Goal: Transaction & Acquisition: Purchase product/service

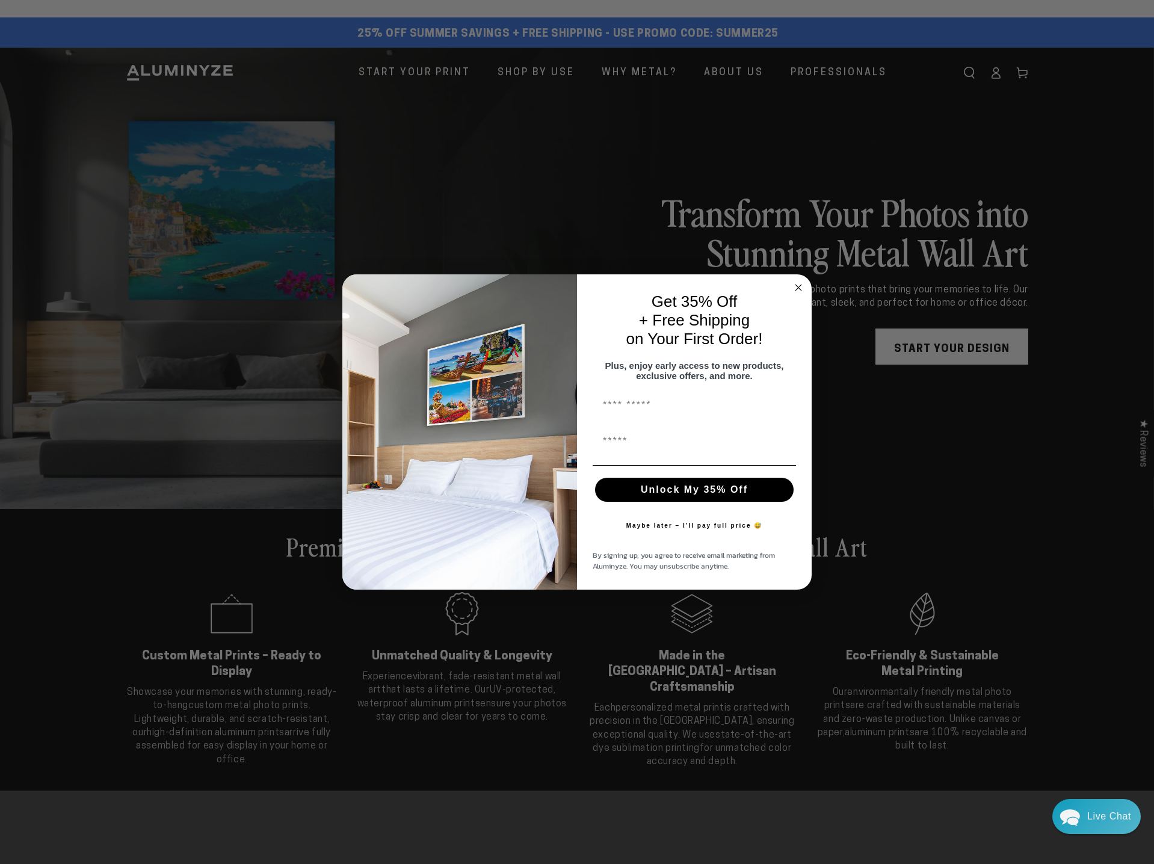
click at [801, 282] on circle "Close dialog" at bounding box center [799, 288] width 14 height 14
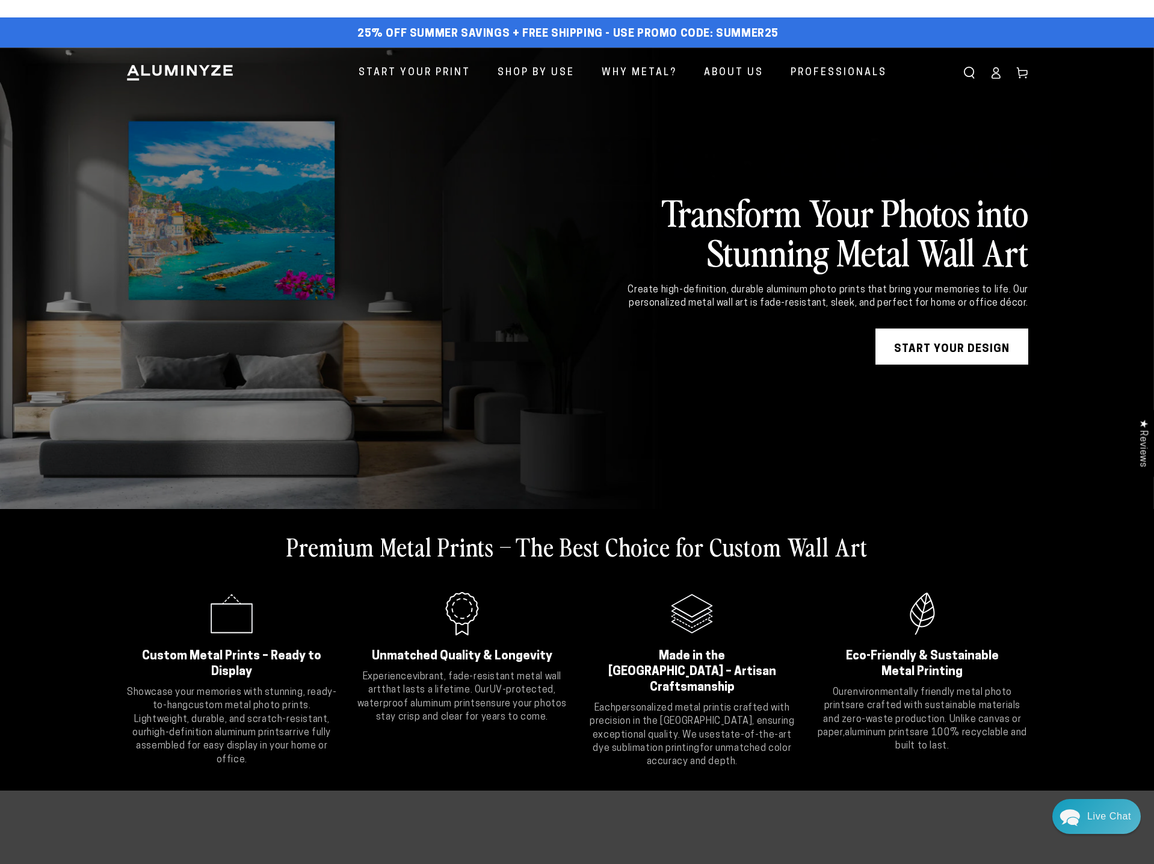
click at [983, 350] on link "START YOUR DESIGN" at bounding box center [952, 347] width 153 height 36
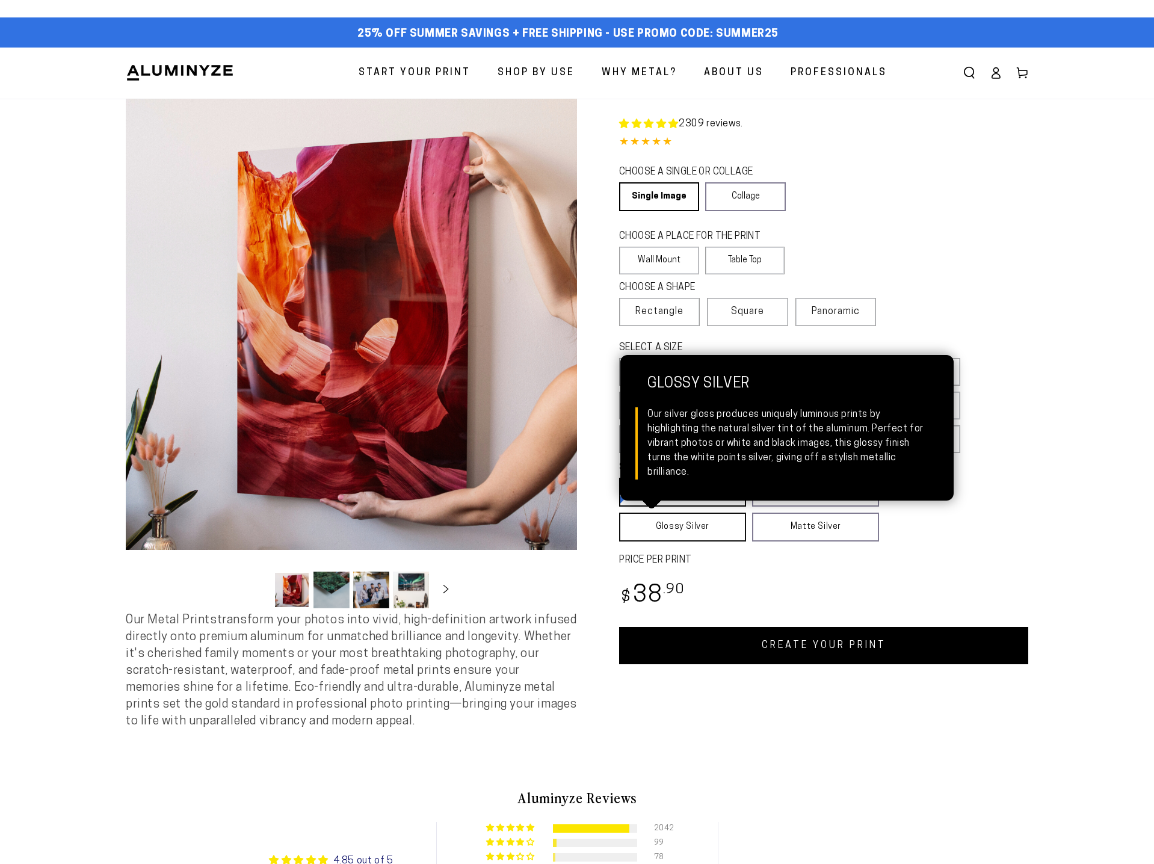
select select "**********"
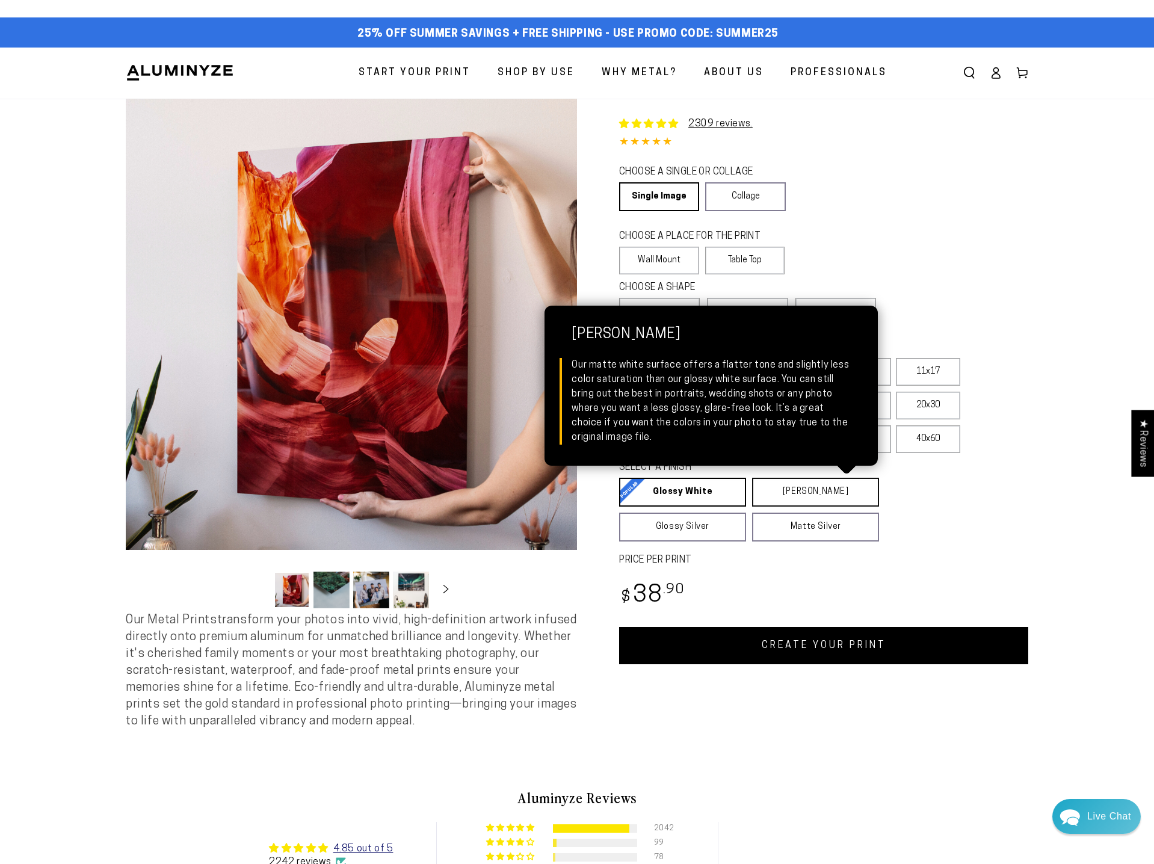
click at [800, 493] on link "Matte White Matte White Our matte white surface offers a flatter tone and sligh…" at bounding box center [815, 492] width 127 height 29
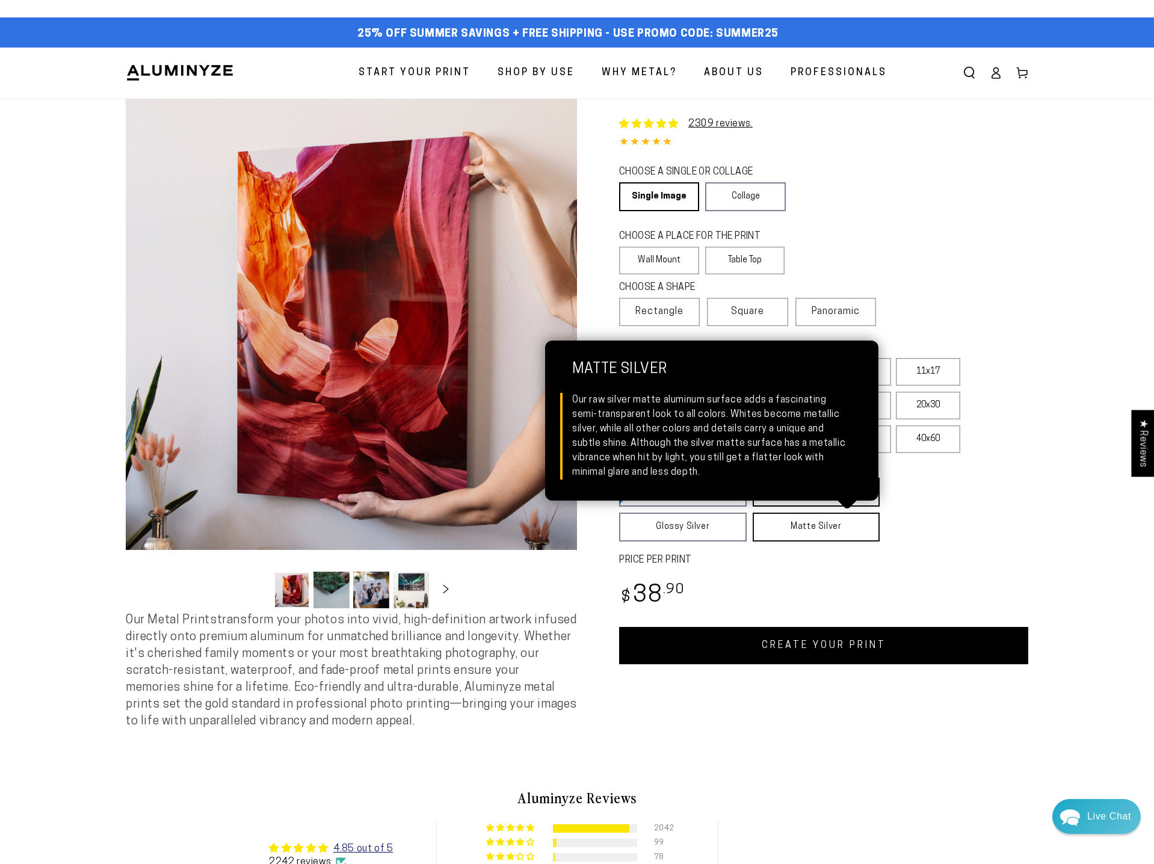
click at [814, 534] on link "Matte Silver Matte Silver Our raw silver matte aluminum surface adds a fascinat…" at bounding box center [817, 527] width 128 height 29
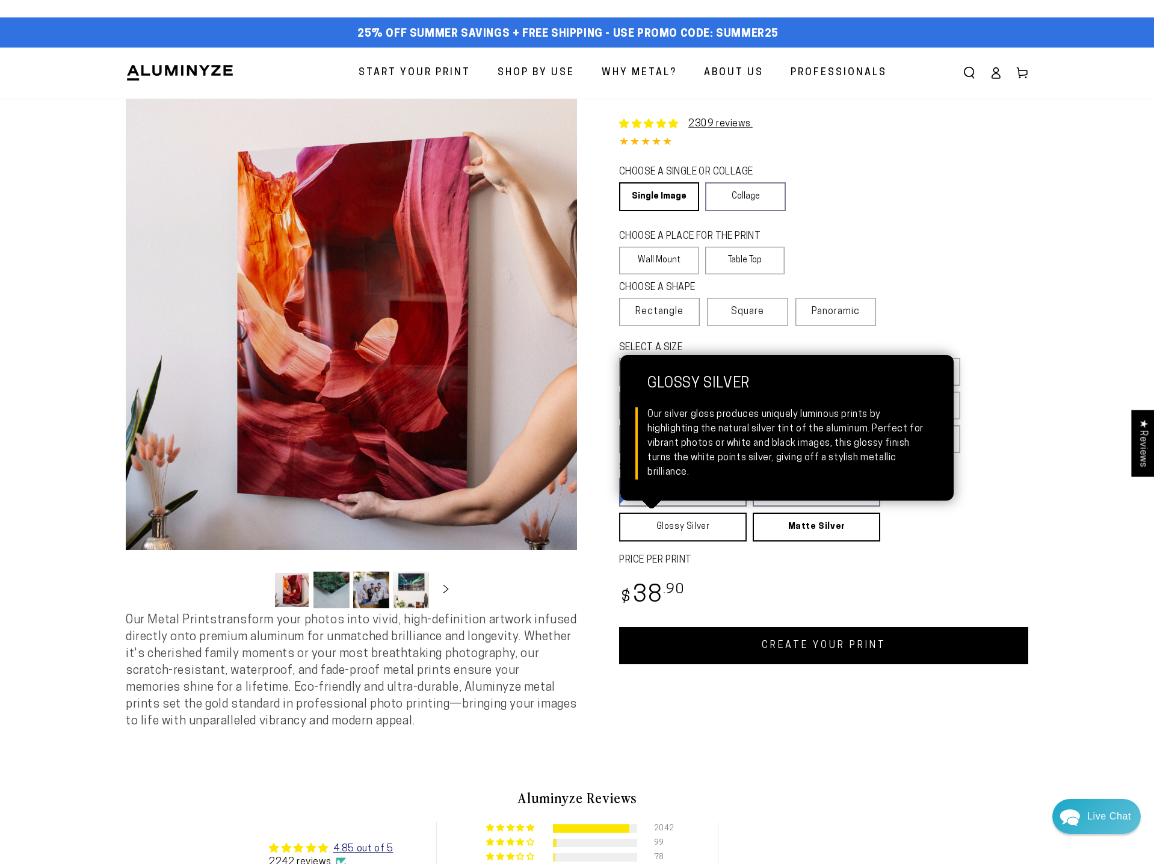
click at [698, 531] on link "Glossy Silver Glossy Silver Our silver gloss produces uniquely luminous prints …" at bounding box center [683, 527] width 128 height 29
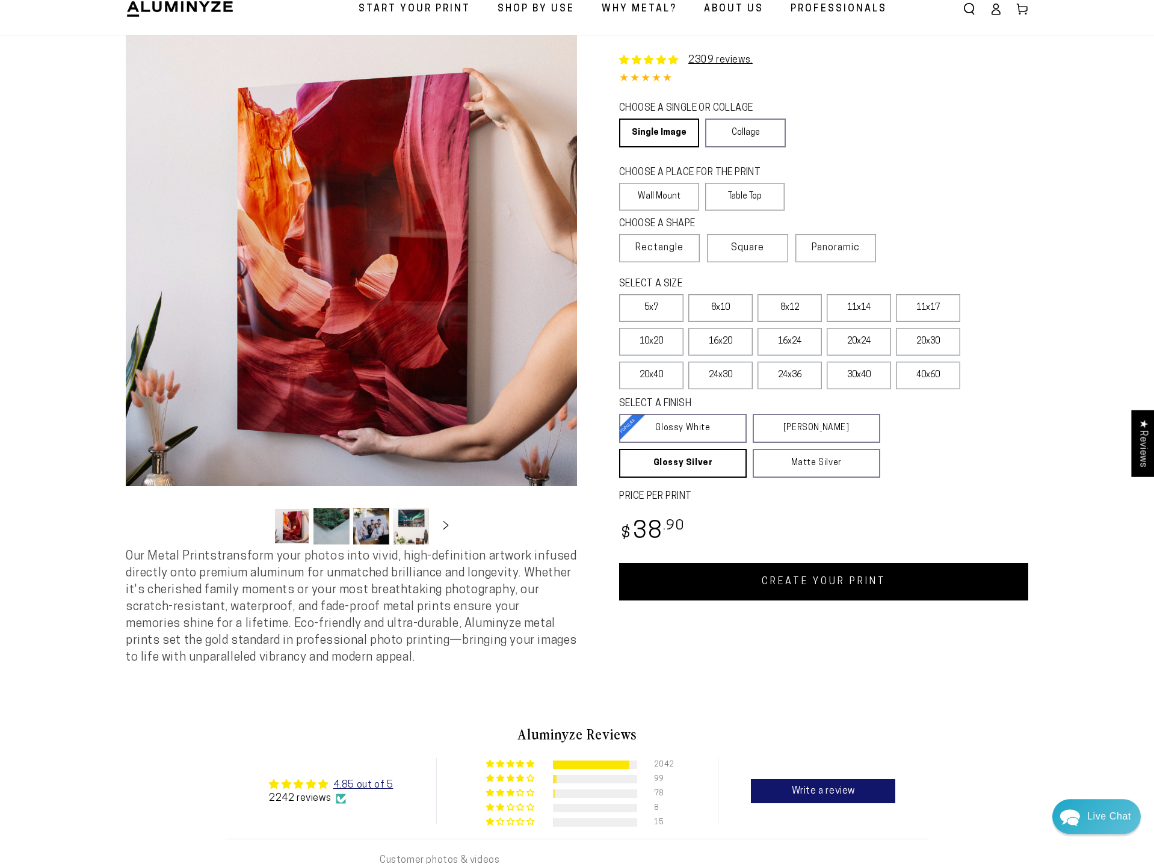
scroll to position [61, 0]
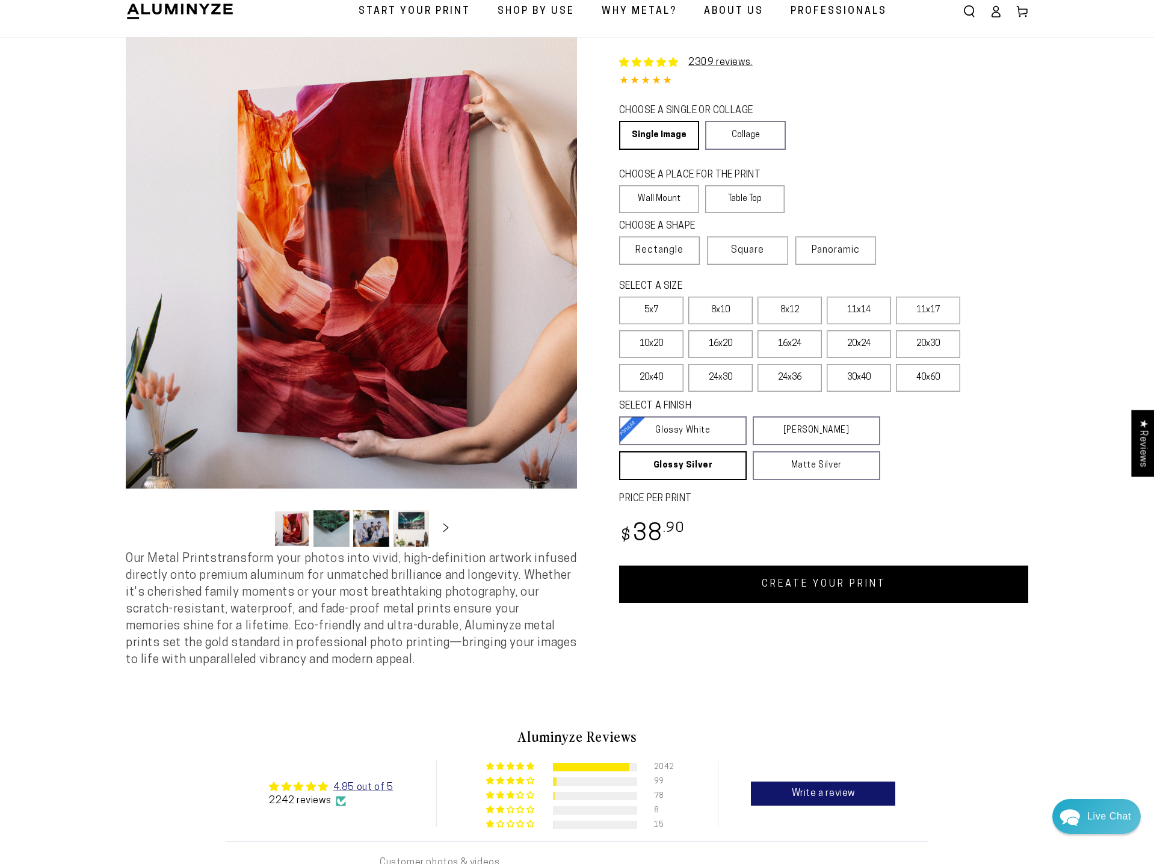
click at [329, 537] on button "Load image 2 in gallery view" at bounding box center [332, 528] width 36 height 37
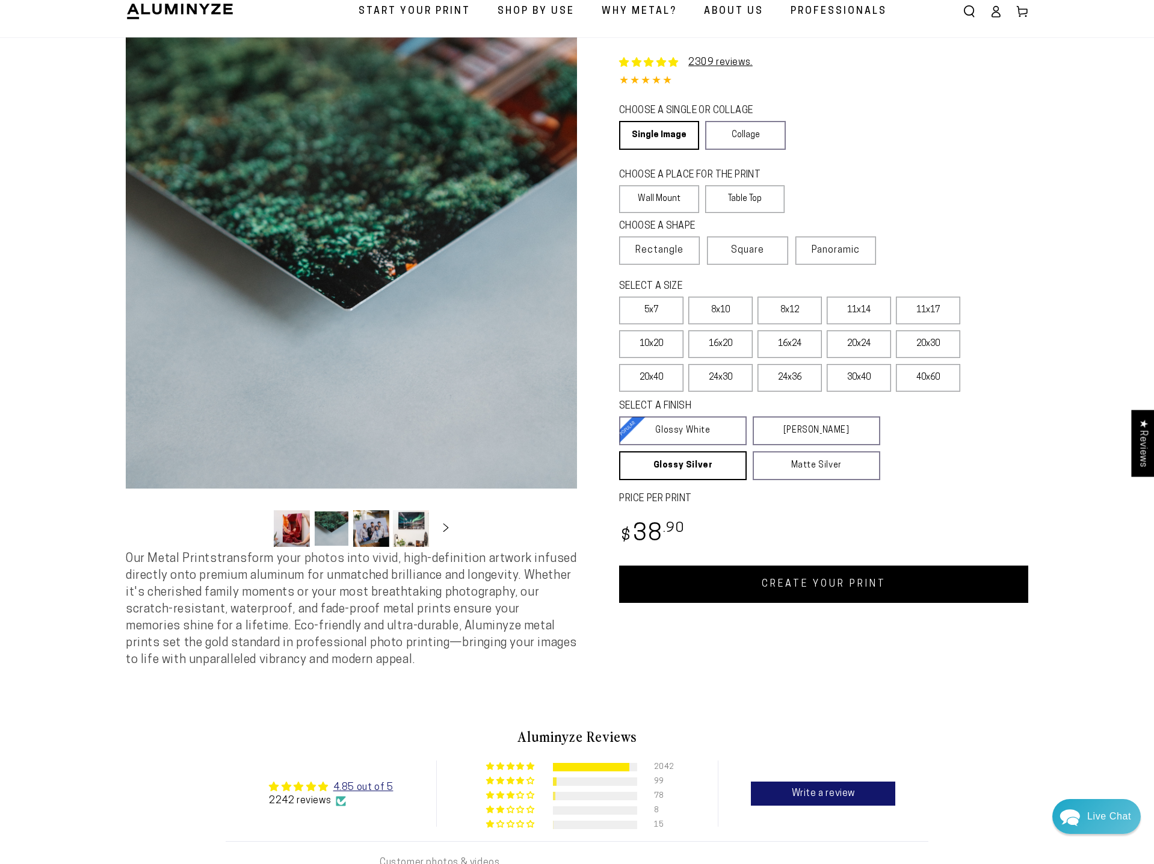
click at [297, 528] on button "Load image 1 in gallery view" at bounding box center [292, 528] width 36 height 37
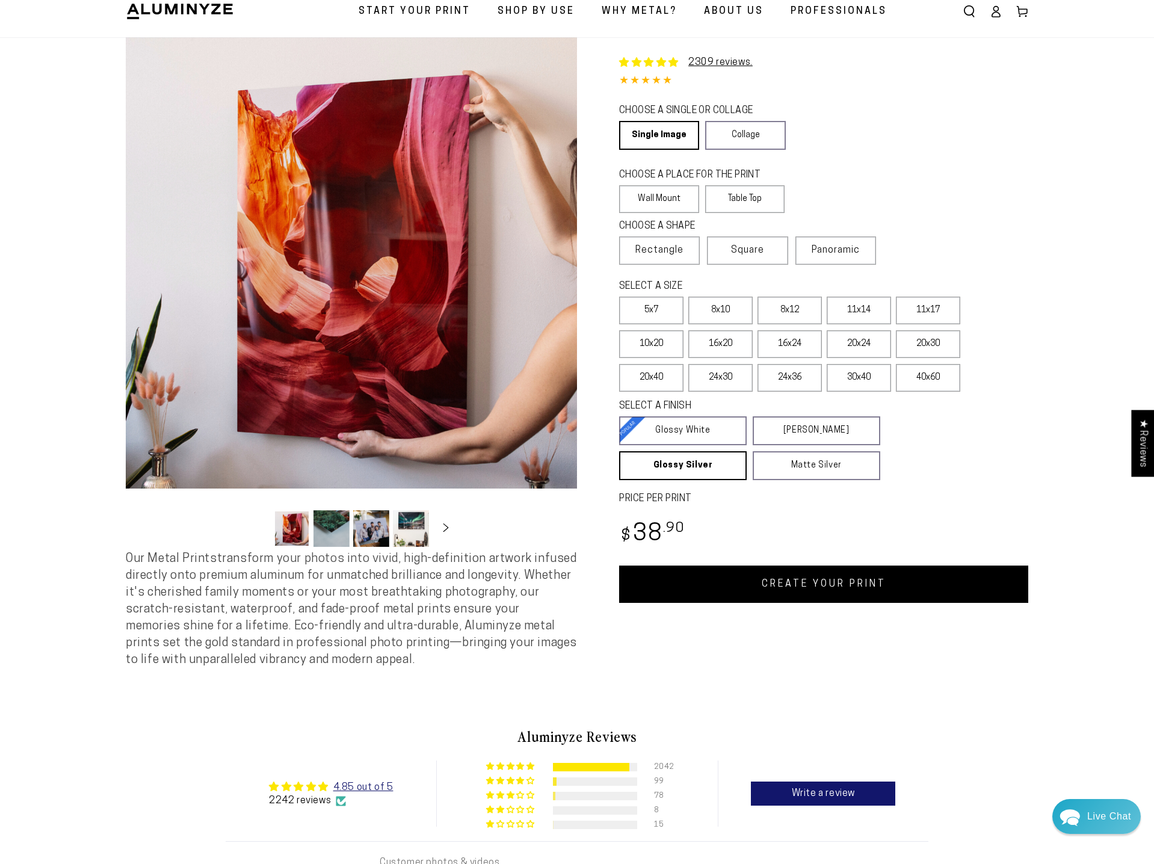
click at [383, 526] on button "Load image 3 in gallery view" at bounding box center [371, 528] width 36 height 37
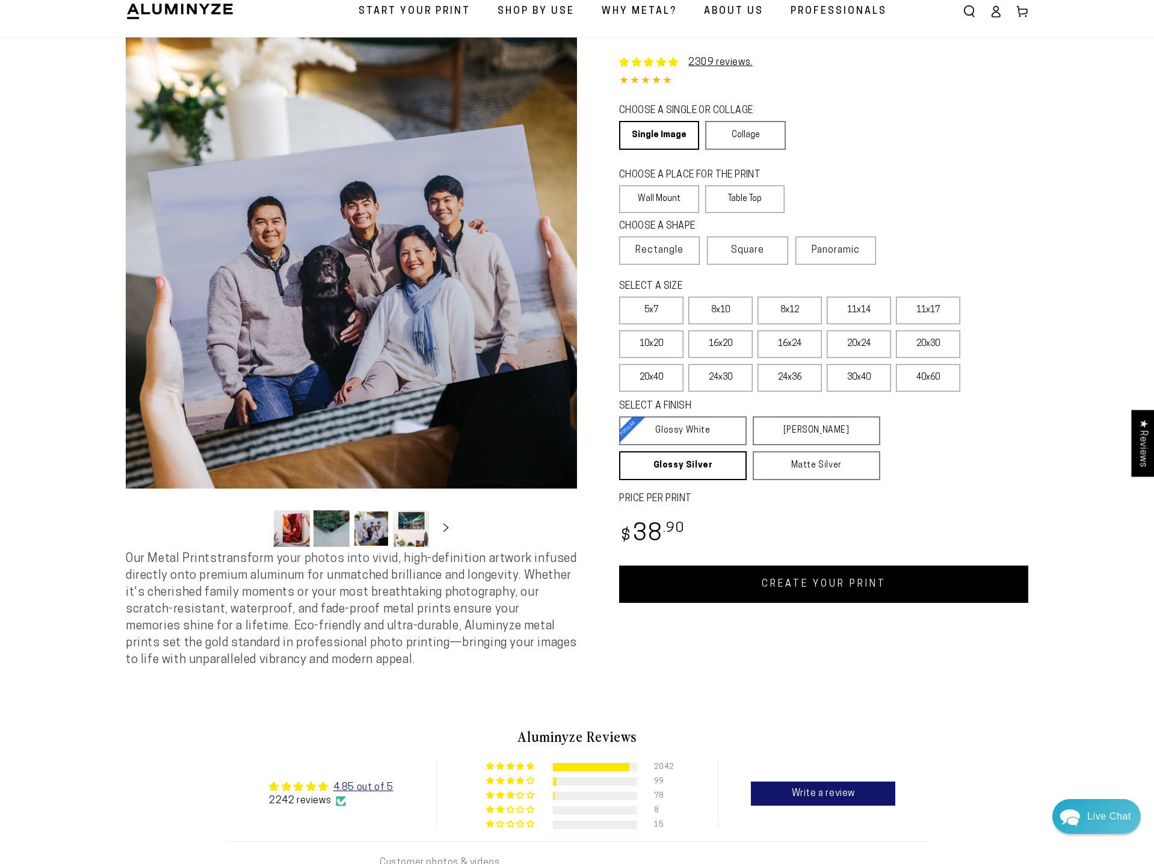
click at [406, 530] on button "Load image 4 in gallery view" at bounding box center [411, 528] width 36 height 37
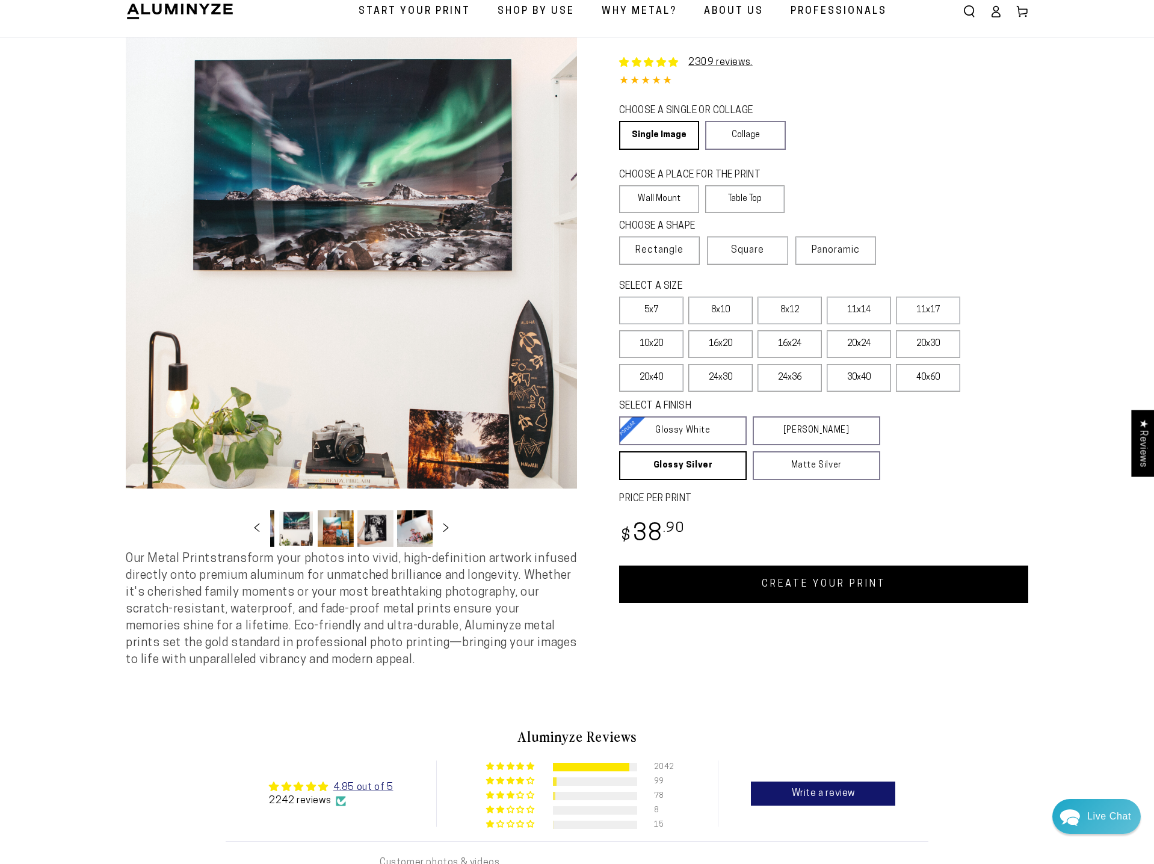
scroll to position [0, 117]
click at [369, 534] on button "Load image 6 in gallery view" at bounding box center [374, 528] width 36 height 37
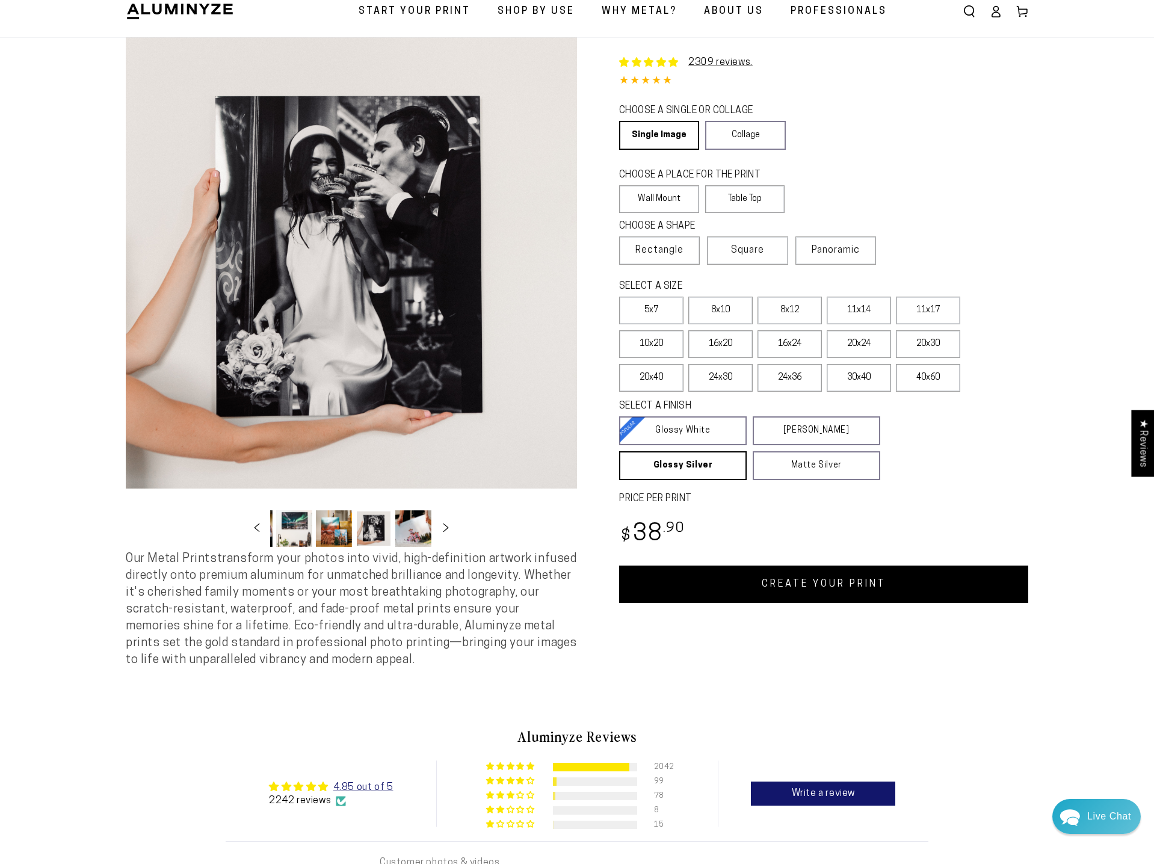
click at [342, 539] on button "Load image 5 in gallery view" at bounding box center [334, 528] width 36 height 37
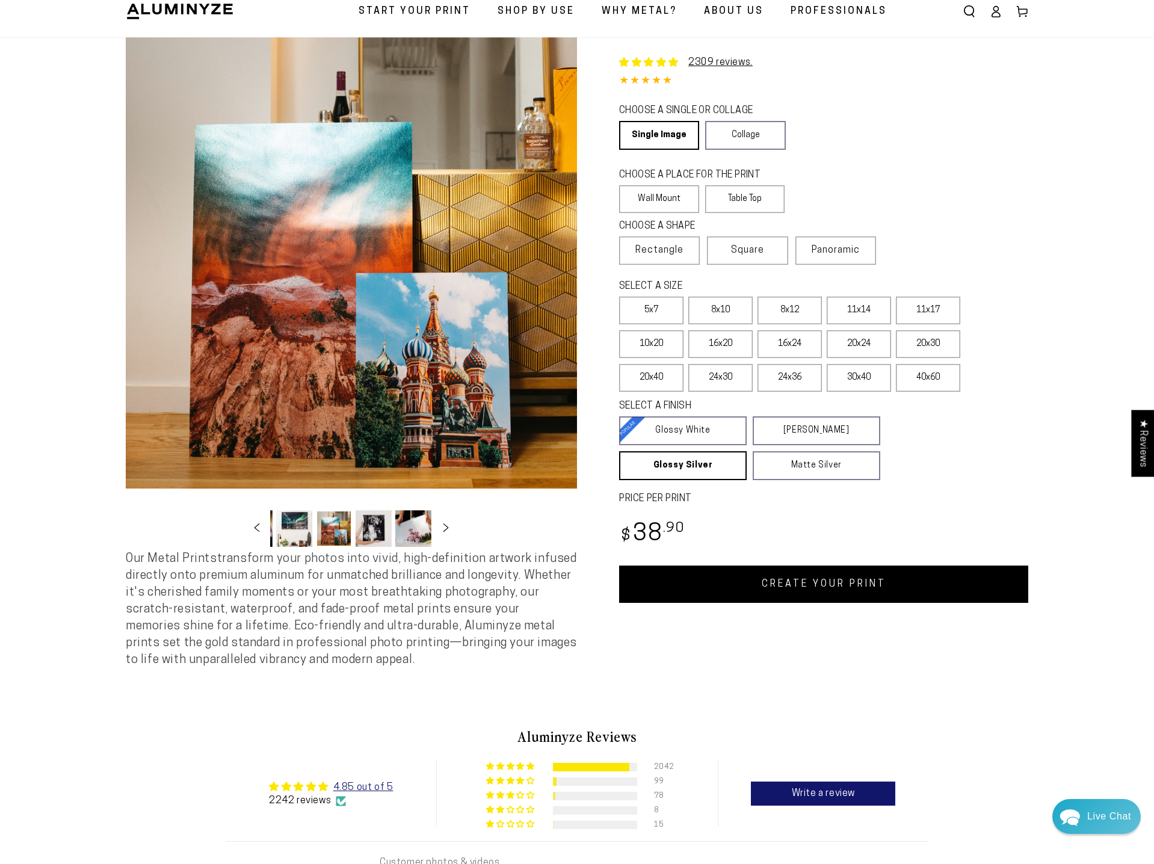
click at [297, 533] on button "Load image 4 in gallery view" at bounding box center [294, 528] width 36 height 37
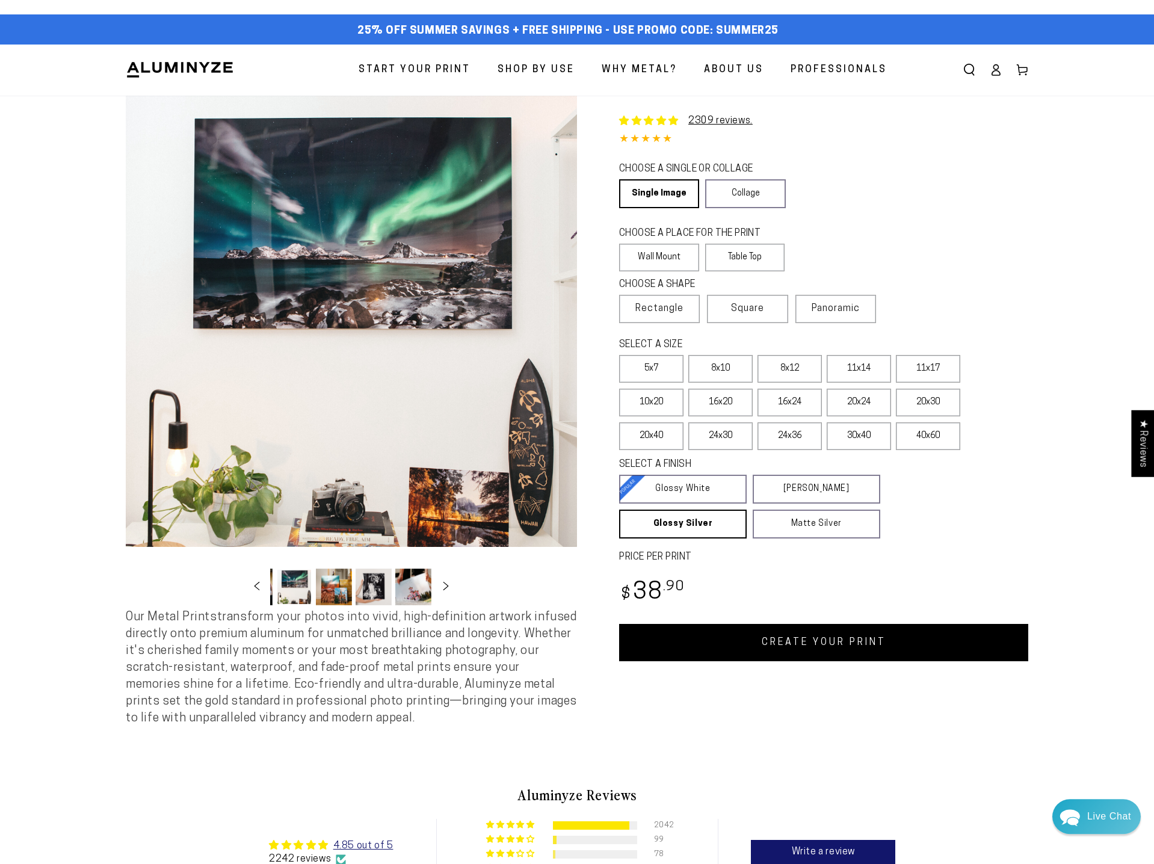
scroll to position [0, 0]
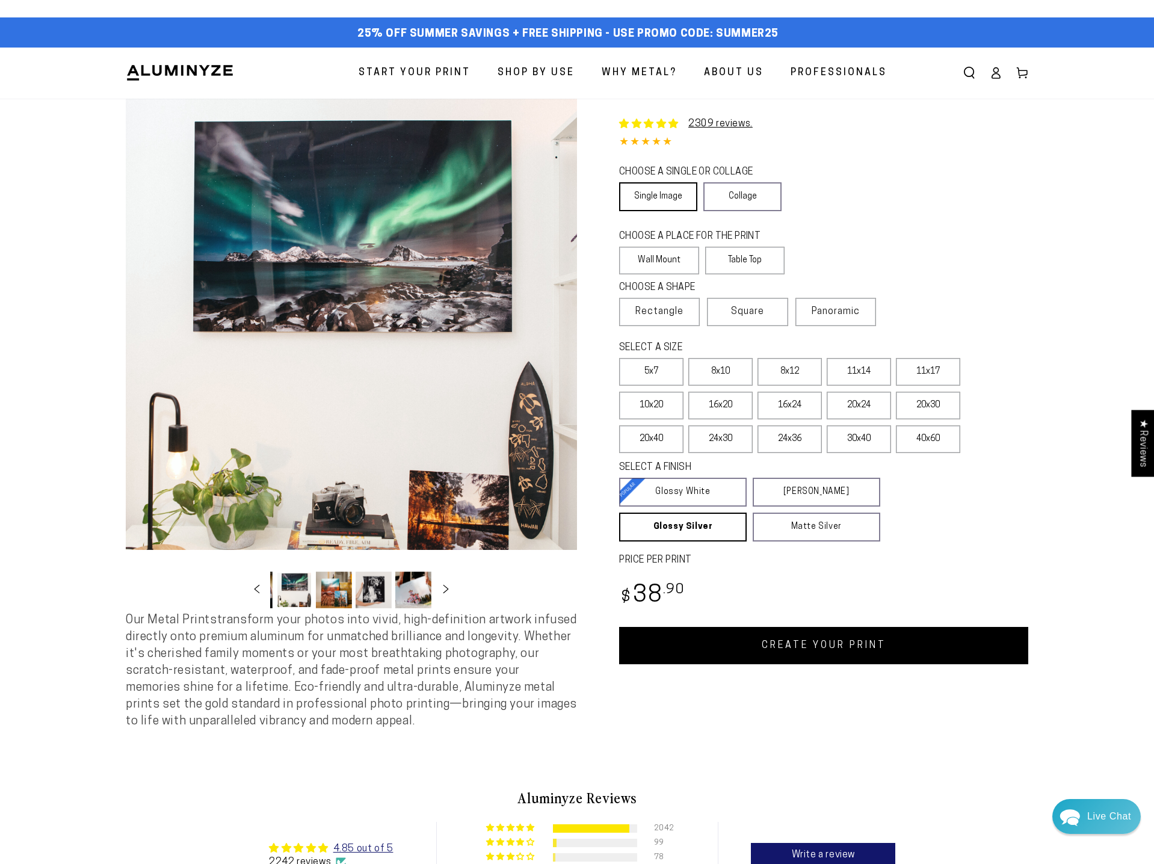
click at [669, 195] on link "Single Image" at bounding box center [658, 196] width 78 height 29
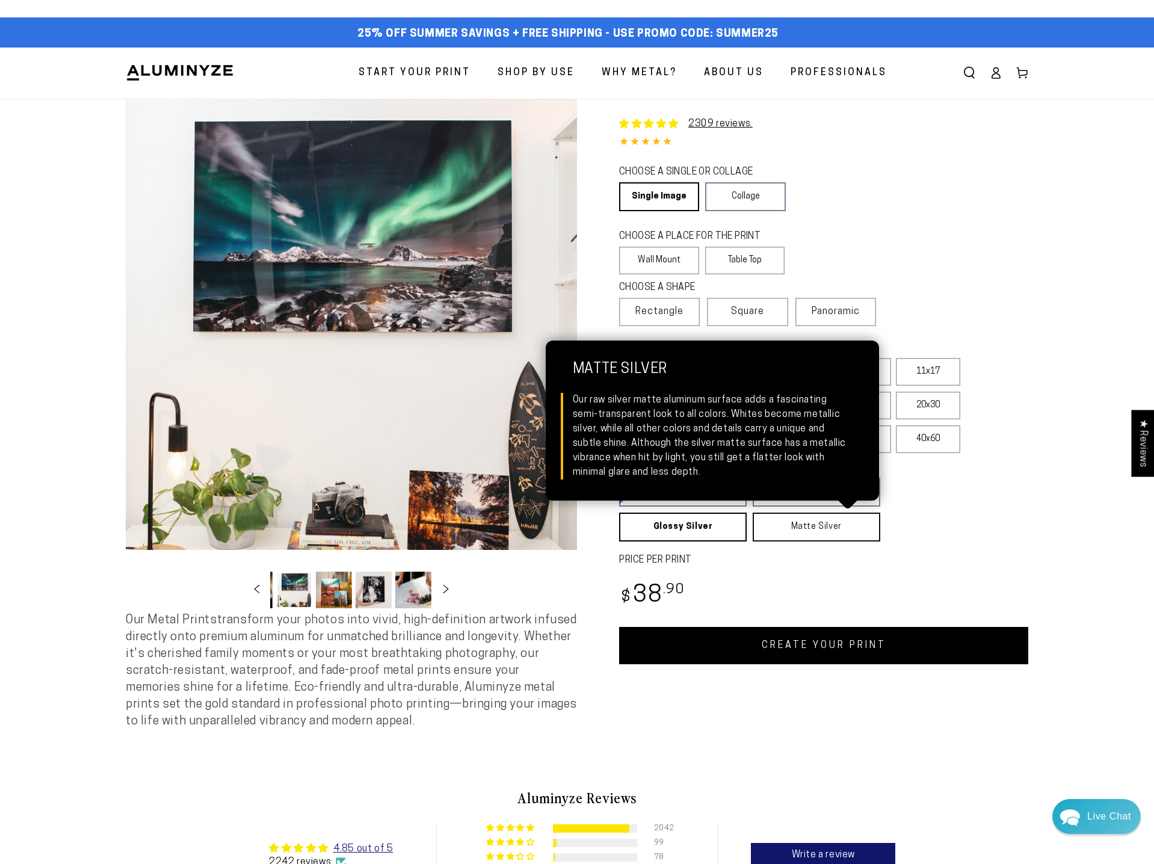
click at [817, 532] on link "Matte Silver Matte Silver Our raw silver matte aluminum surface adds a fascinat…" at bounding box center [817, 527] width 128 height 29
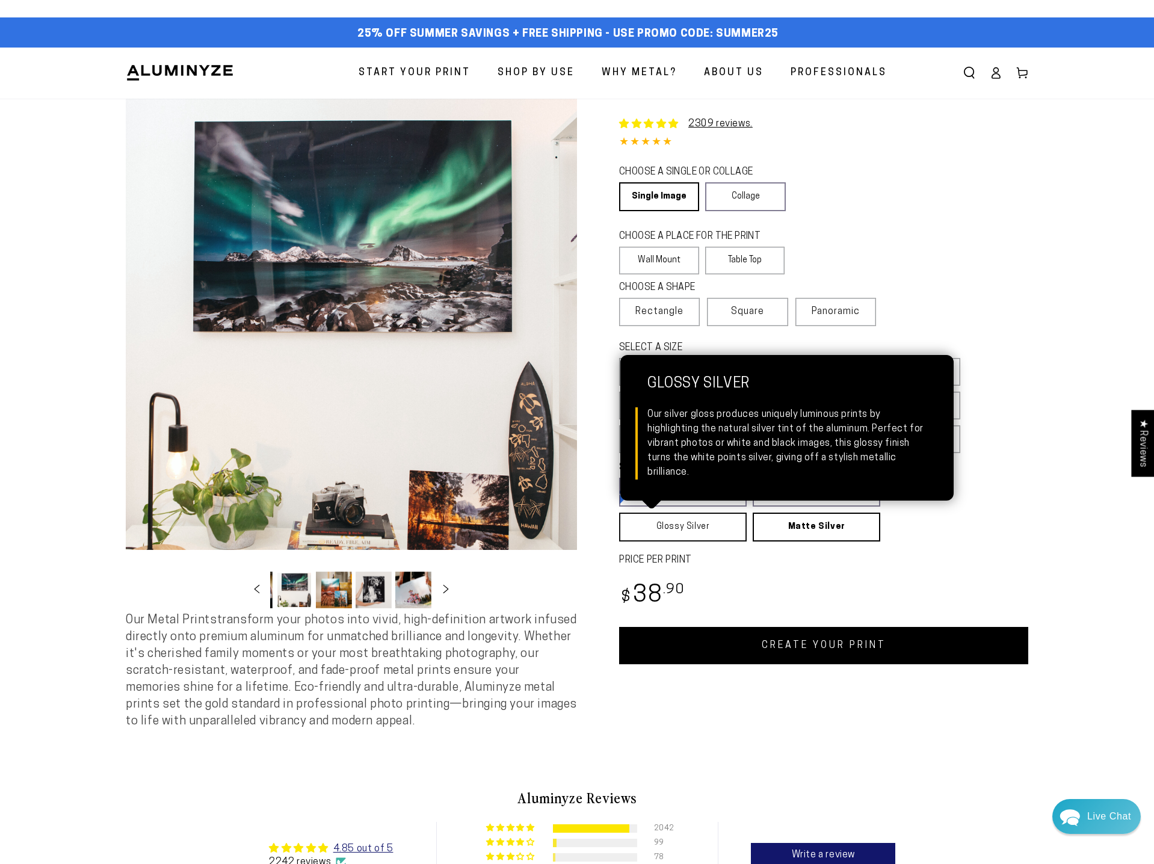
click at [696, 525] on link "Glossy Silver Glossy Silver Our silver gloss produces uniquely luminous prints …" at bounding box center [683, 527] width 128 height 29
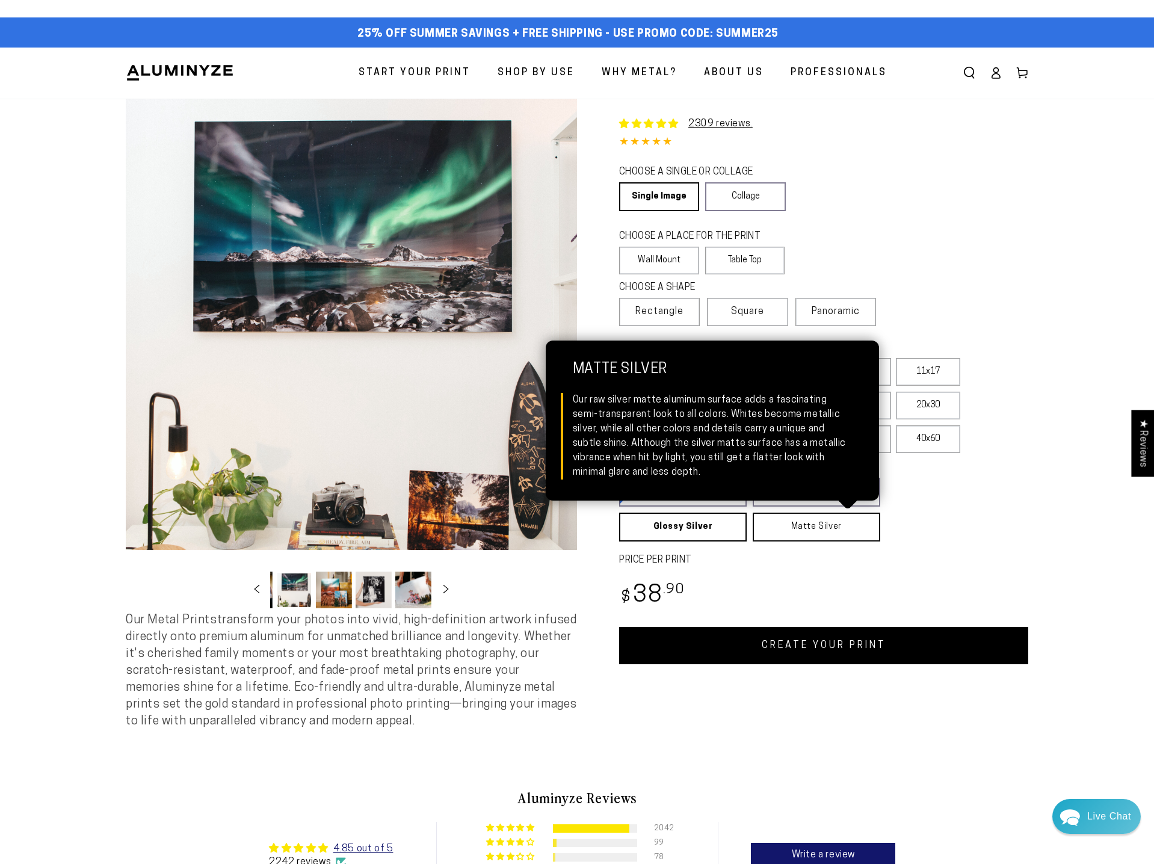
click at [768, 531] on link "Matte Silver Matte Silver Our raw silver matte aluminum surface adds a fascinat…" at bounding box center [817, 527] width 128 height 29
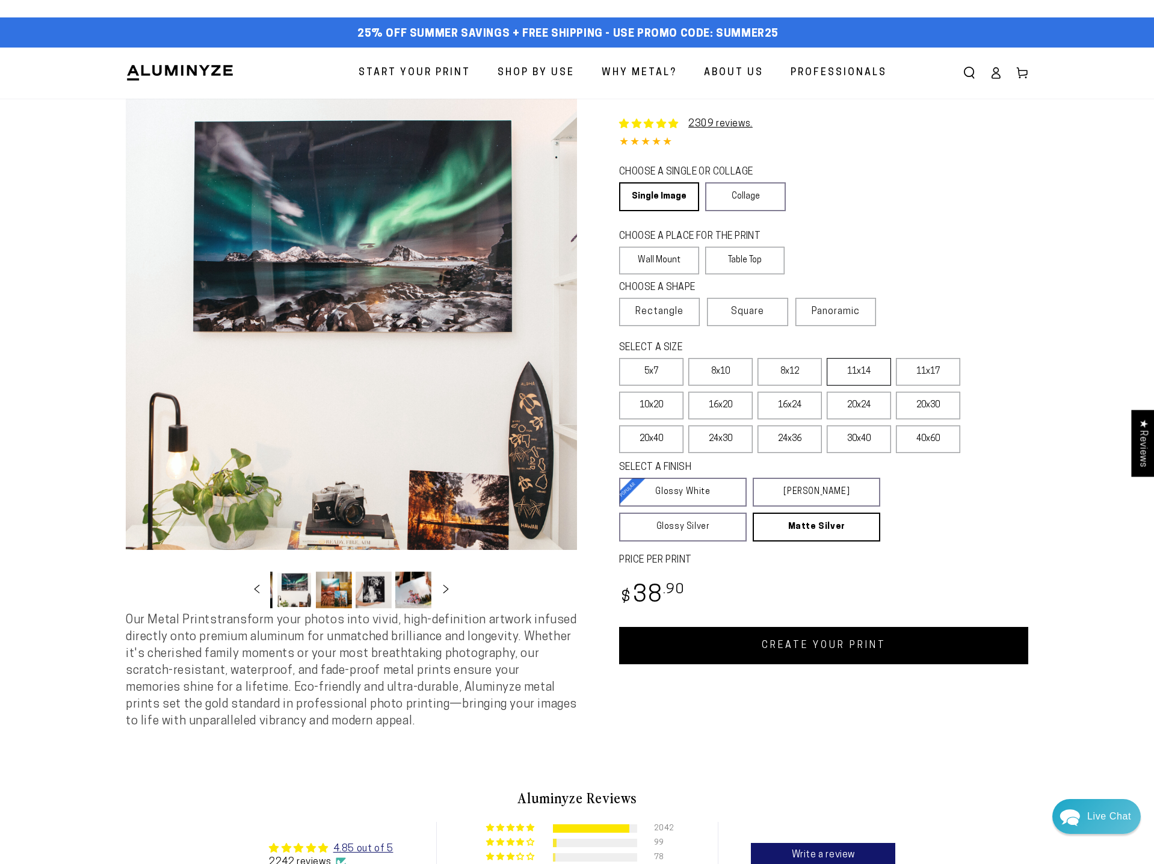
click at [886, 371] on label "11x14" at bounding box center [859, 372] width 64 height 28
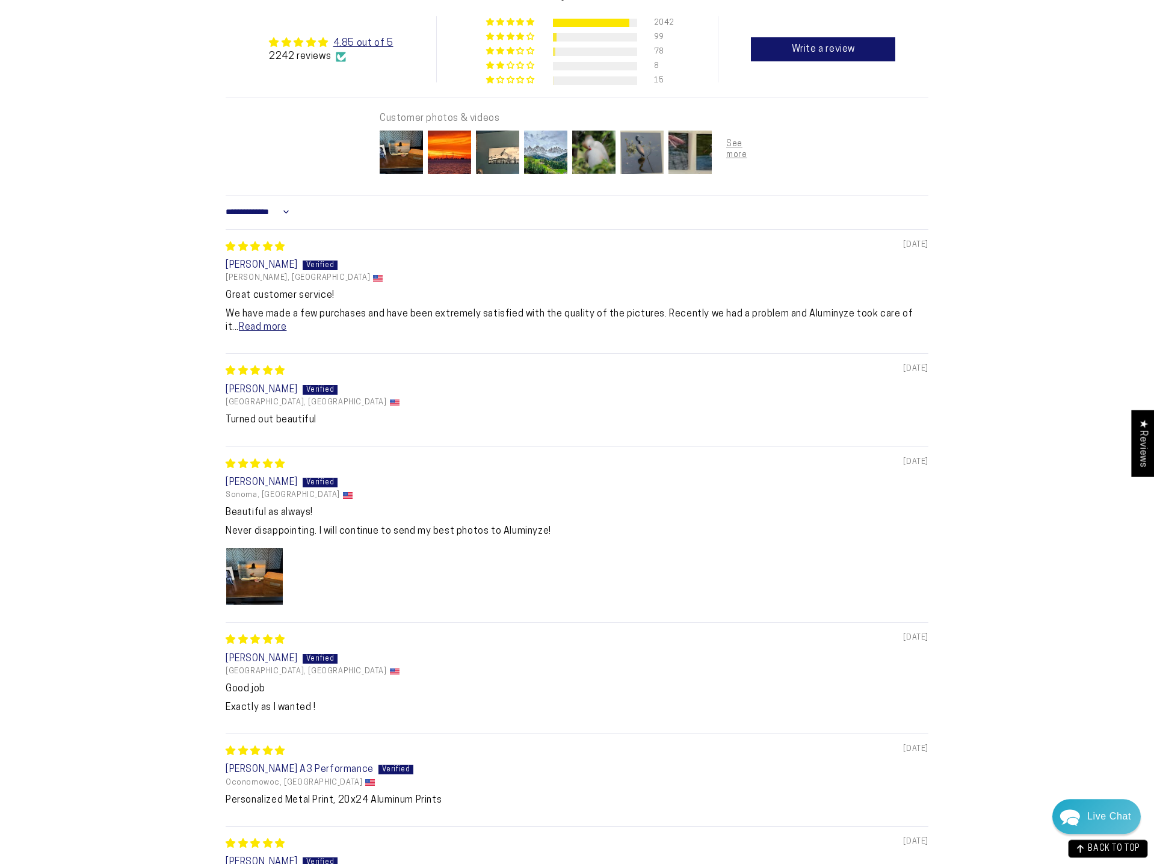
scroll to position [921, 0]
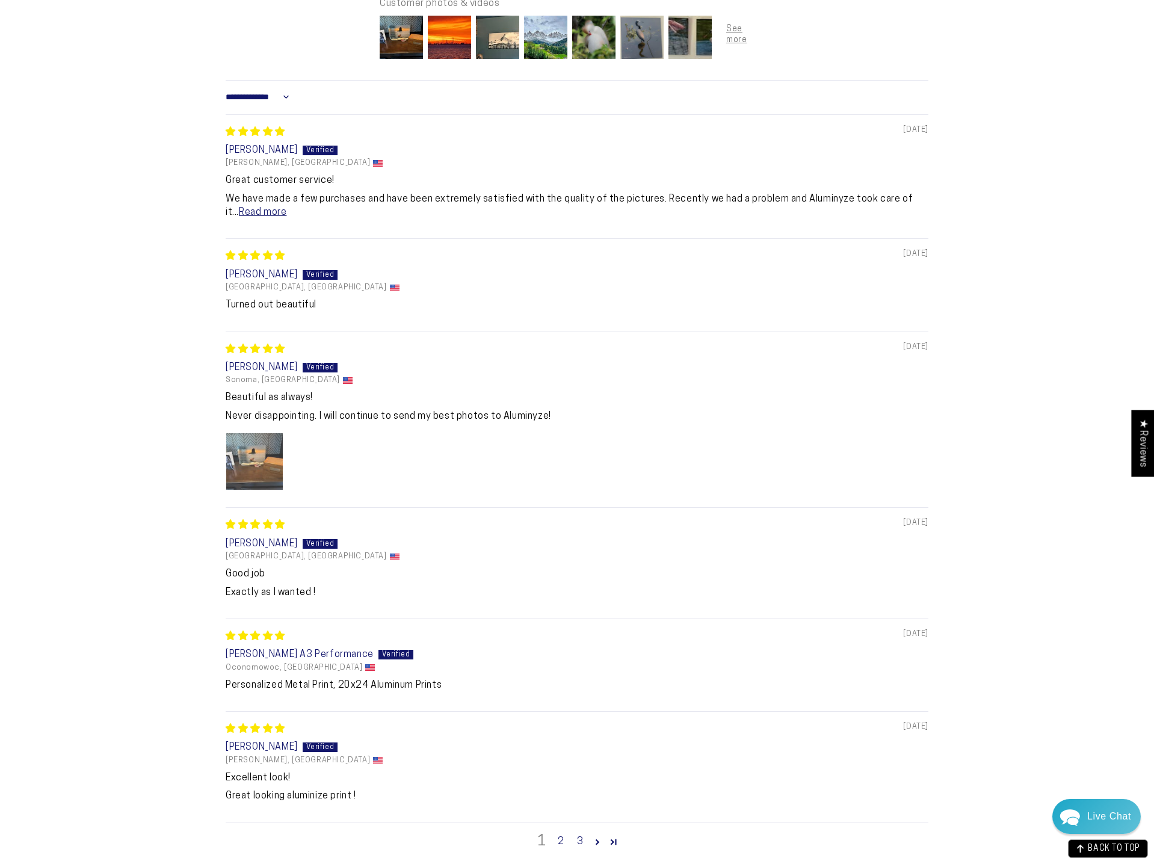
click at [258, 454] on img "Link to user picture 1" at bounding box center [254, 461] width 57 height 57
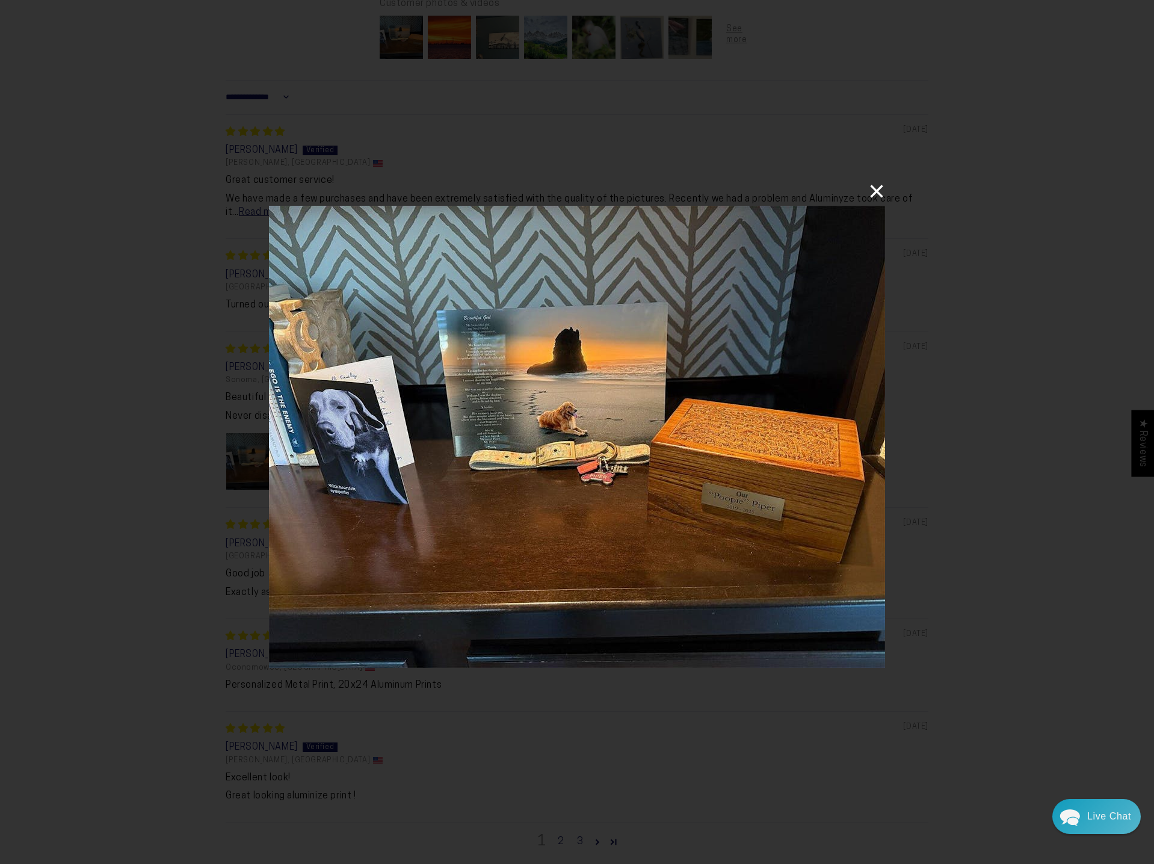
click at [880, 195] on button "×" at bounding box center [870, 191] width 29 height 29
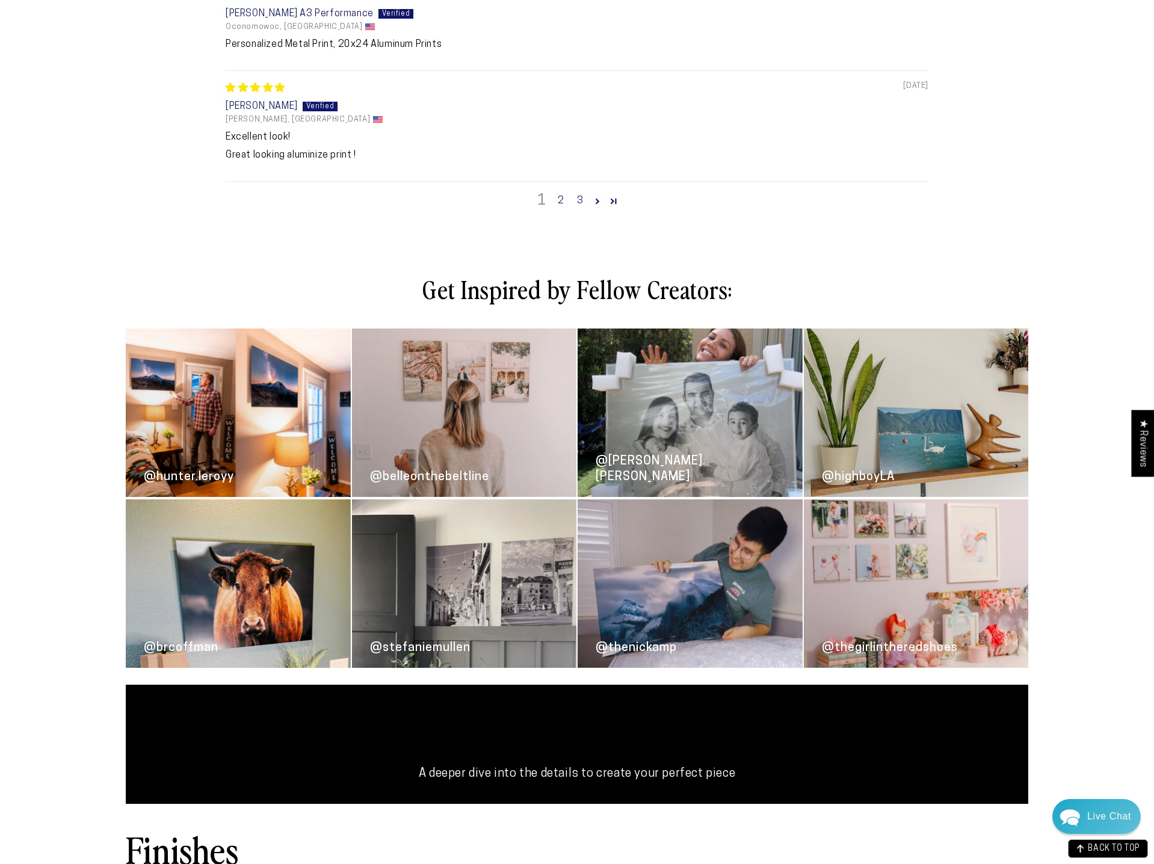
scroll to position [1596, 0]
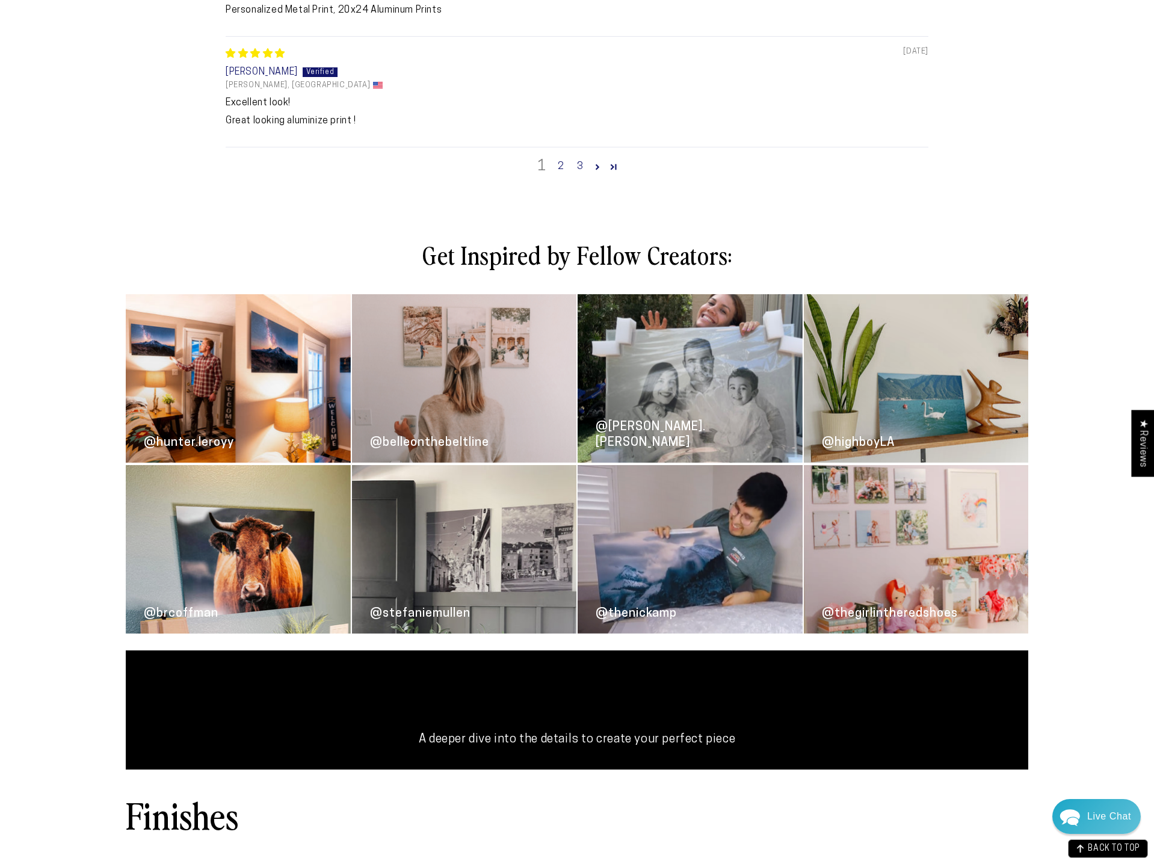
click at [498, 383] on link "@belleonthebeltline" at bounding box center [464, 378] width 225 height 168
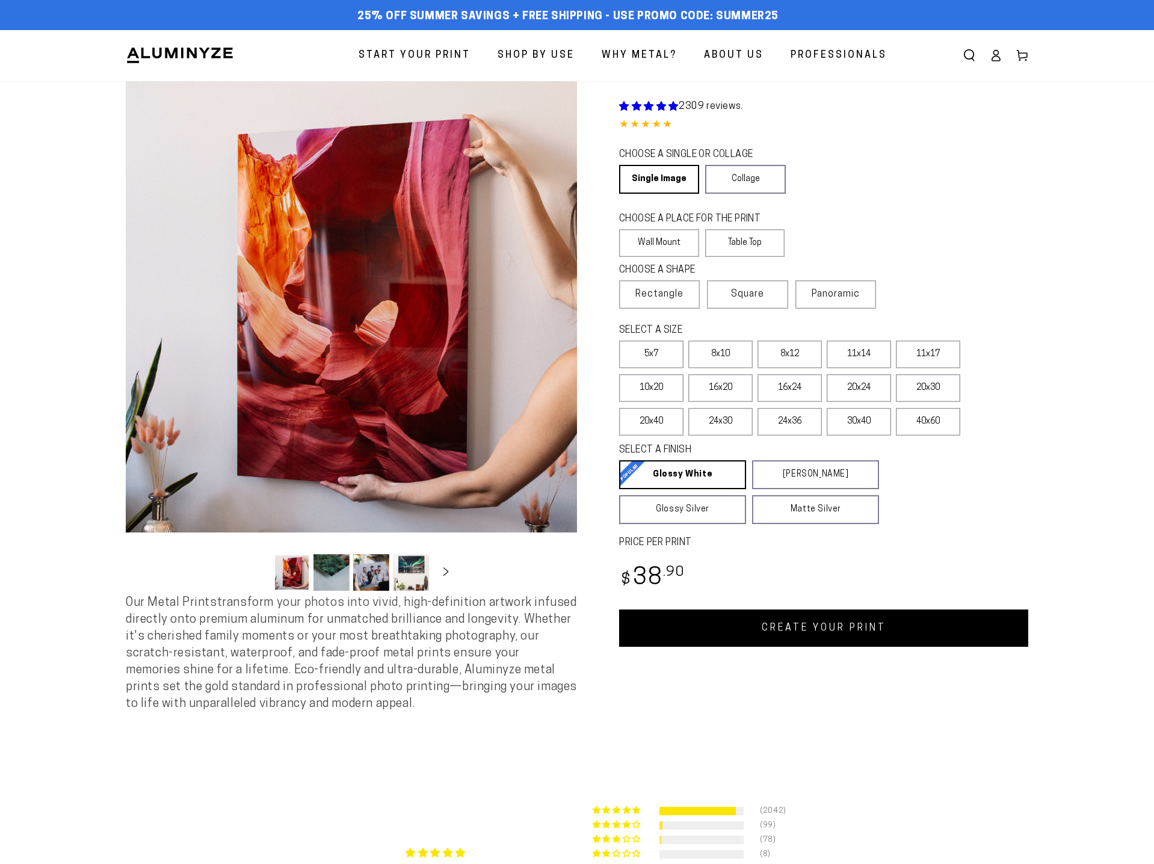
select select "**********"
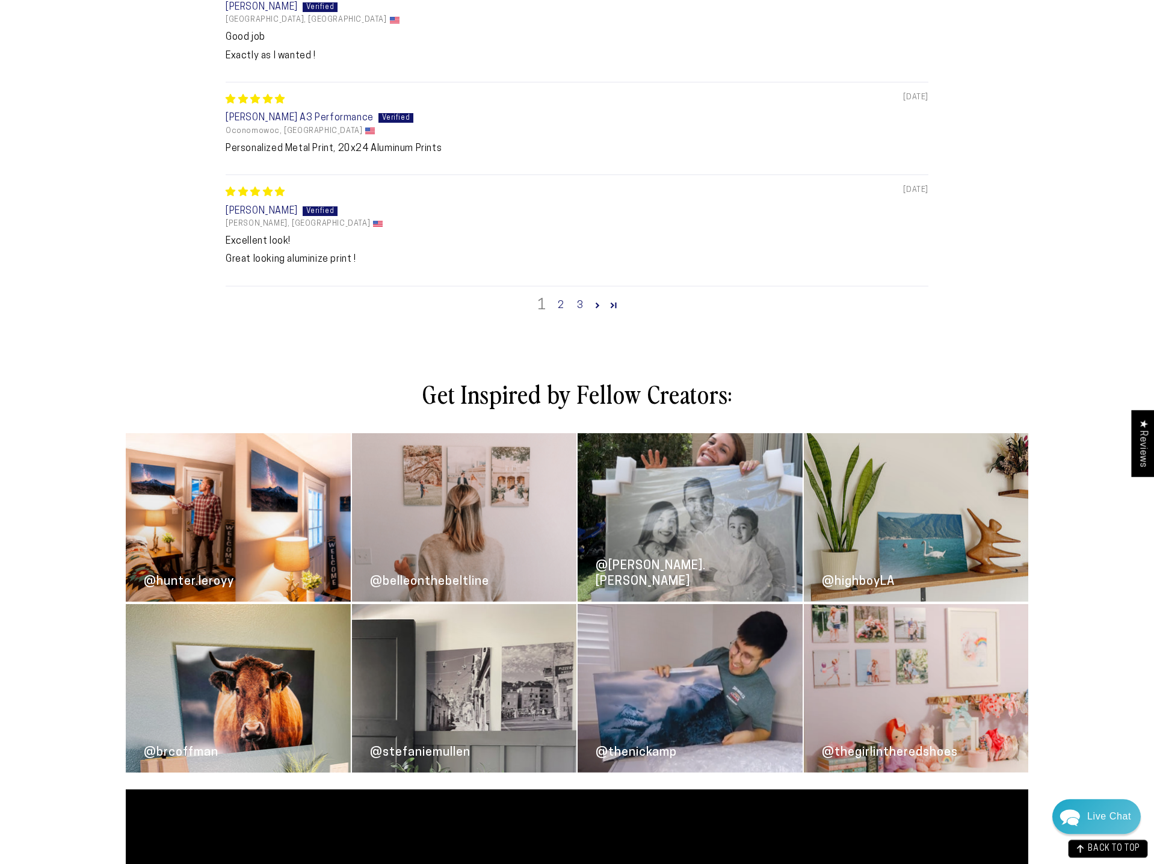
scroll to position [1534, 0]
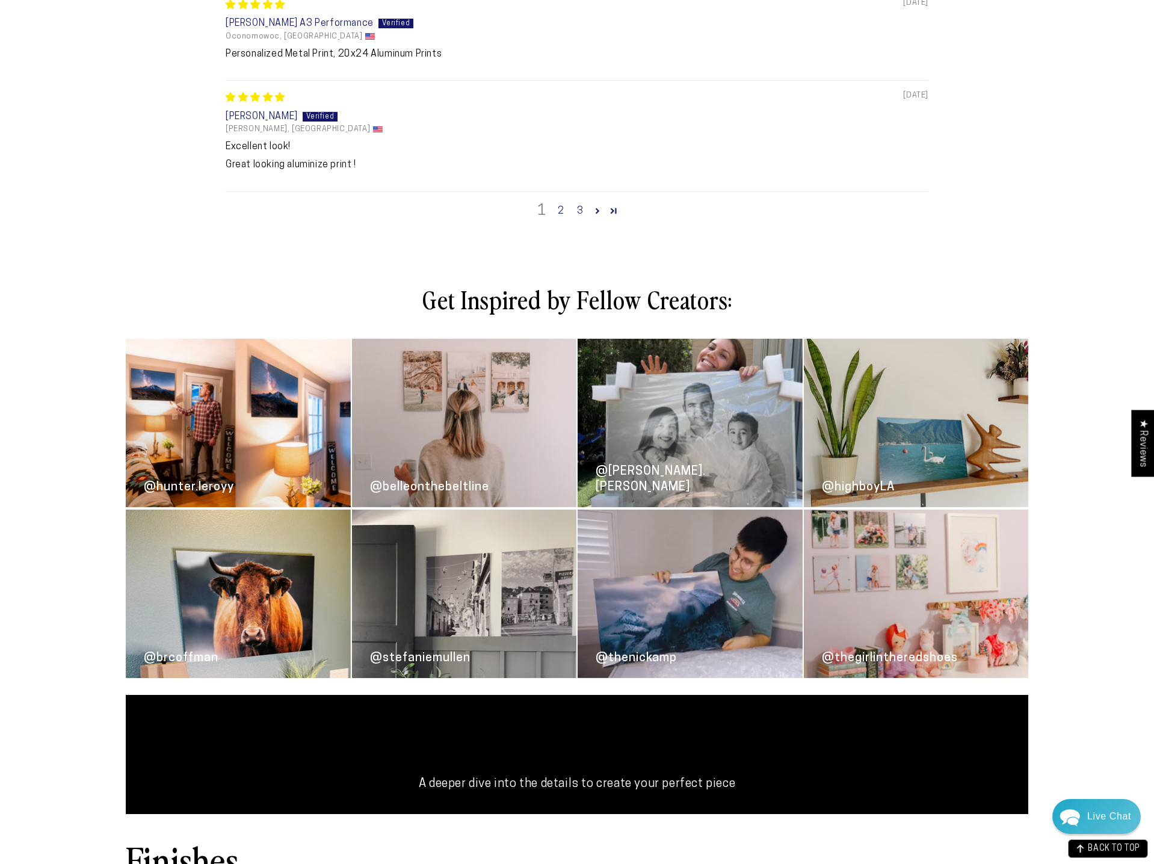
click at [478, 444] on link "@belleonthebeltline" at bounding box center [464, 423] width 225 height 168
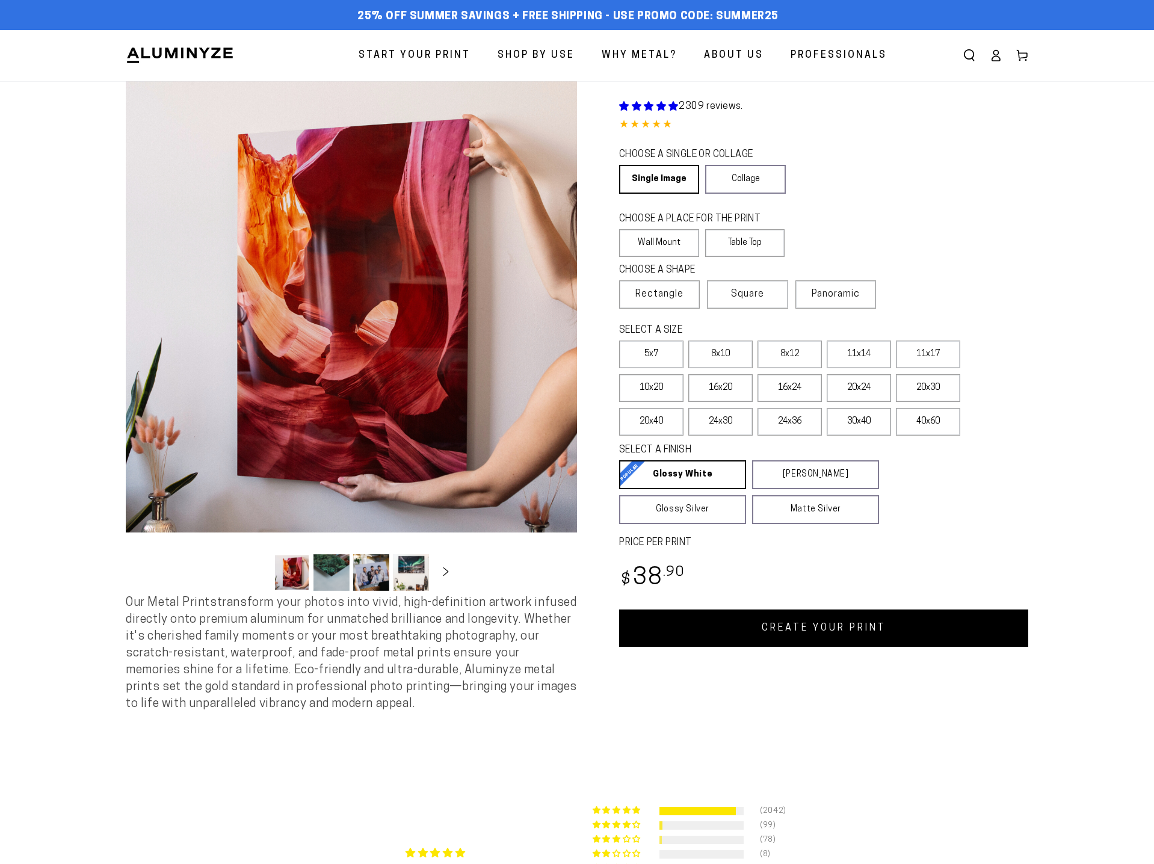
select select "**********"
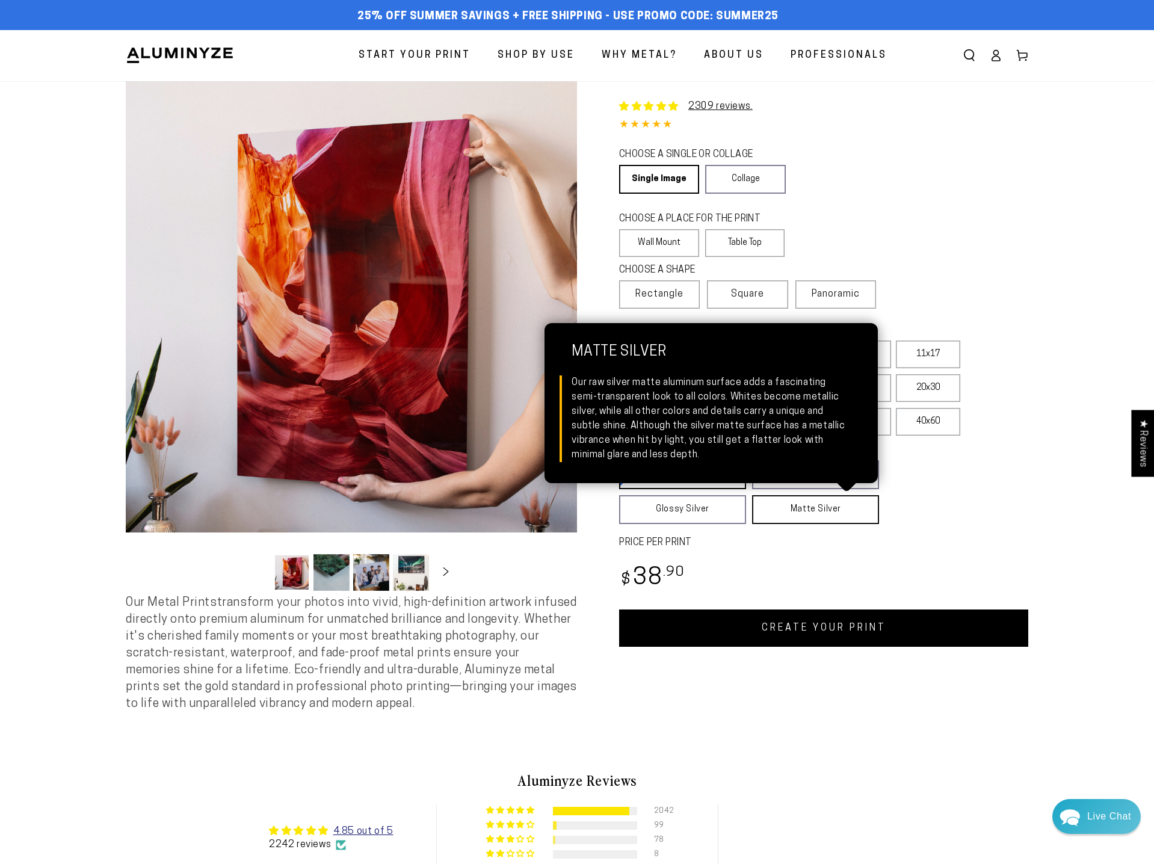
click at [839, 505] on link "Matte Silver Matte Silver Our raw silver matte aluminum surface adds a fascinat…" at bounding box center [815, 509] width 127 height 29
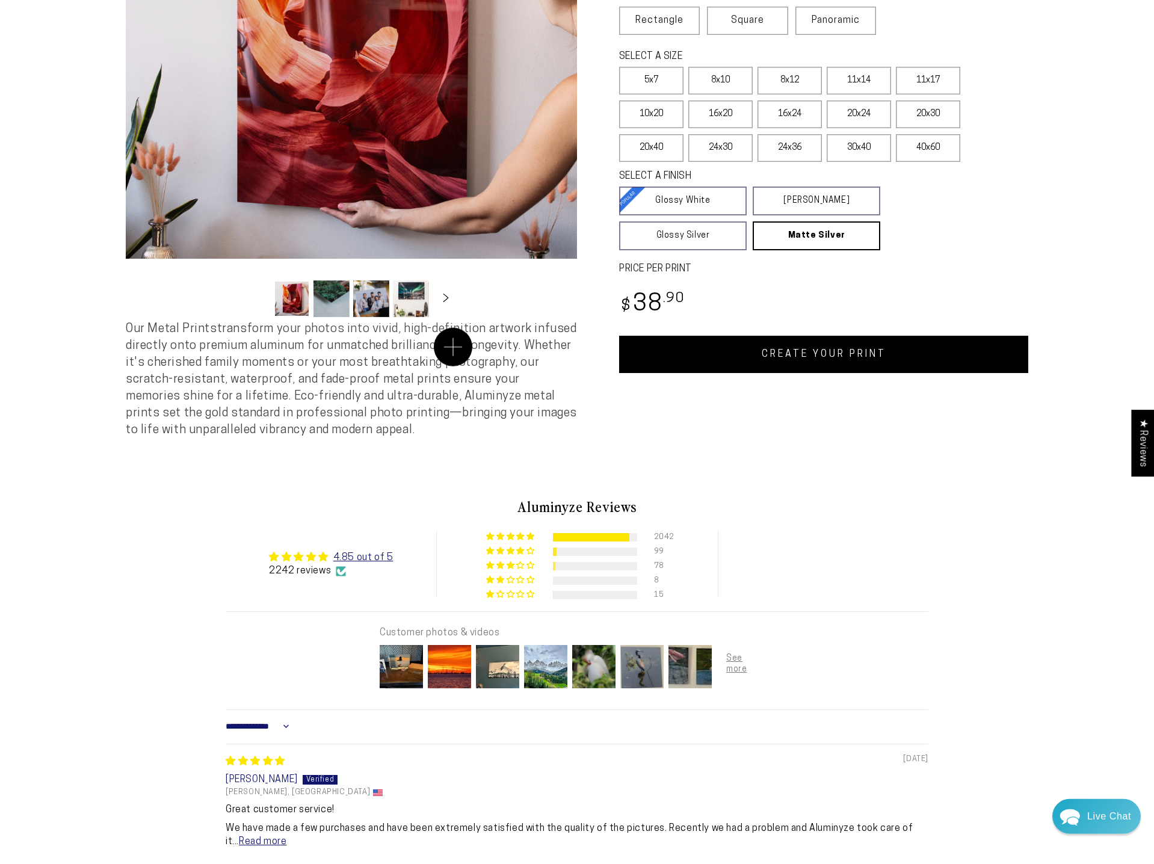
scroll to position [491, 0]
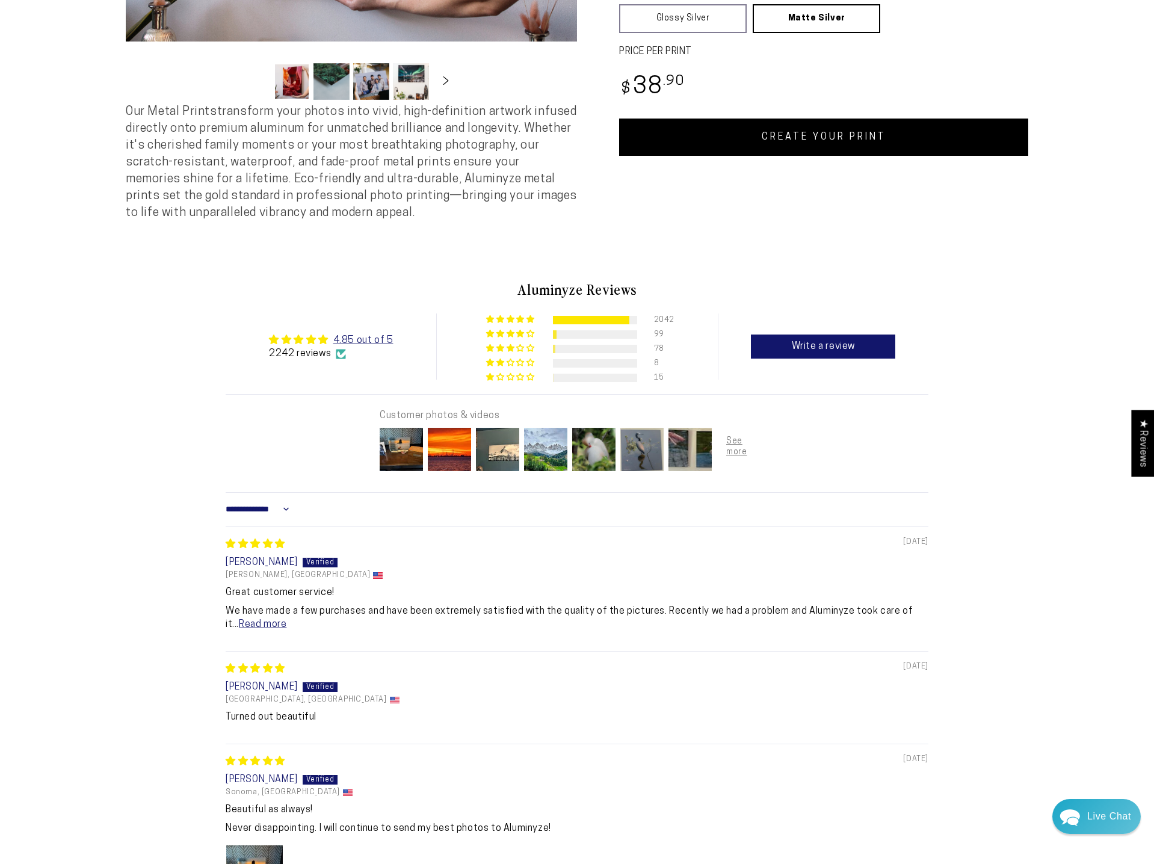
click at [320, 79] on button "Load image 2 in gallery view" at bounding box center [332, 81] width 36 height 37
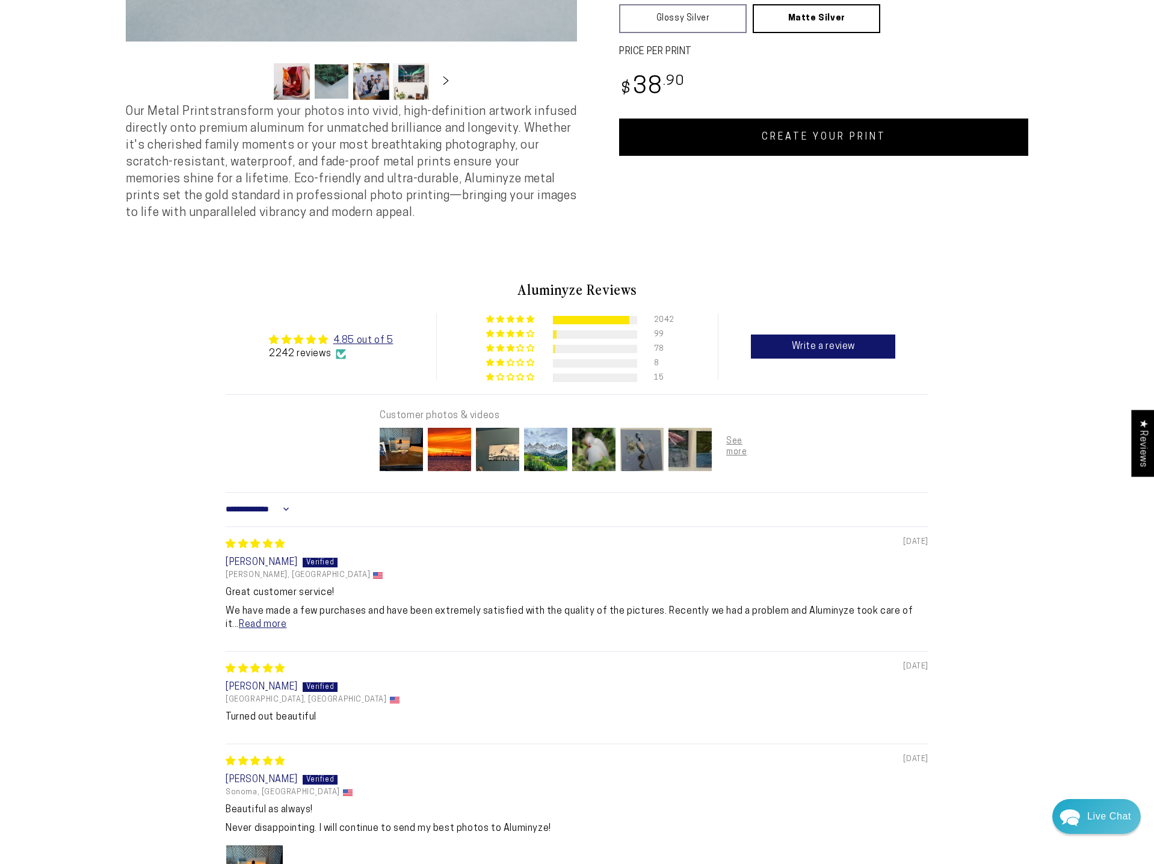
scroll to position [61, 0]
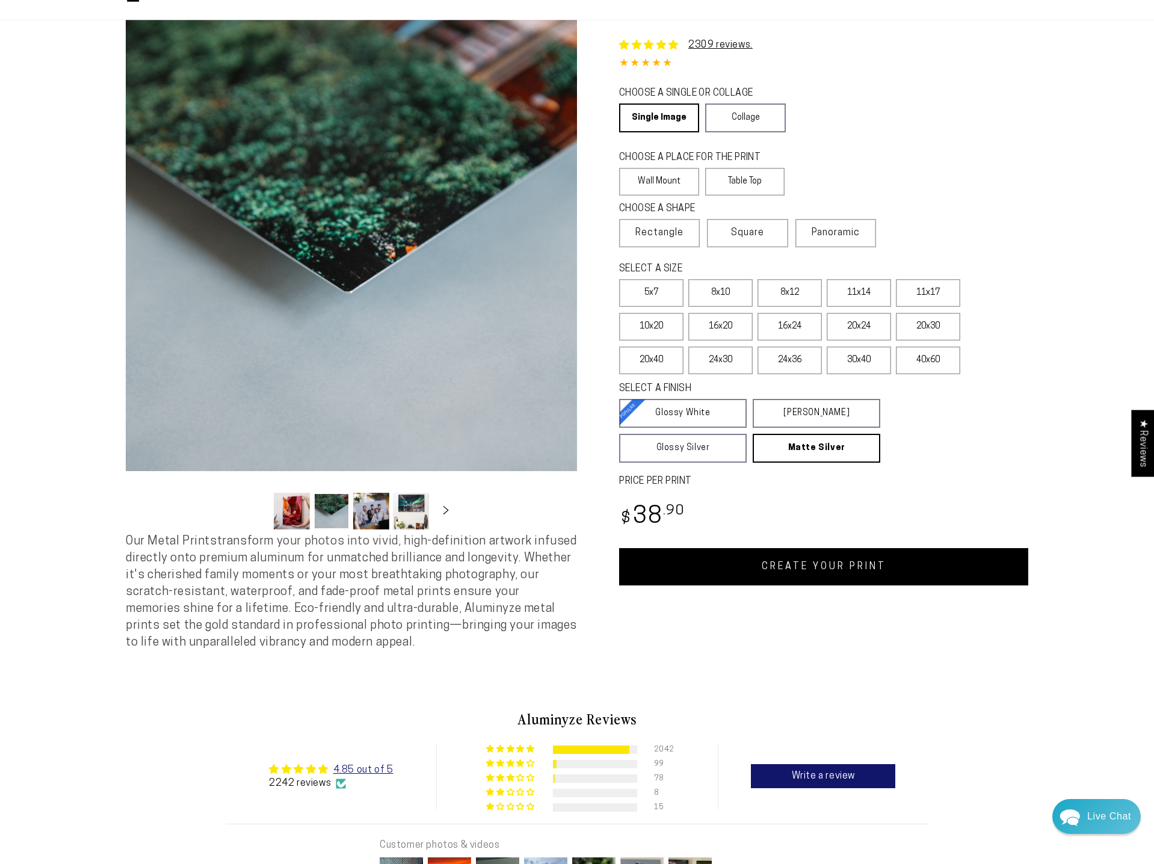
click at [363, 509] on button "Load image 3 in gallery view" at bounding box center [371, 511] width 36 height 37
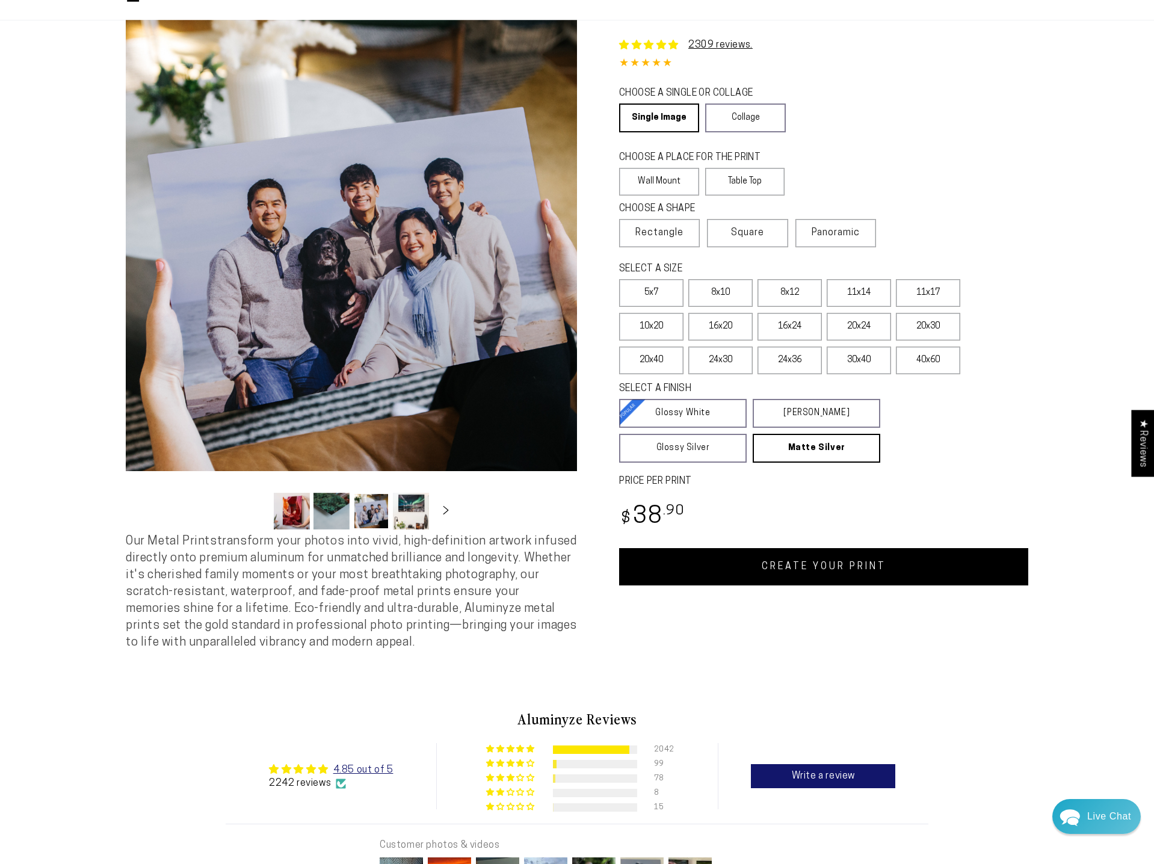
click at [403, 508] on button "Load image 4 in gallery view" at bounding box center [411, 511] width 36 height 37
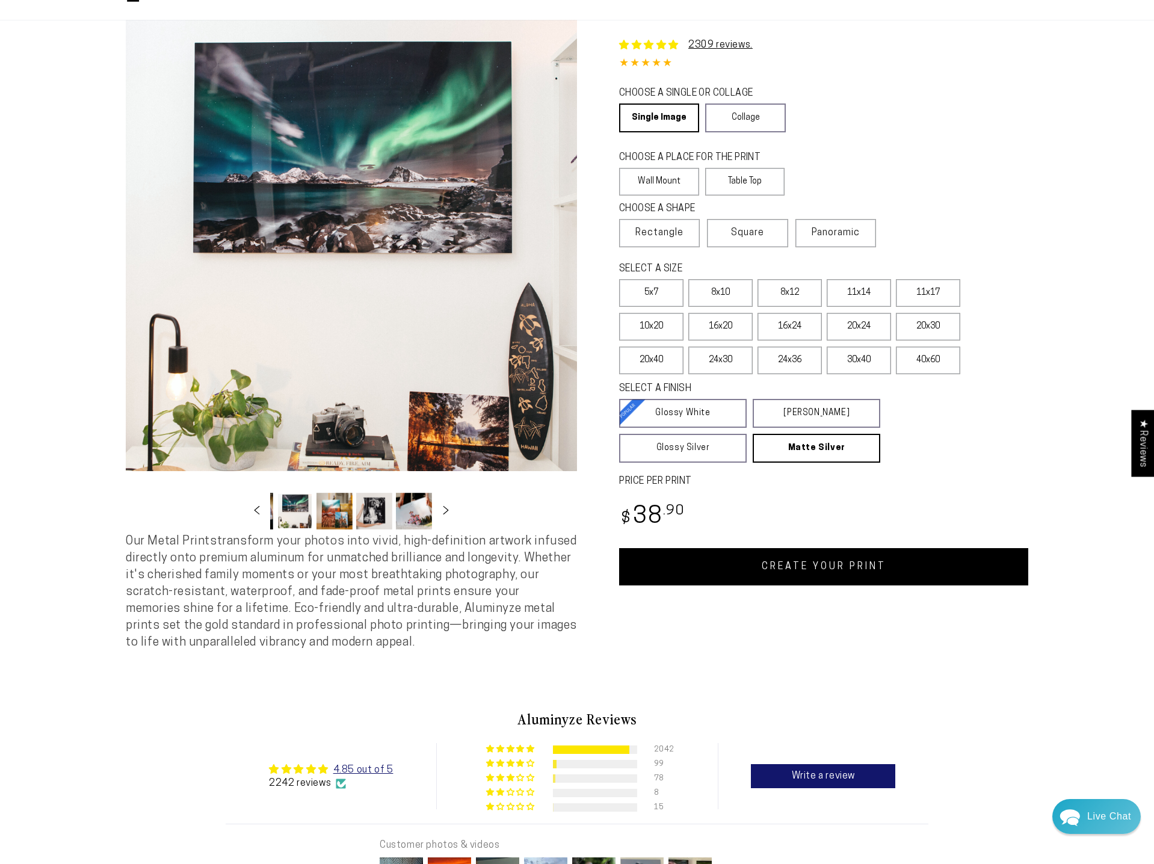
scroll to position [0, 117]
click at [413, 513] on button "Load image 7 in gallery view" at bounding box center [413, 511] width 36 height 37
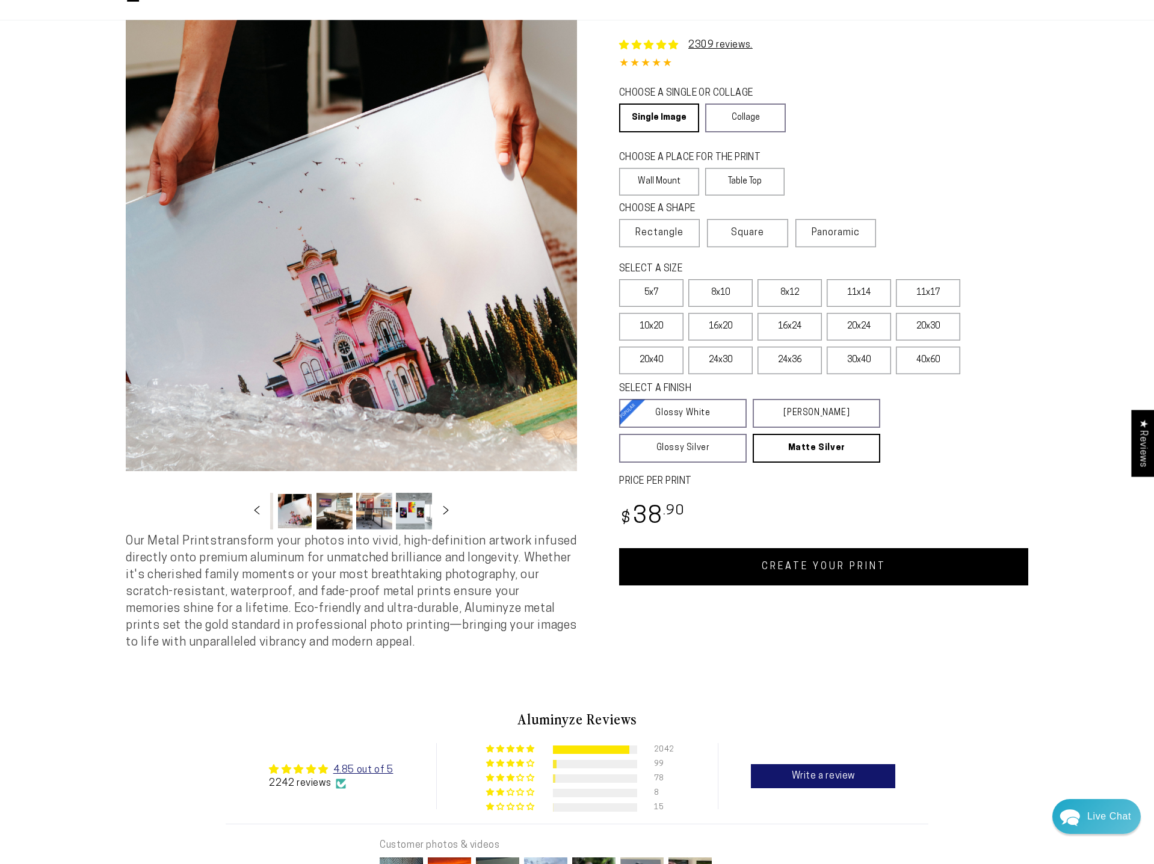
scroll to position [0, 236]
click at [425, 511] on button "Load image 10 in gallery view" at bounding box center [413, 511] width 36 height 37
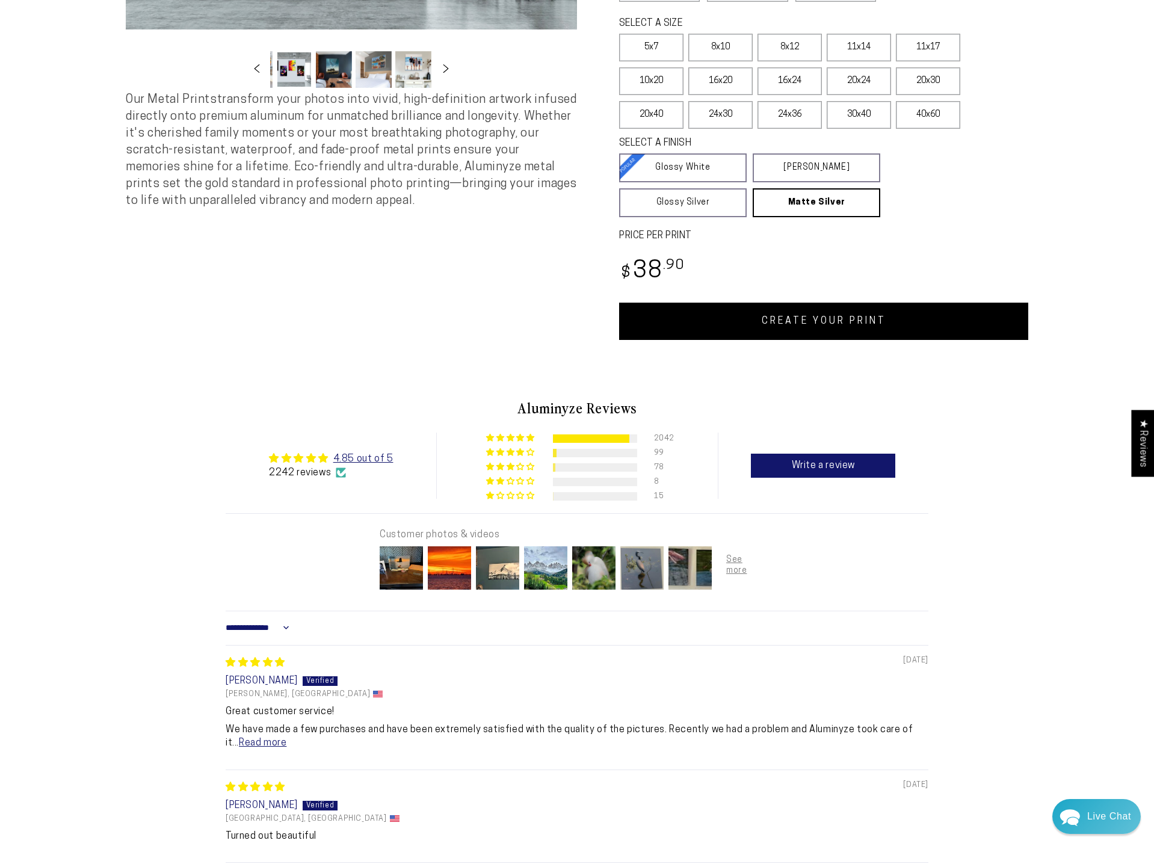
scroll to position [430, 0]
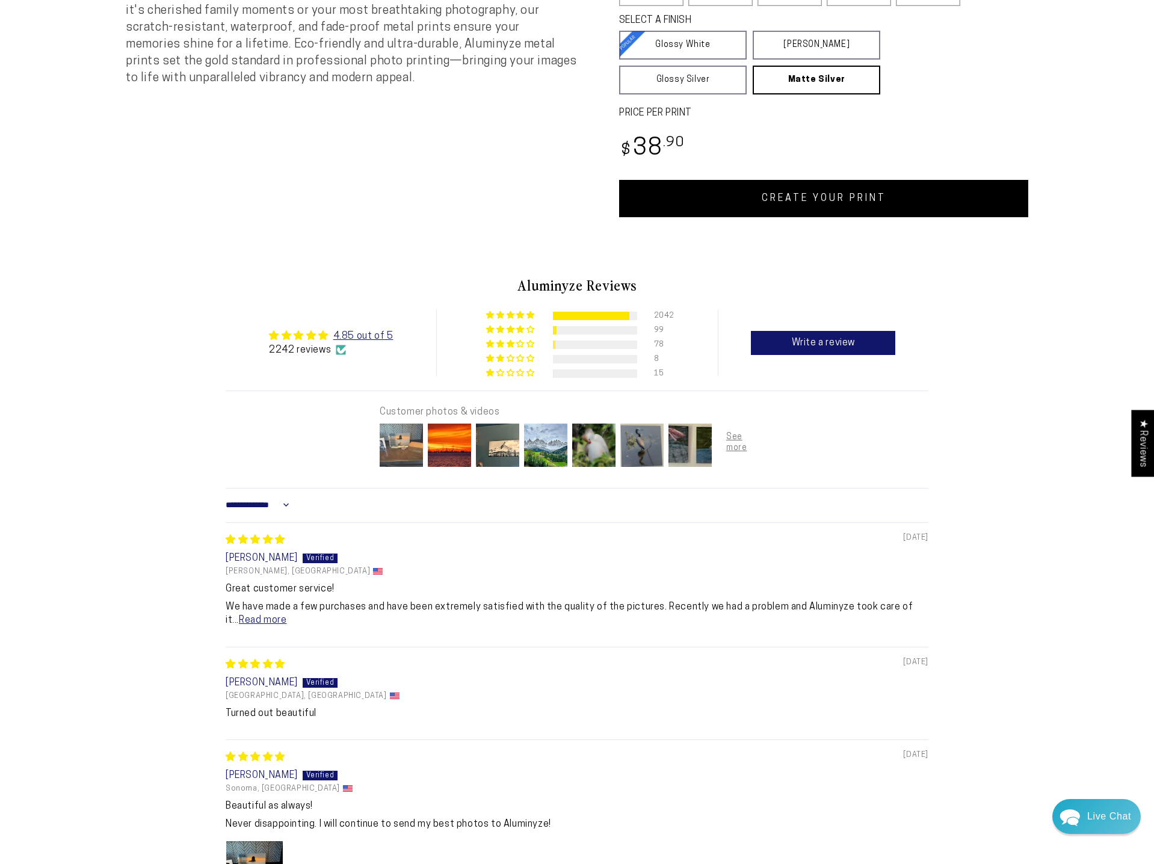
click at [412, 443] on img at bounding box center [401, 445] width 48 height 48
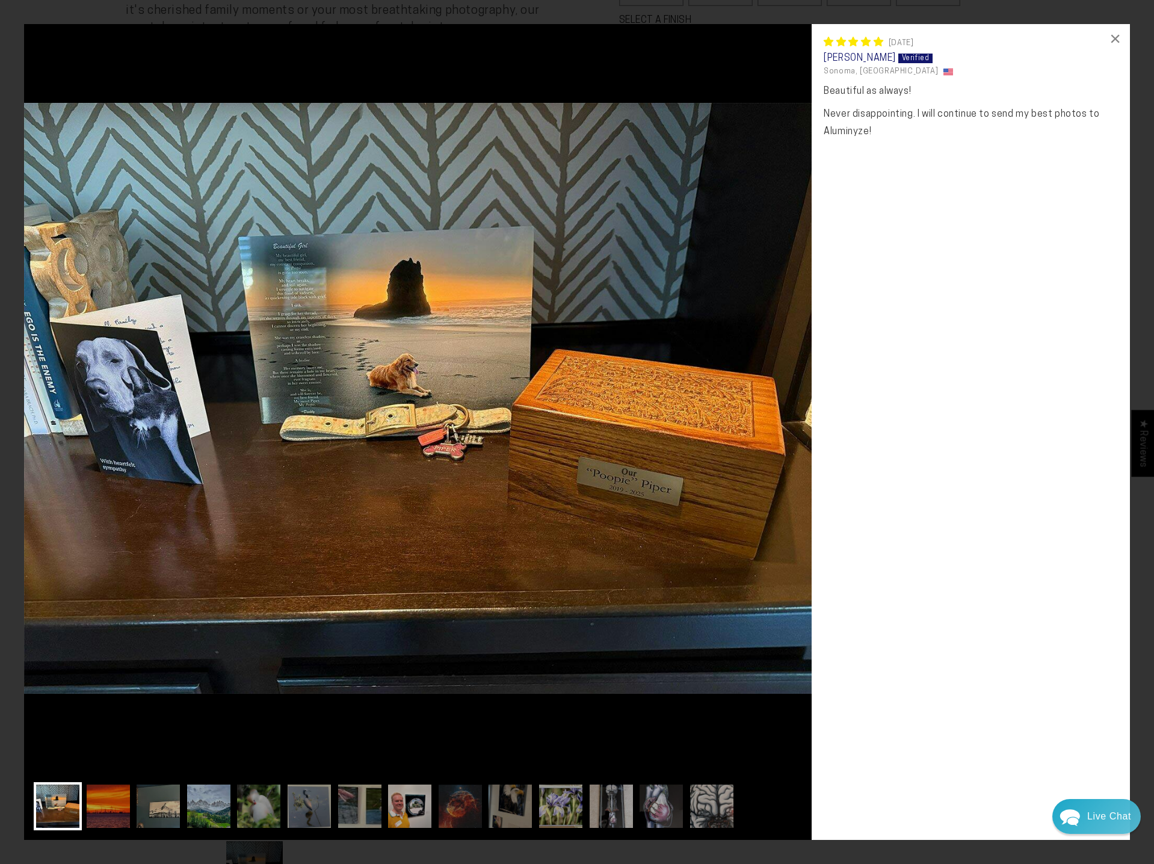
click at [629, 338] on img at bounding box center [418, 398] width 788 height 749
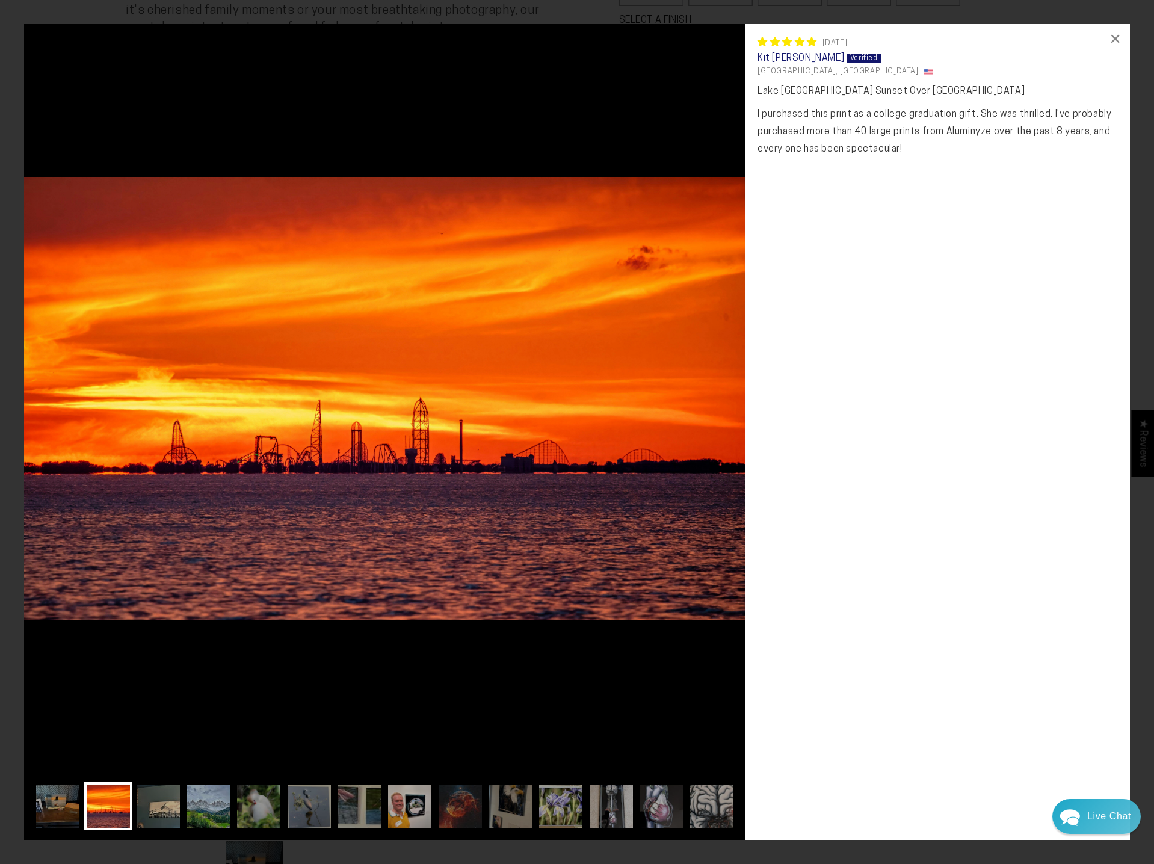
click at [631, 336] on img at bounding box center [384, 398] width 721 height 749
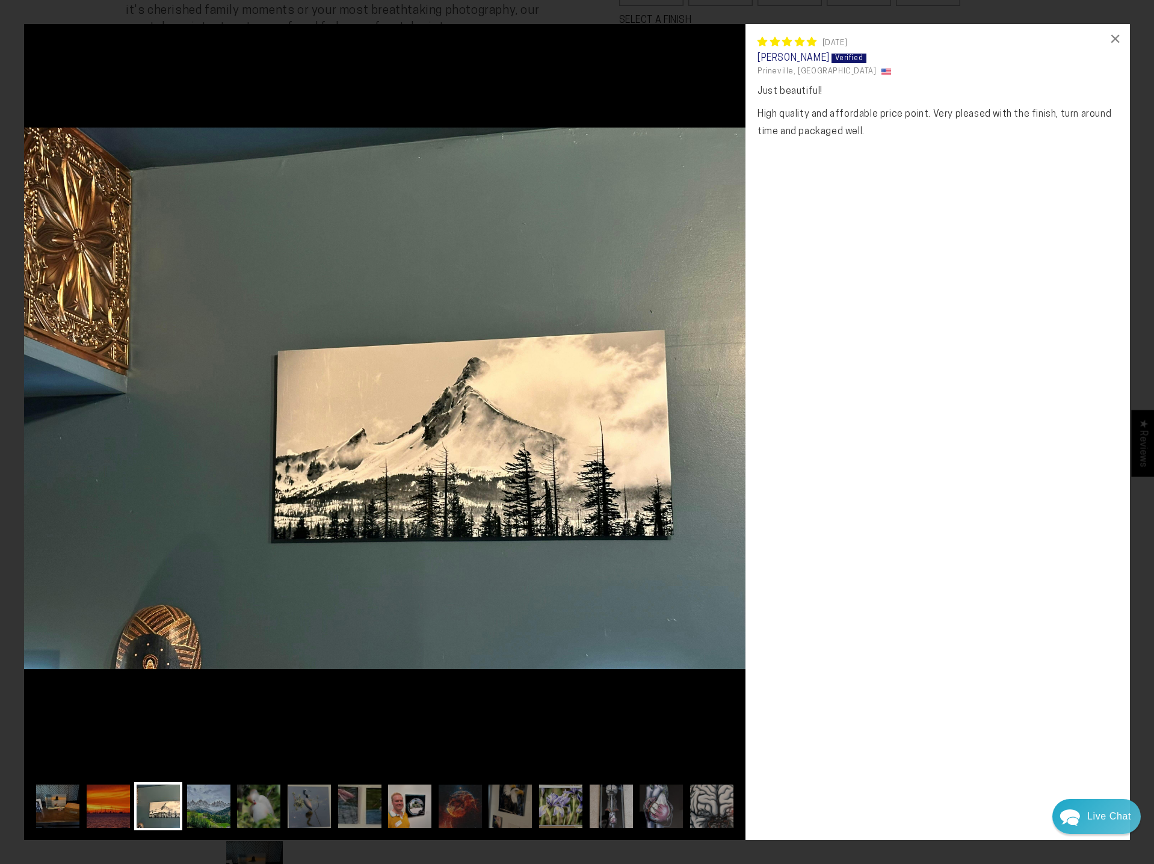
click at [631, 336] on img at bounding box center [384, 398] width 721 height 749
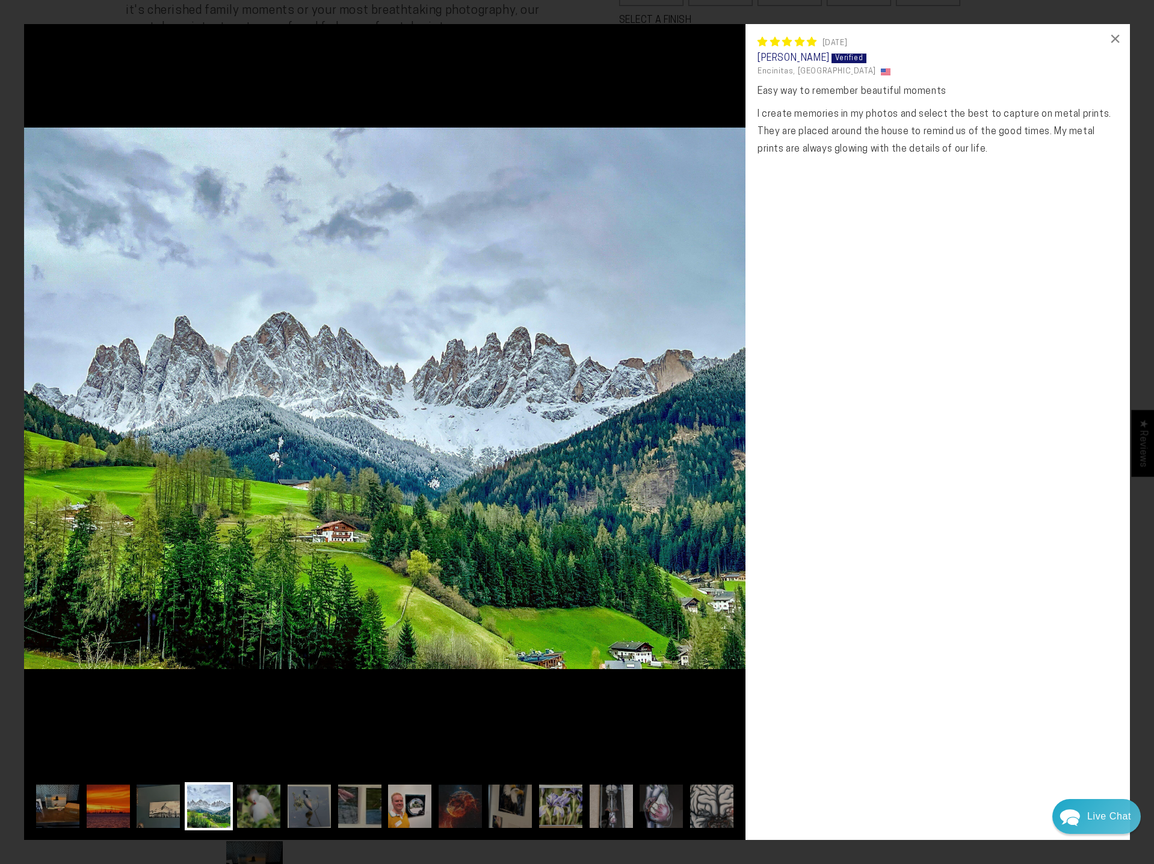
click at [631, 336] on img at bounding box center [384, 398] width 721 height 749
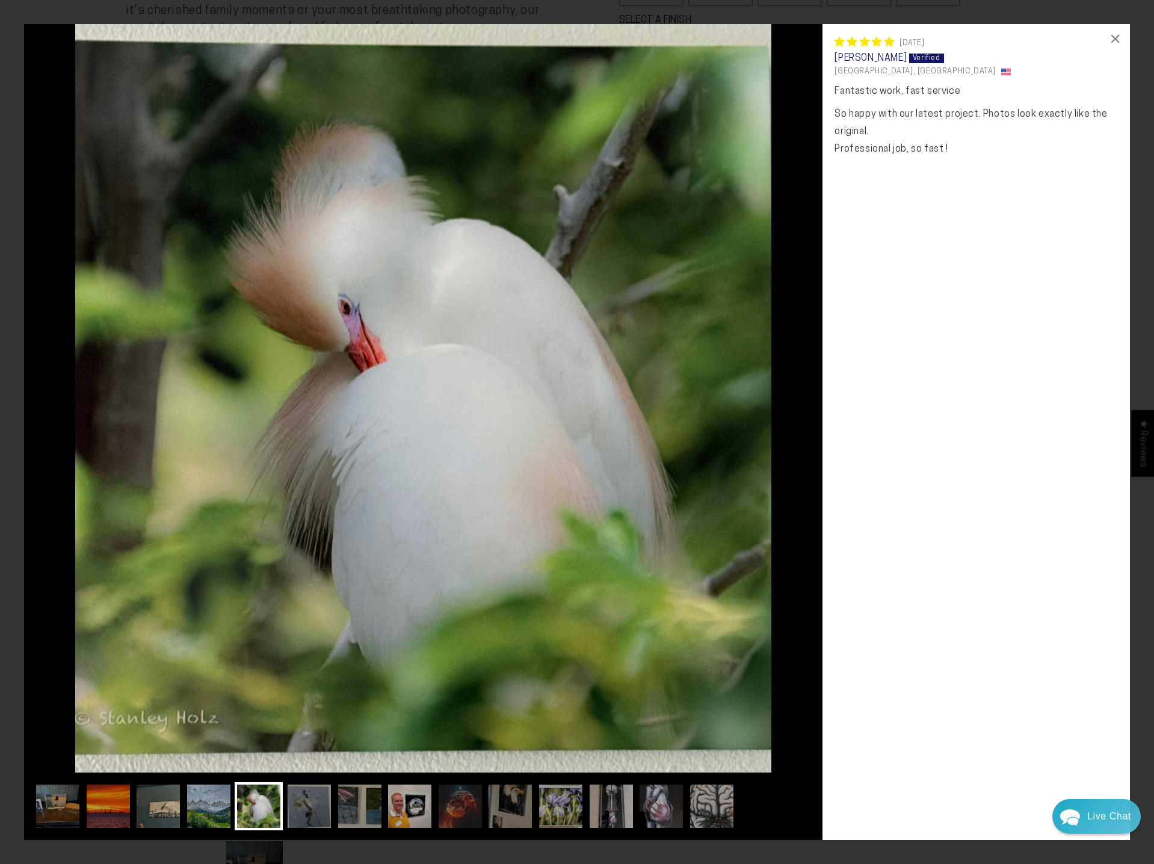
click at [631, 336] on img at bounding box center [423, 398] width 799 height 749
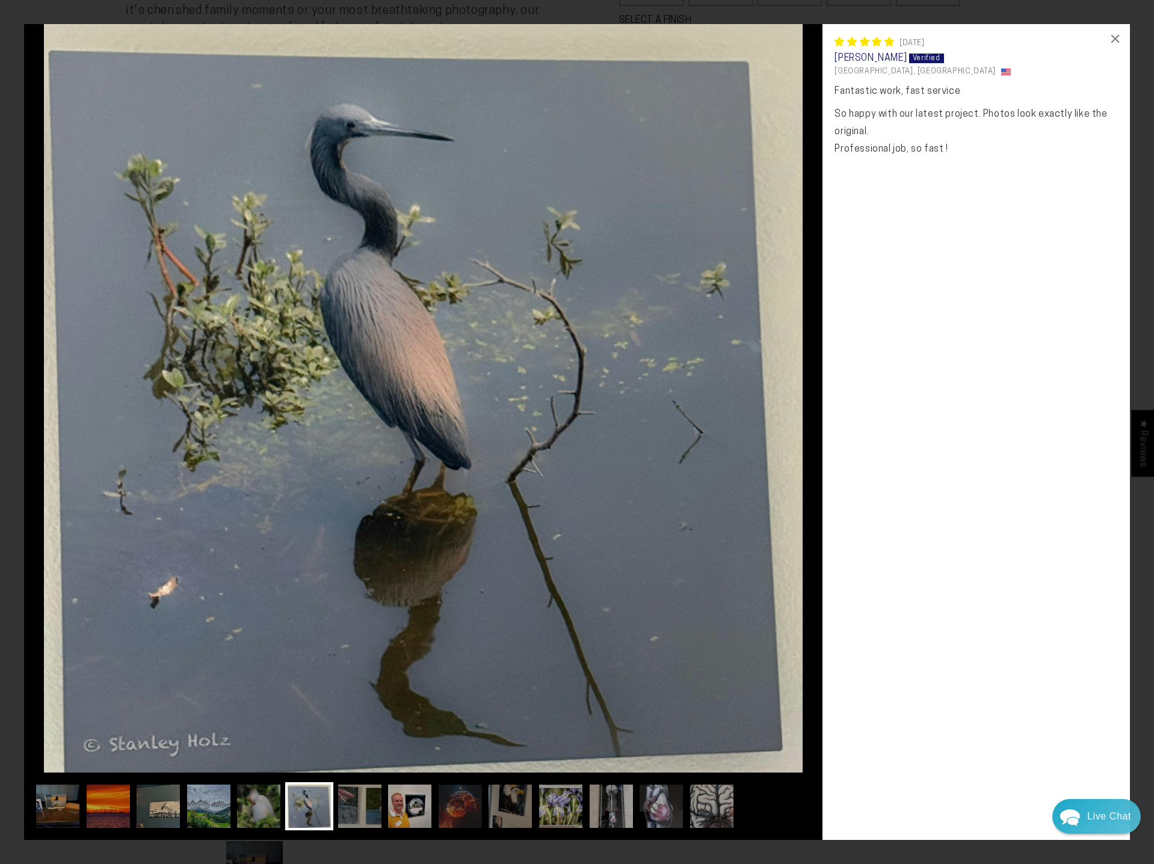
click at [631, 336] on img at bounding box center [423, 398] width 799 height 749
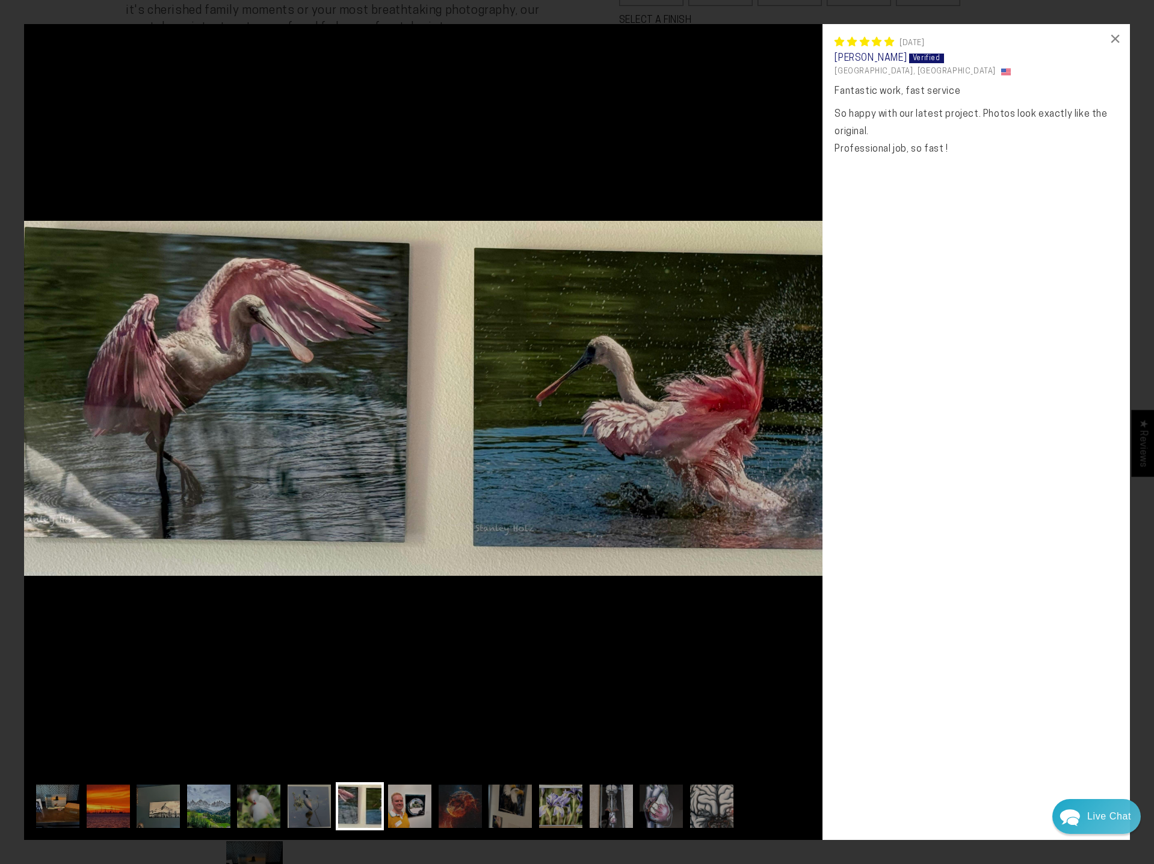
click at [631, 336] on img at bounding box center [423, 398] width 799 height 749
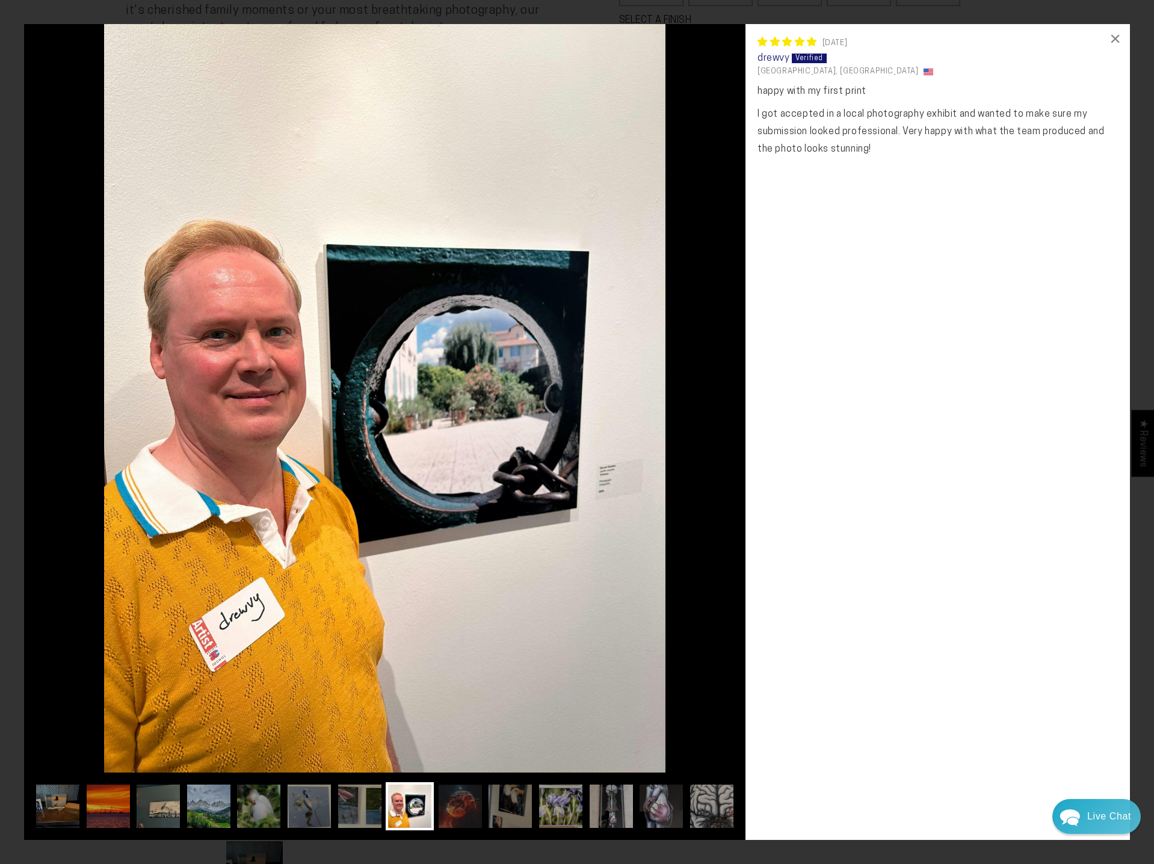
click at [631, 336] on img at bounding box center [384, 398] width 721 height 749
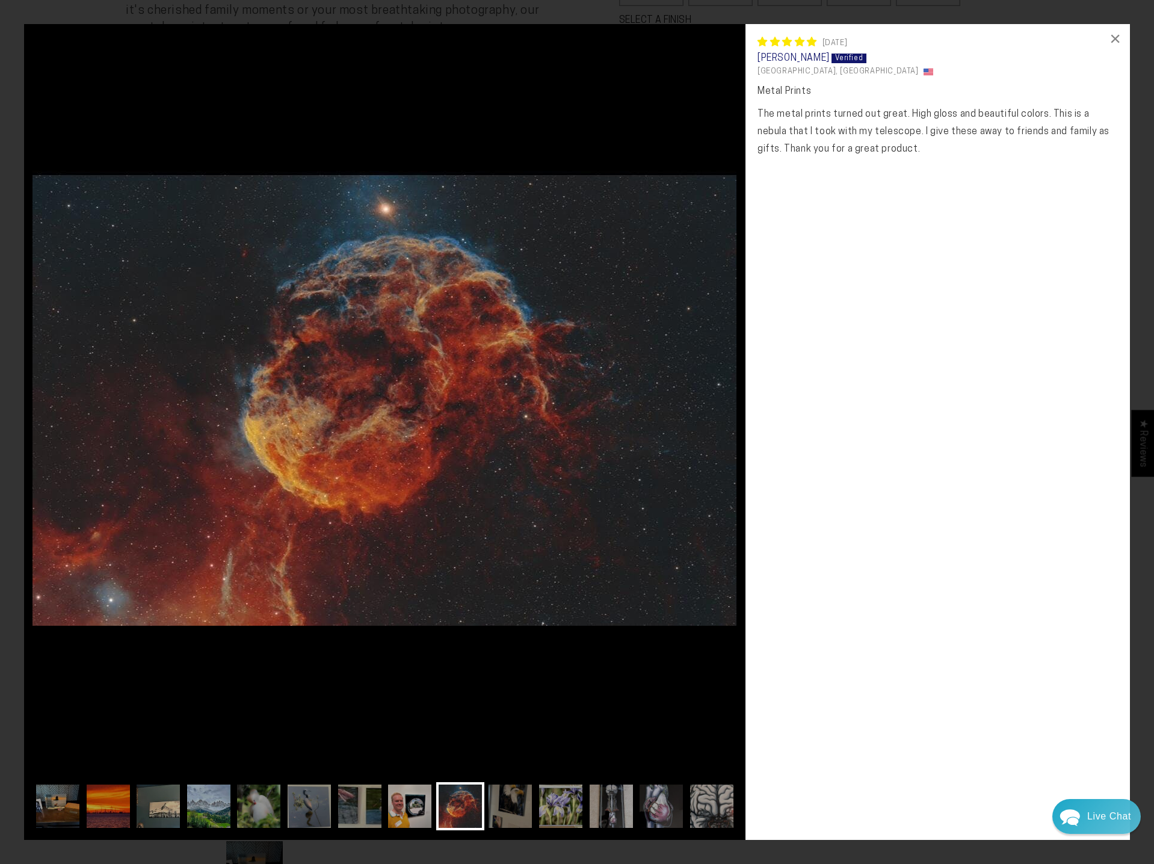
click at [631, 336] on img at bounding box center [384, 398] width 721 height 749
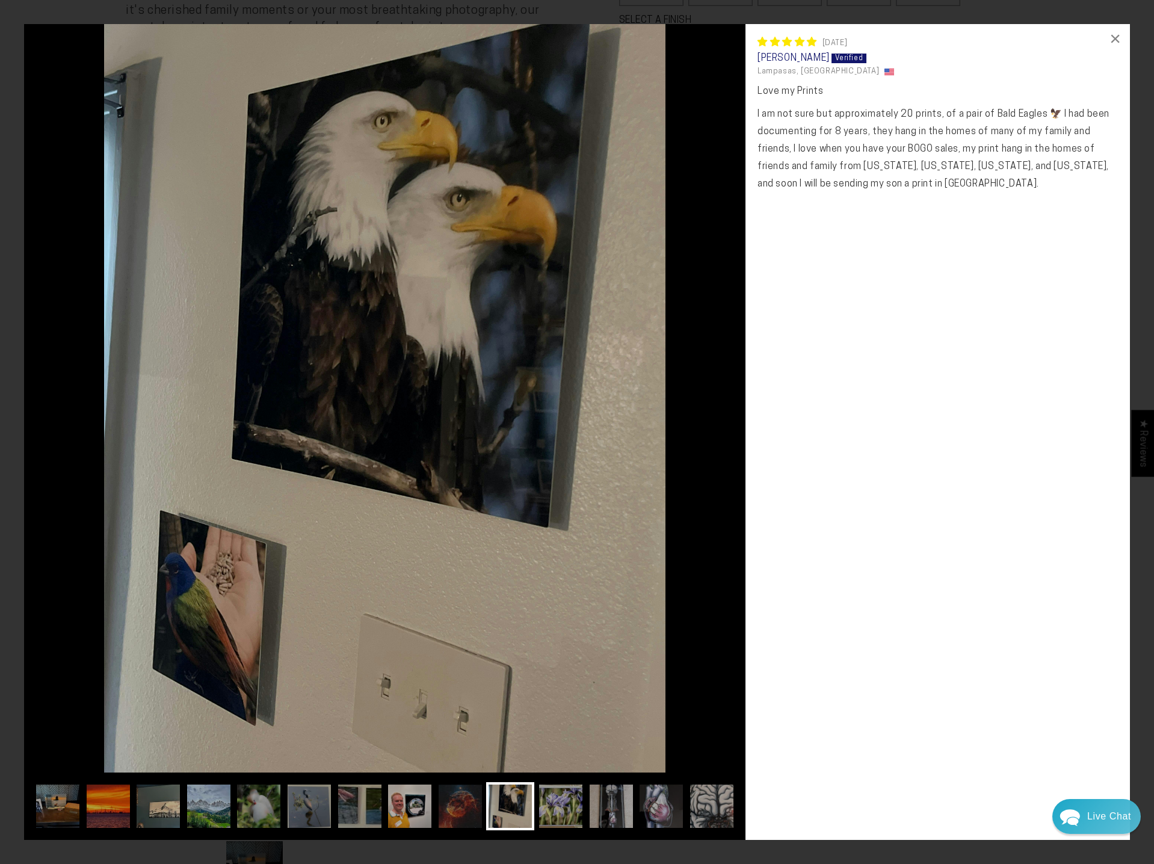
click at [631, 336] on img at bounding box center [384, 398] width 721 height 749
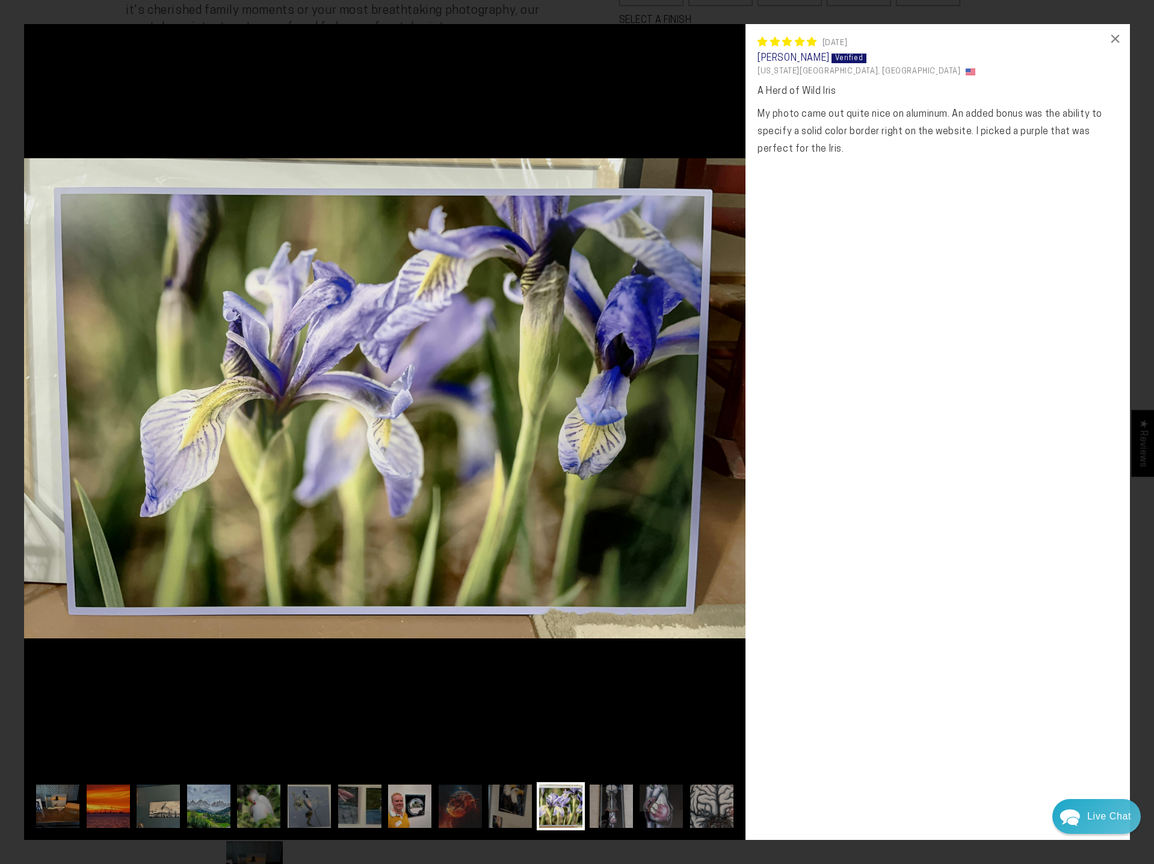
click at [631, 336] on img at bounding box center [384, 398] width 721 height 749
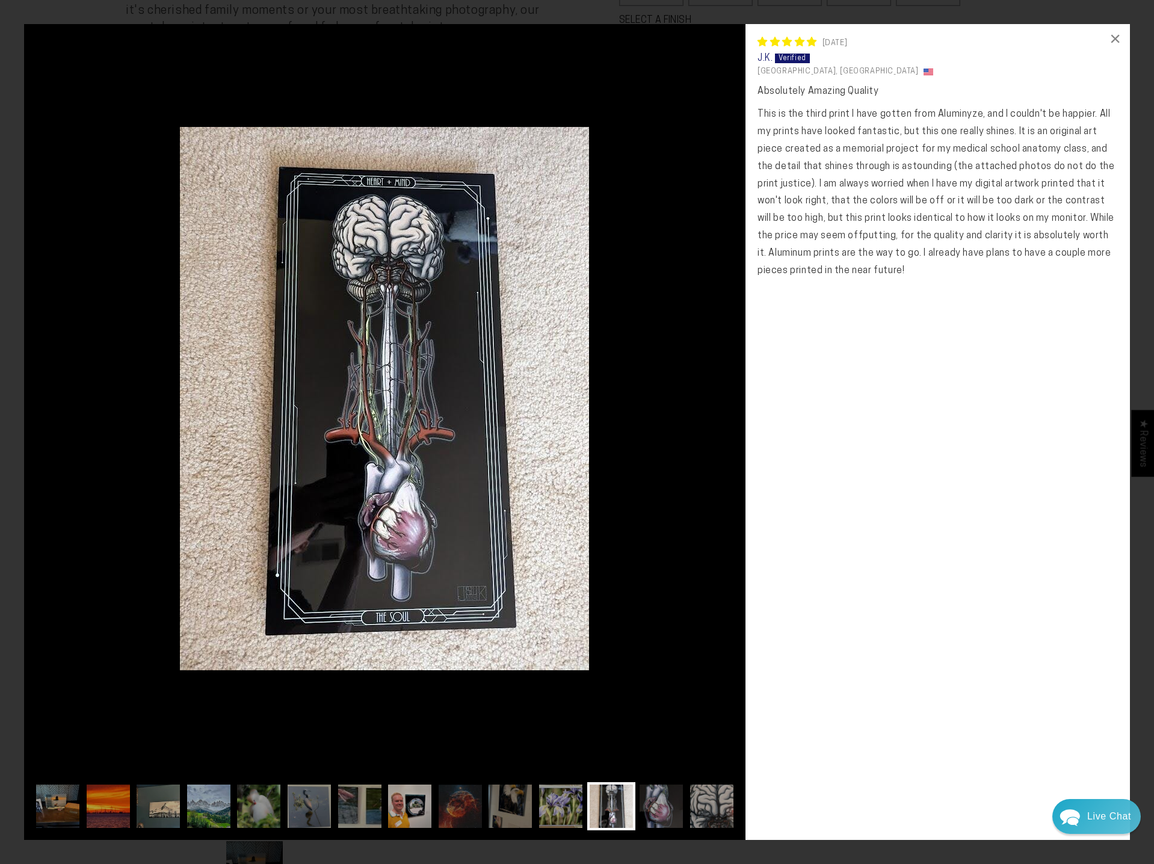
click at [631, 336] on img at bounding box center [384, 398] width 721 height 749
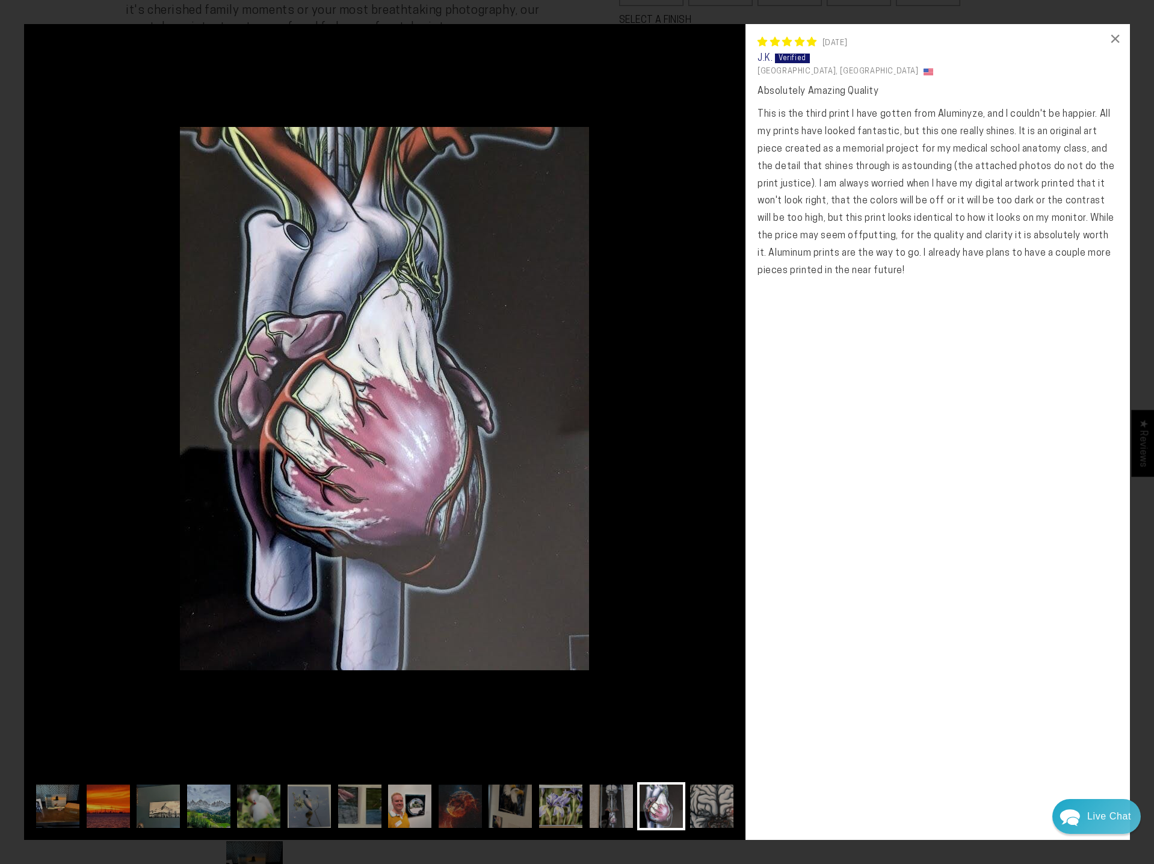
click at [631, 336] on img at bounding box center [384, 398] width 721 height 749
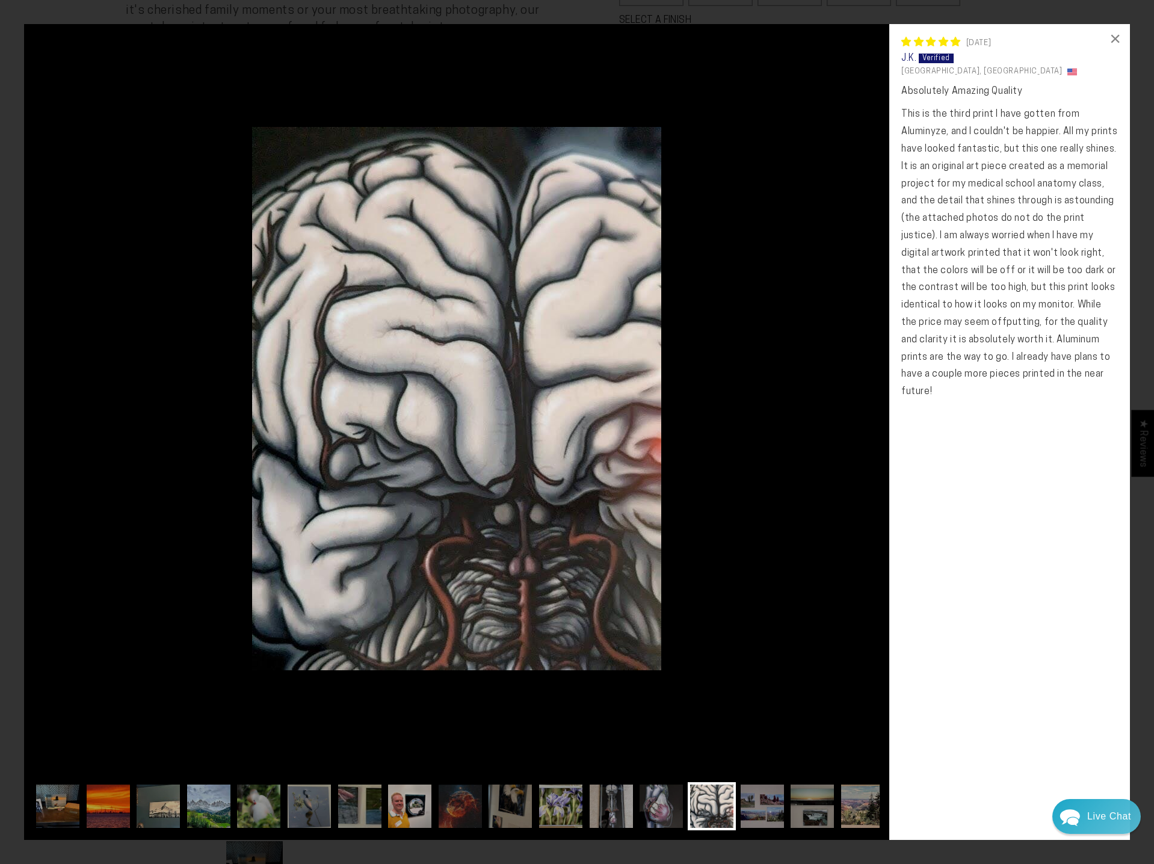
click at [631, 336] on img at bounding box center [456, 398] width 865 height 749
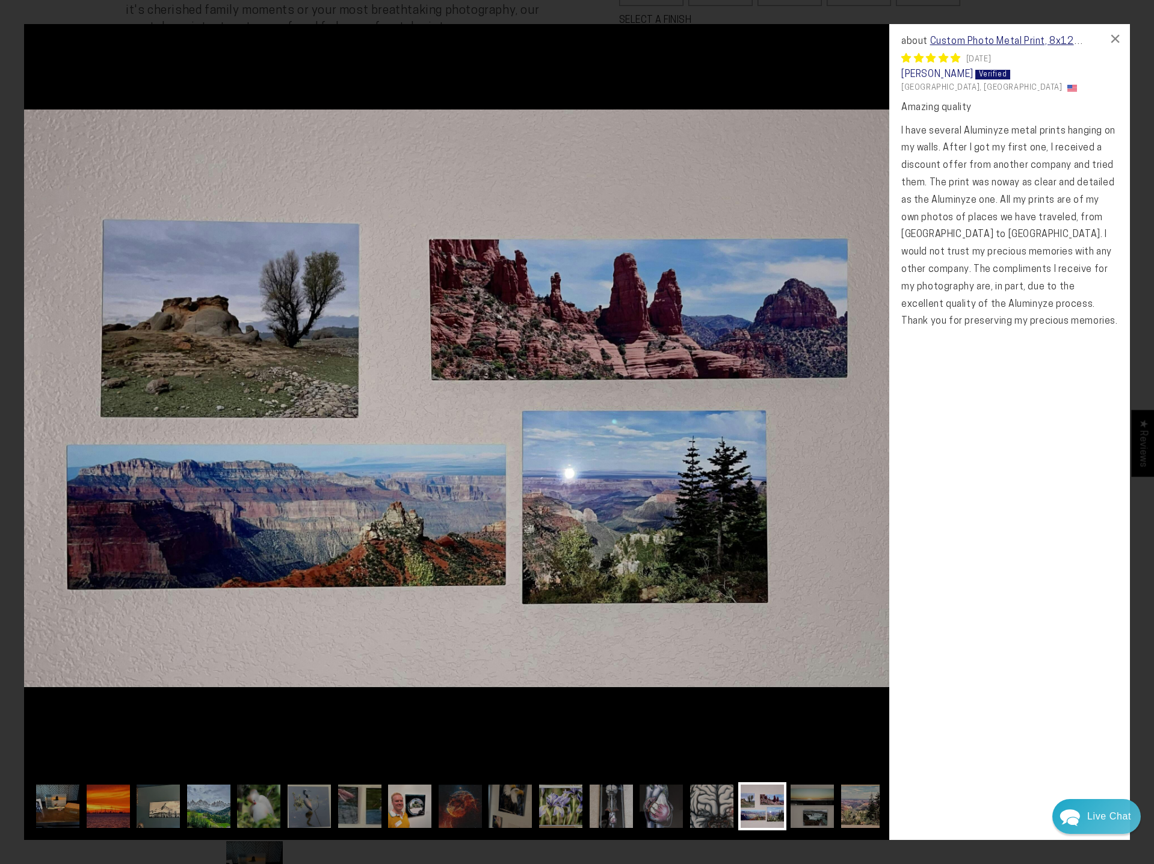
click at [631, 336] on img at bounding box center [456, 398] width 865 height 749
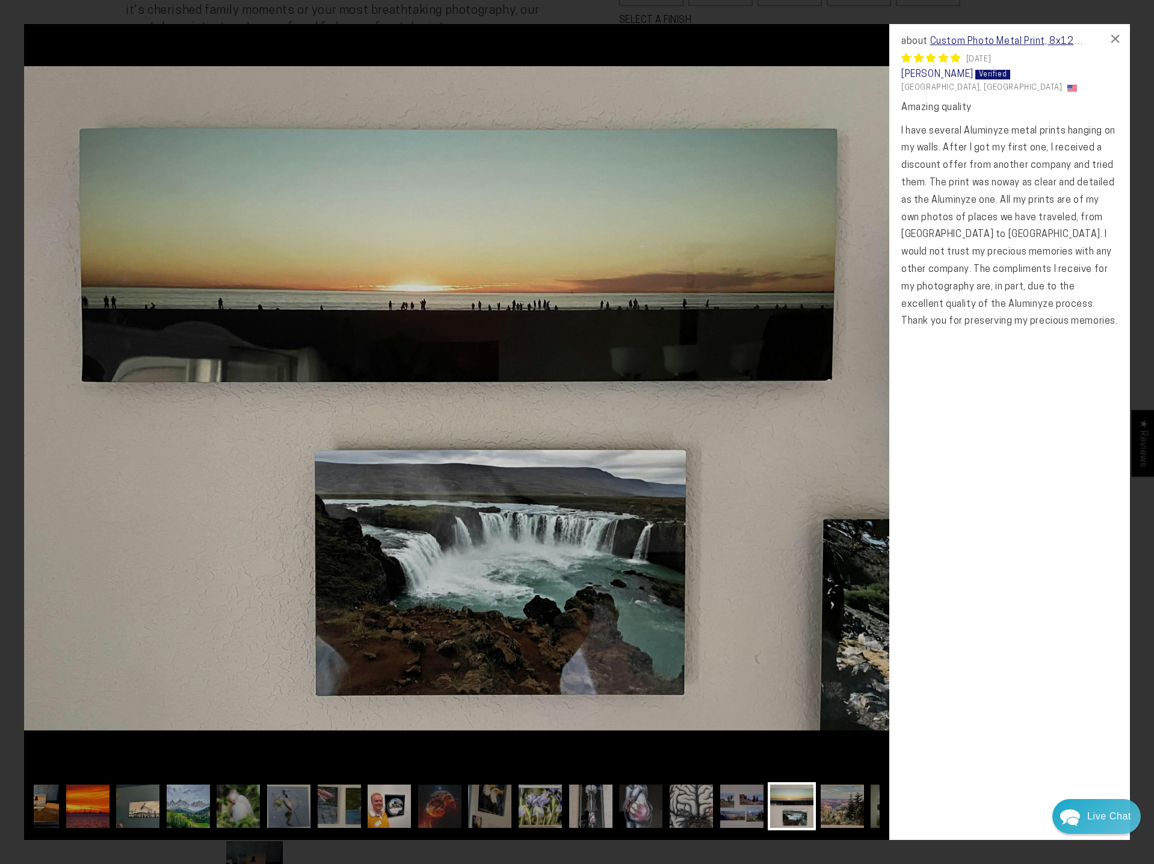
click at [631, 336] on img at bounding box center [456, 398] width 865 height 749
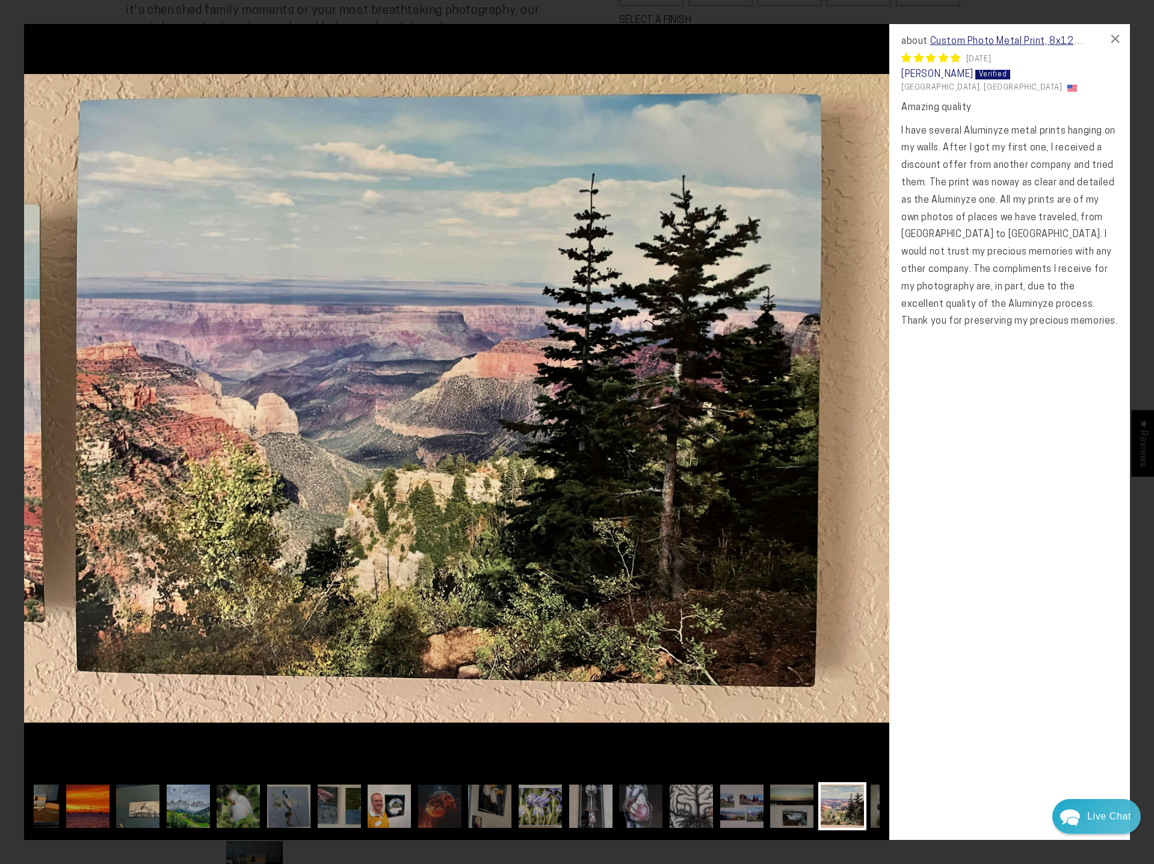
scroll to position [0, 69]
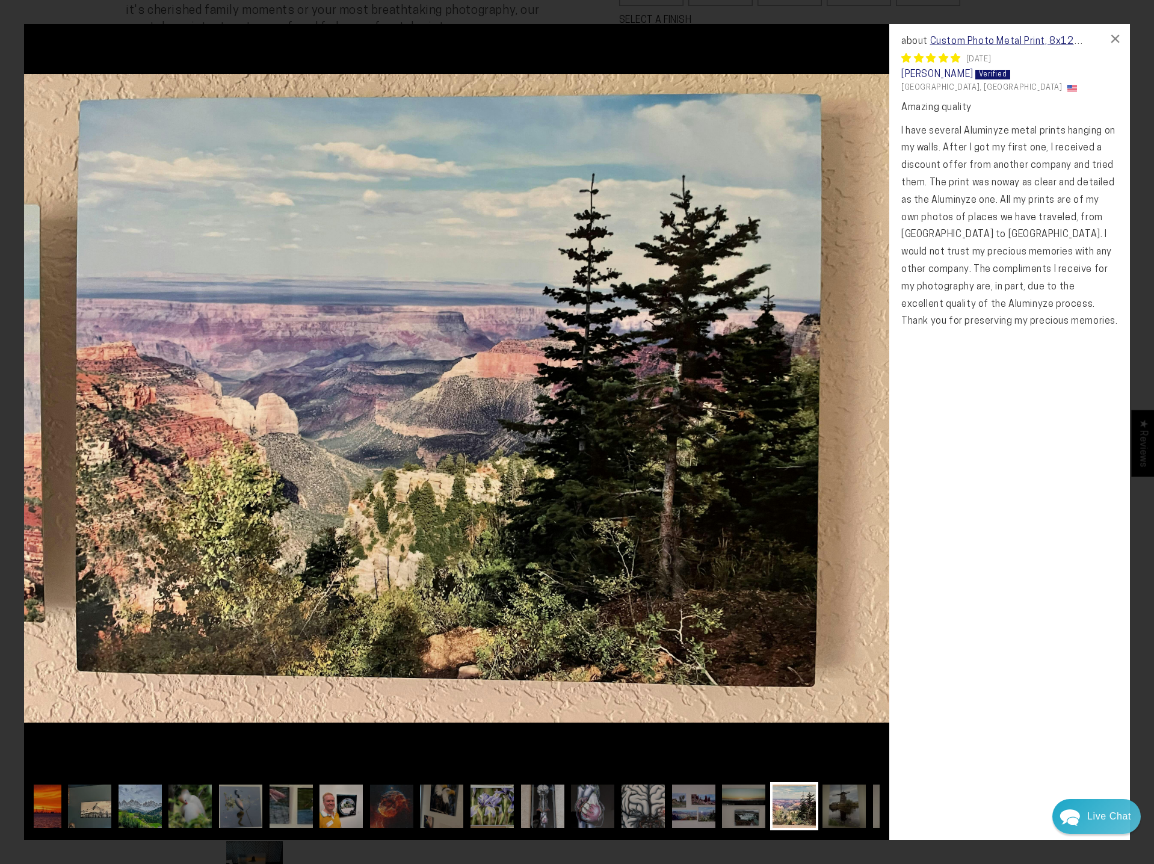
click at [631, 336] on img at bounding box center [456, 398] width 865 height 749
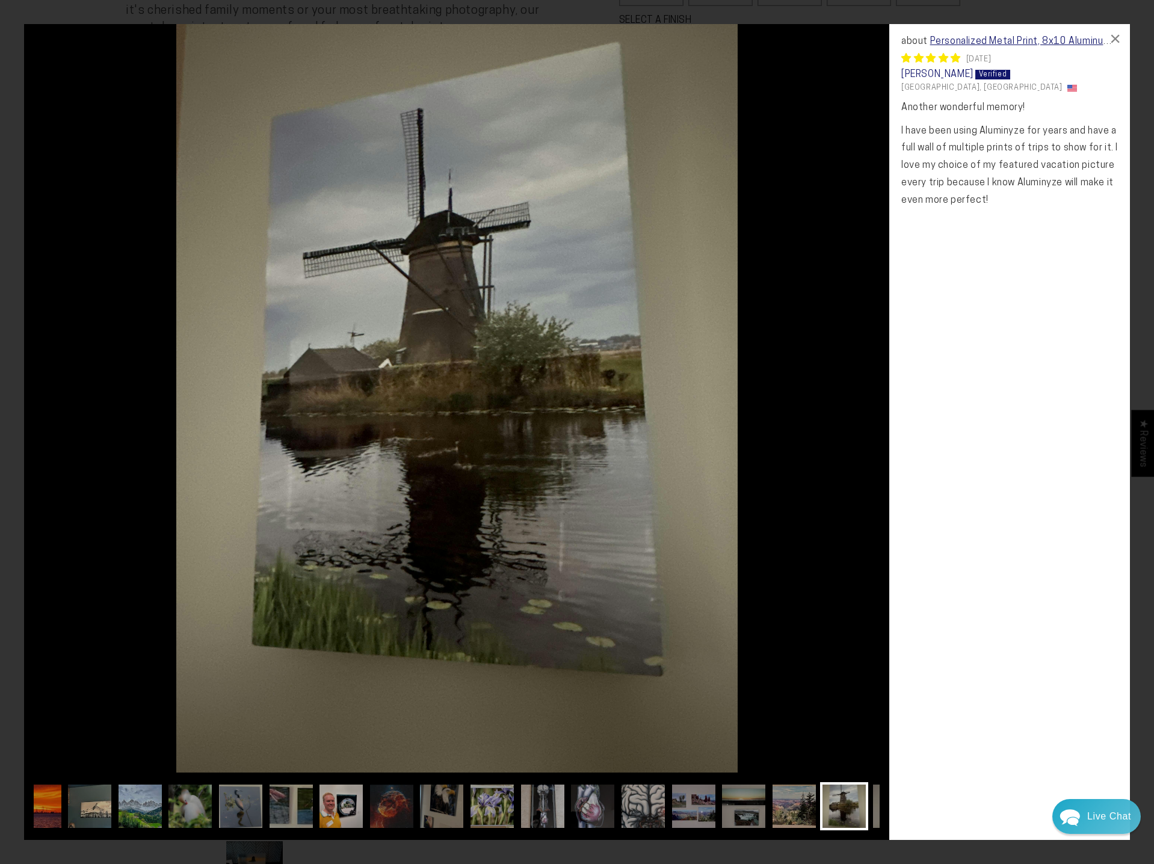
scroll to position [0, 117]
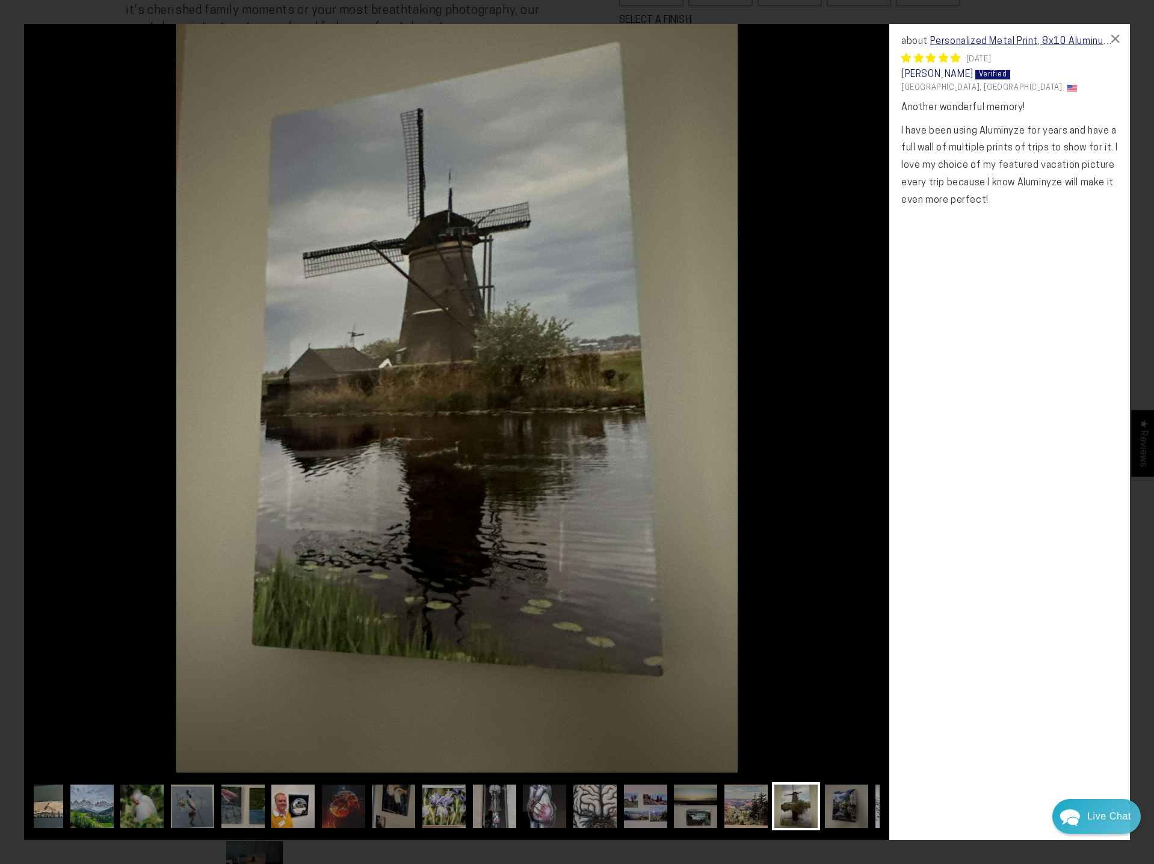
click at [631, 336] on img at bounding box center [456, 398] width 865 height 749
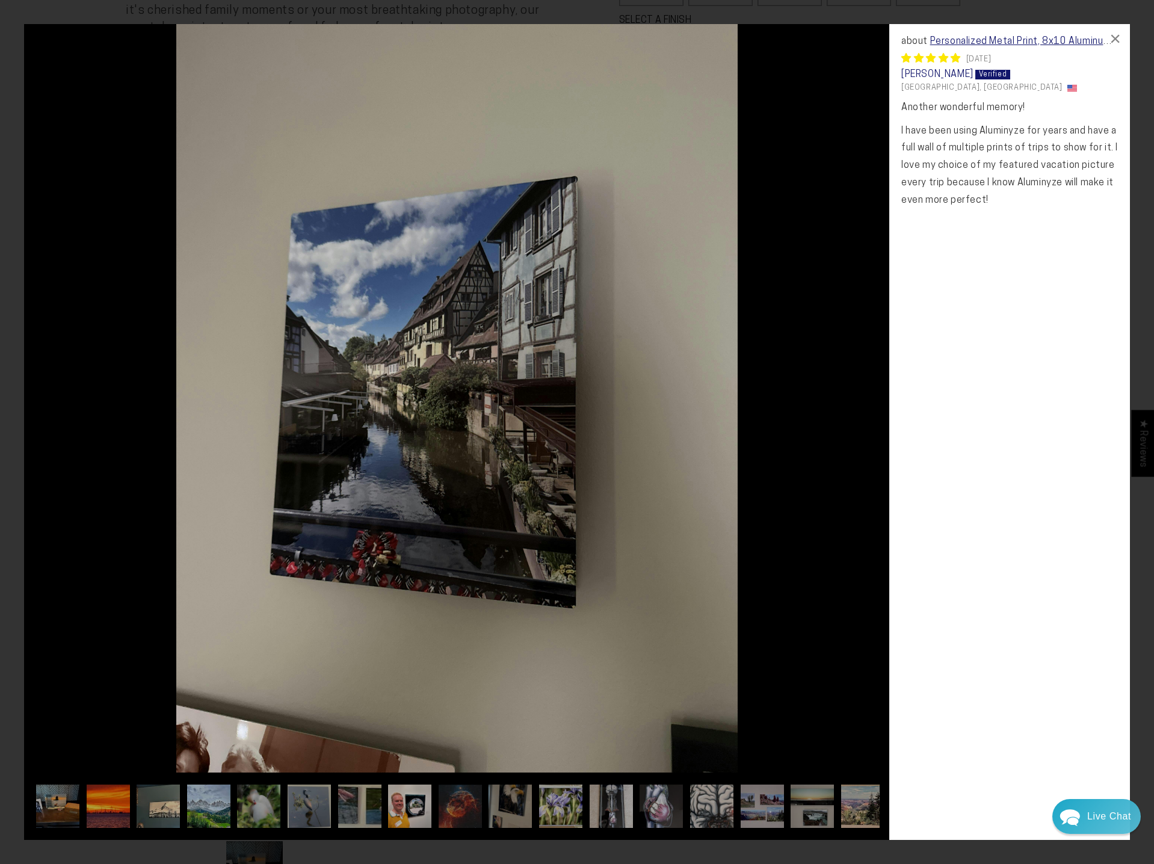
scroll to position [0, 165]
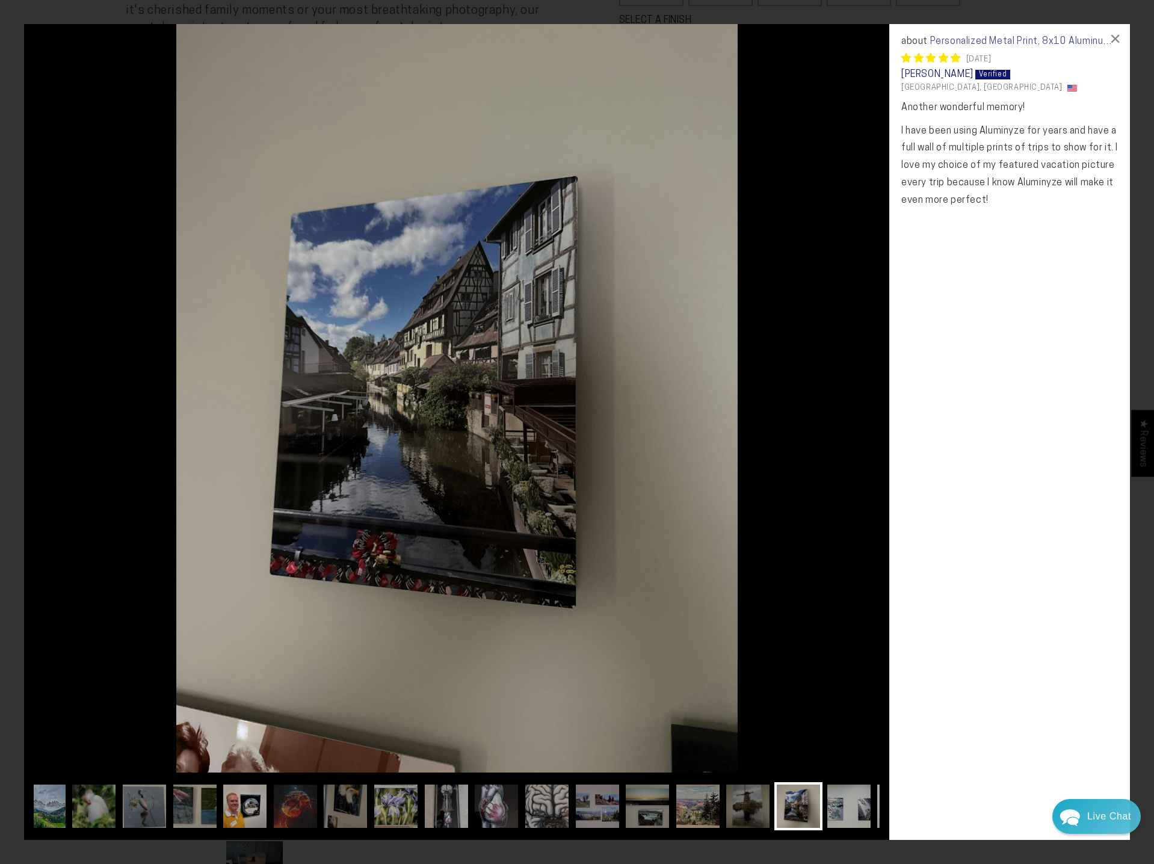
click at [1092, 44] on link "Personalized Metal Print, 8x10 Aluminum Prints" at bounding box center [1006, 47] width 210 height 21
click at [1119, 36] on div "×" at bounding box center [1115, 38] width 29 height 29
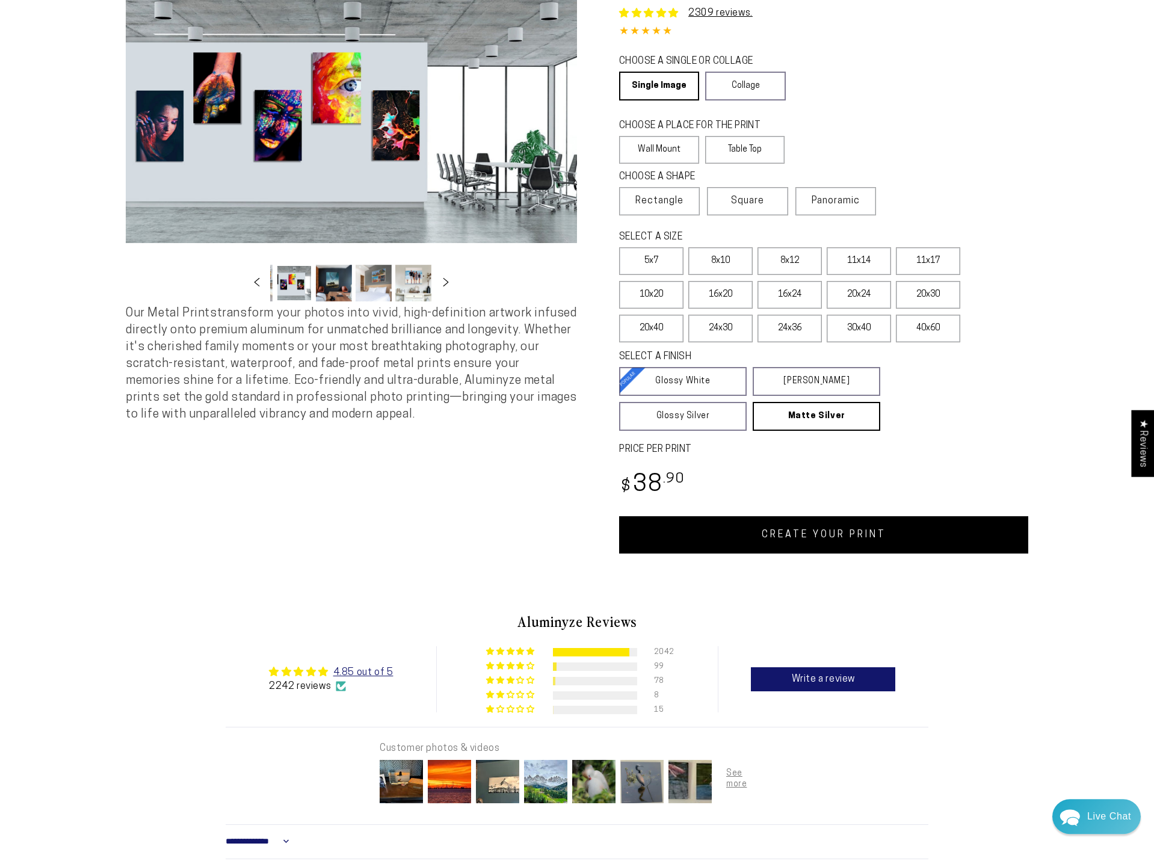
scroll to position [0, 0]
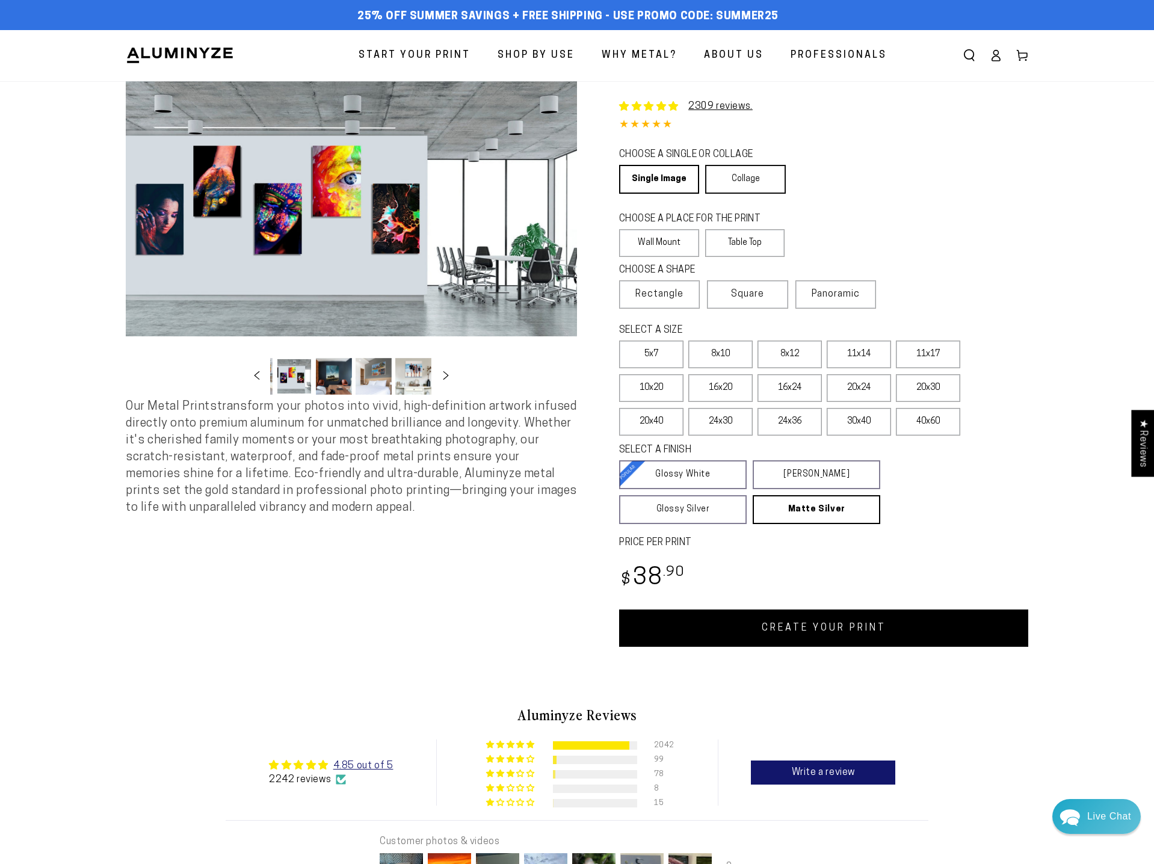
click at [738, 178] on link "Collage" at bounding box center [745, 179] width 80 height 29
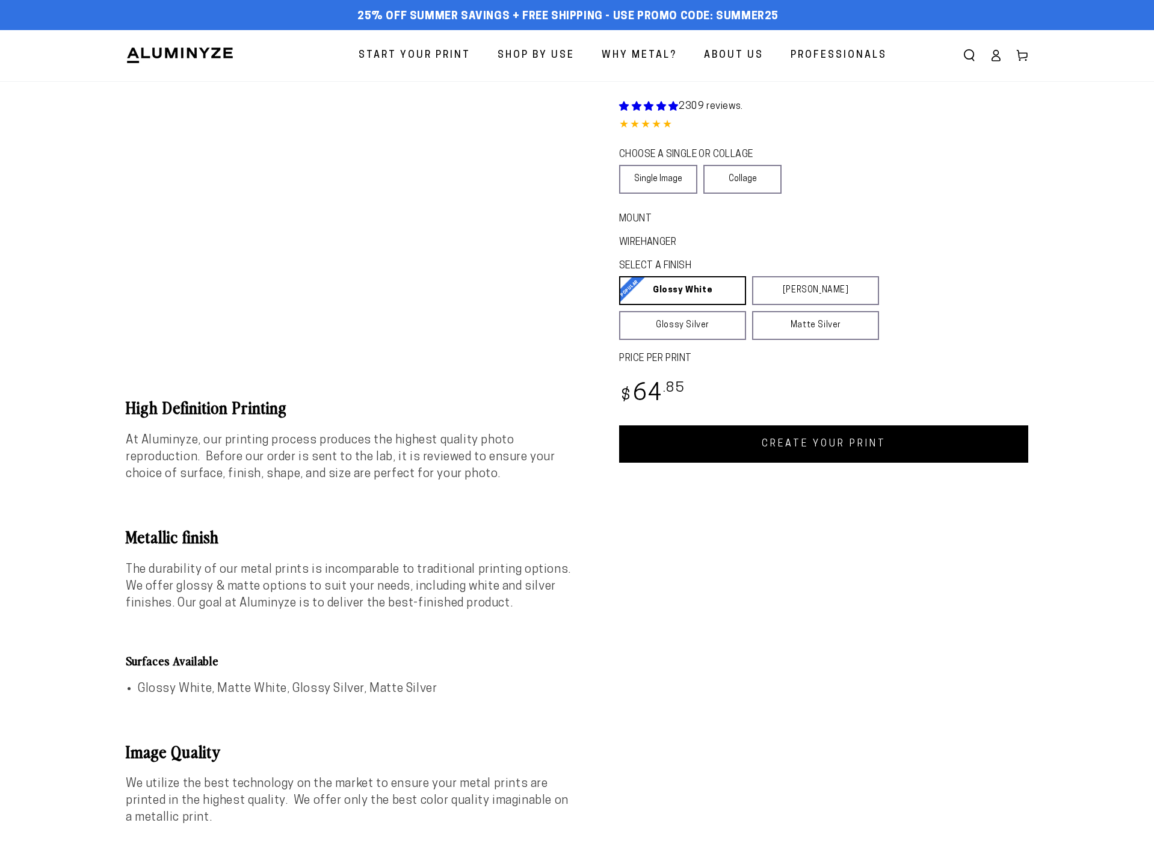
scroll to position [1333, 0]
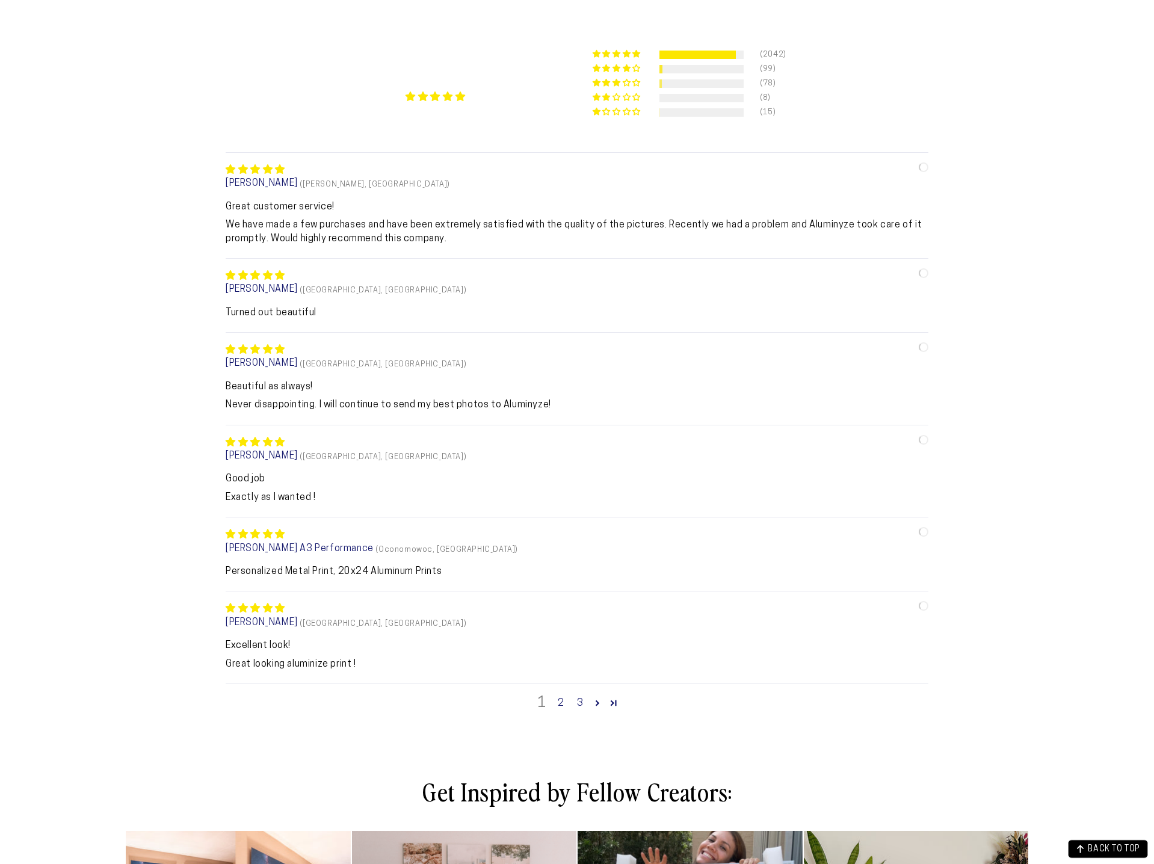
select select "**********"
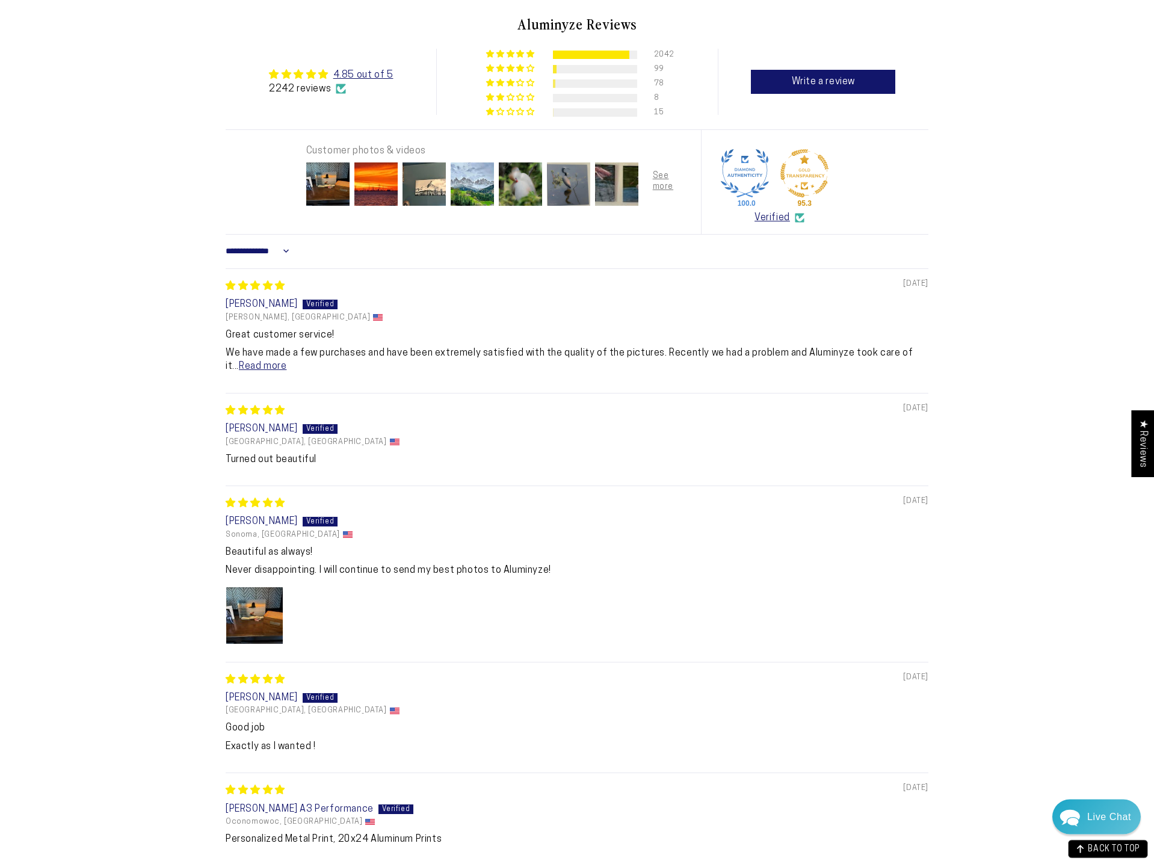
scroll to position [1332, 0]
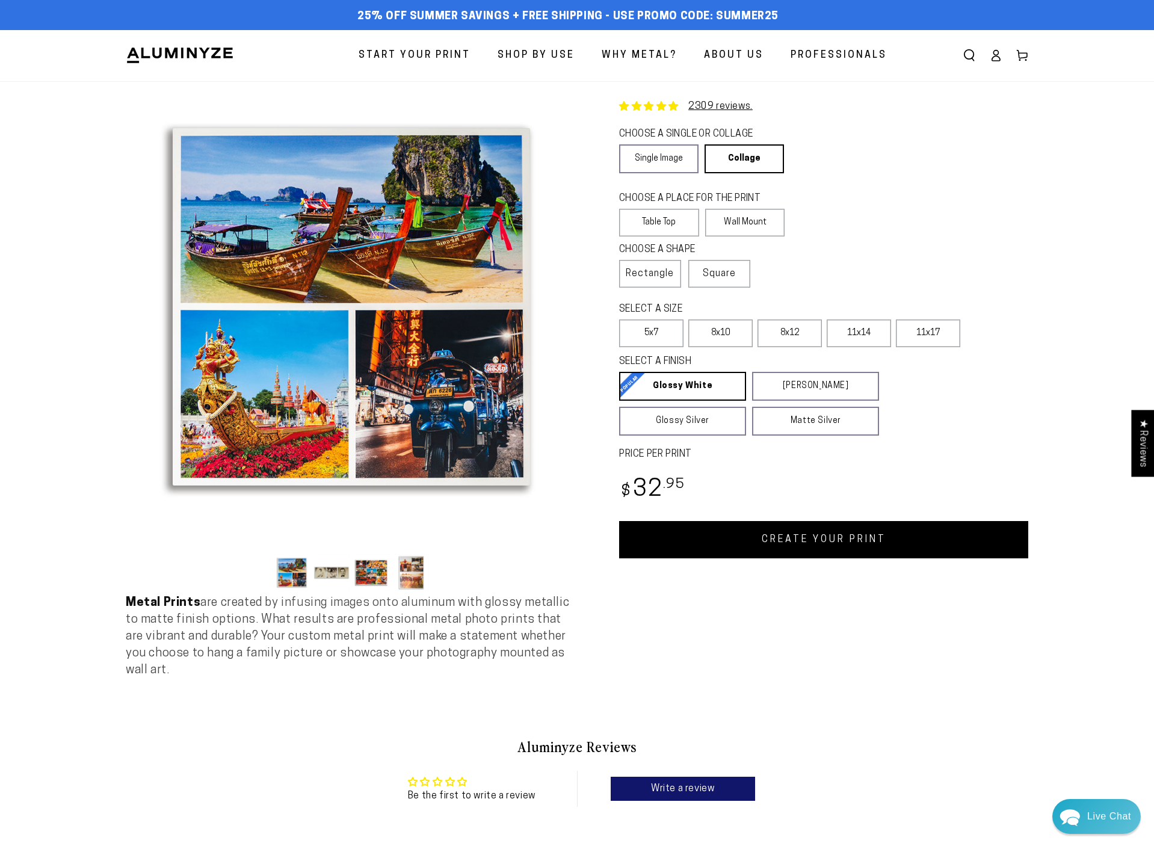
click at [348, 576] on button "Load image 2 in gallery view" at bounding box center [332, 572] width 36 height 37
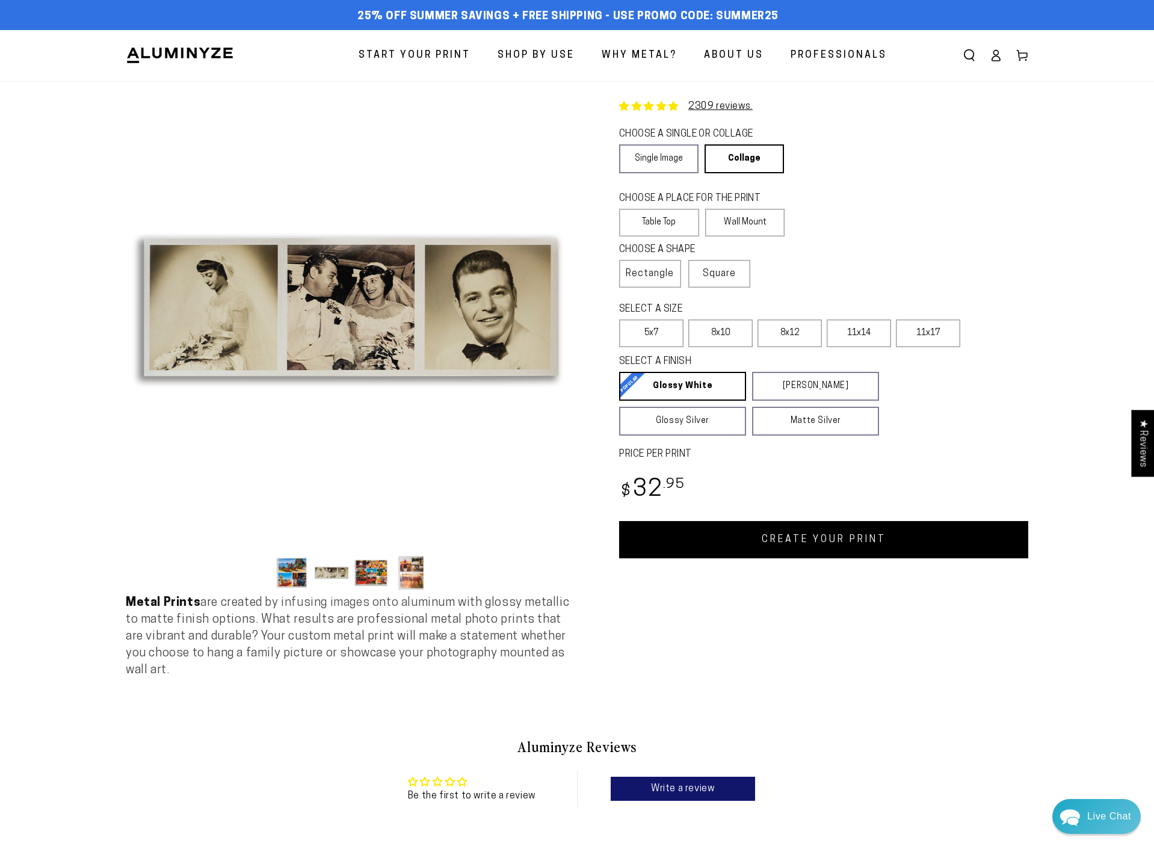
click at [372, 566] on button "Load image 3 in gallery view" at bounding box center [371, 572] width 36 height 37
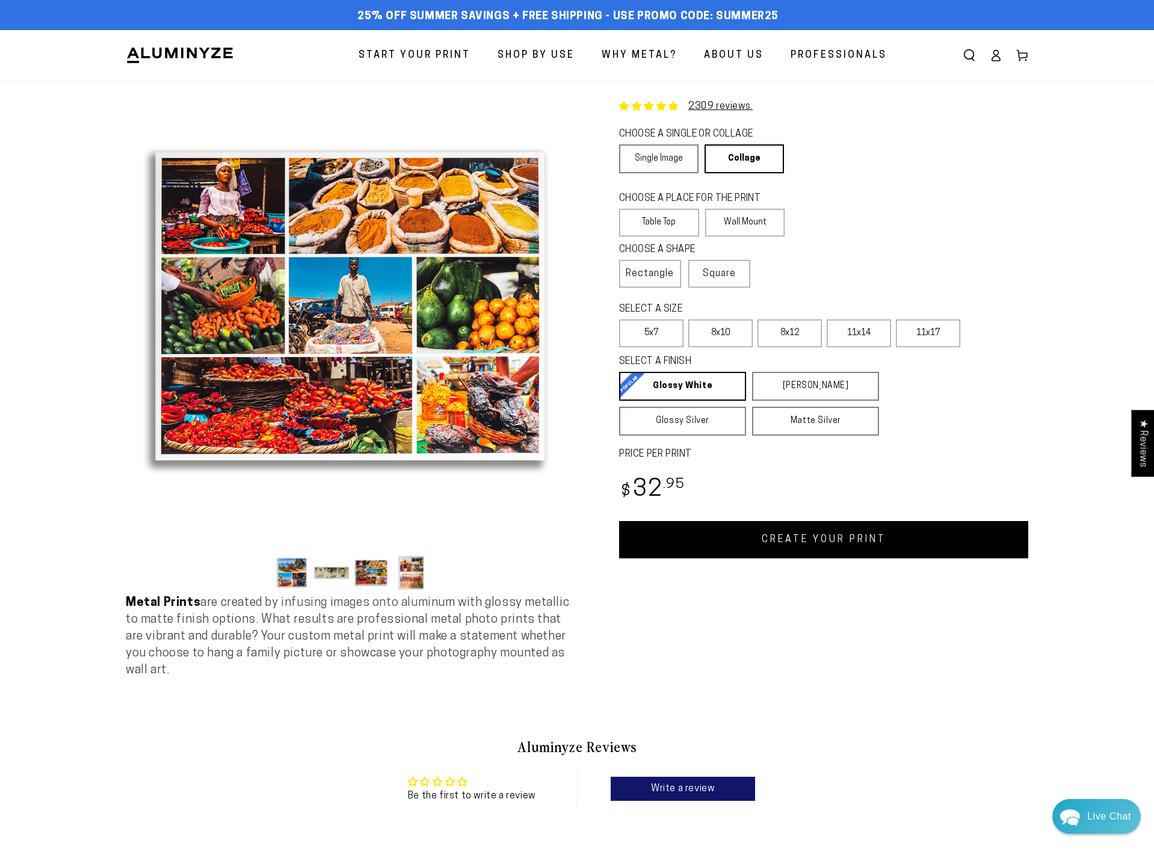
click at [400, 570] on button "Load image 4 in gallery view" at bounding box center [411, 572] width 36 height 37
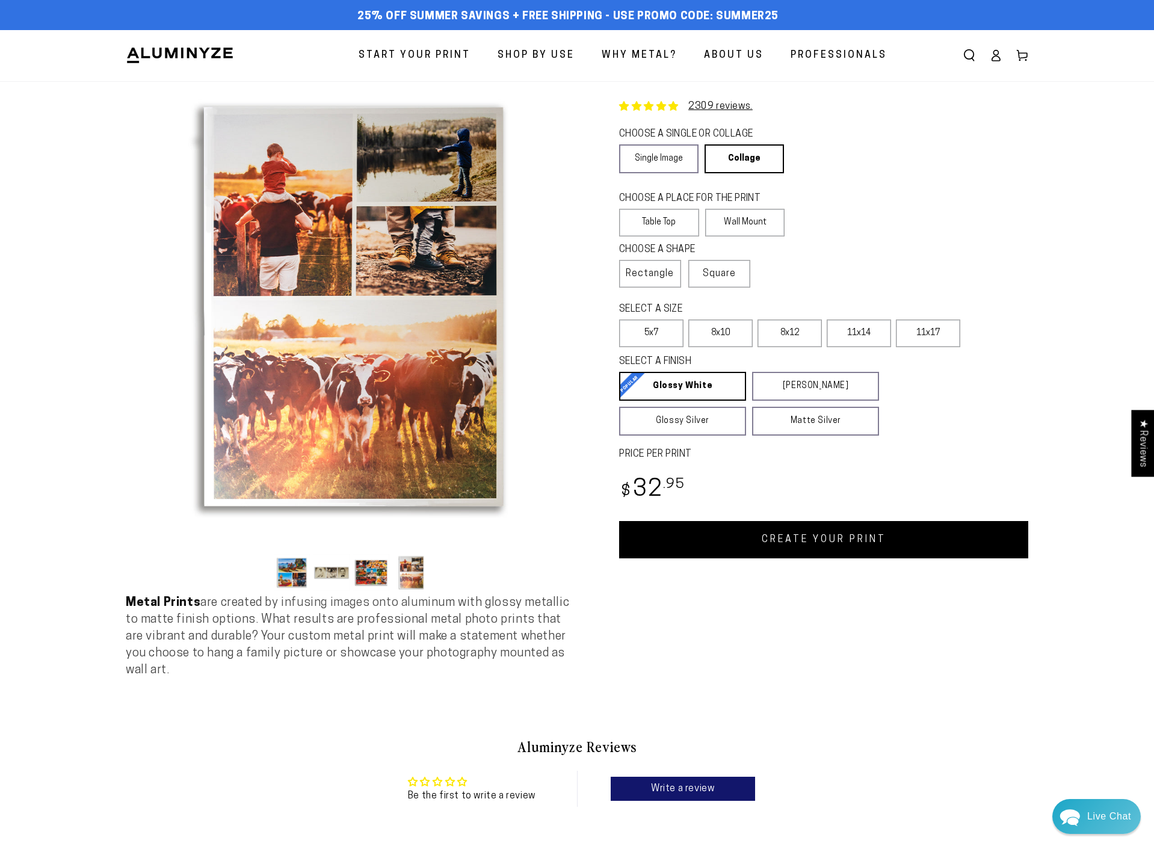
click at [361, 564] on button "Load image 3 in gallery view" at bounding box center [371, 572] width 36 height 37
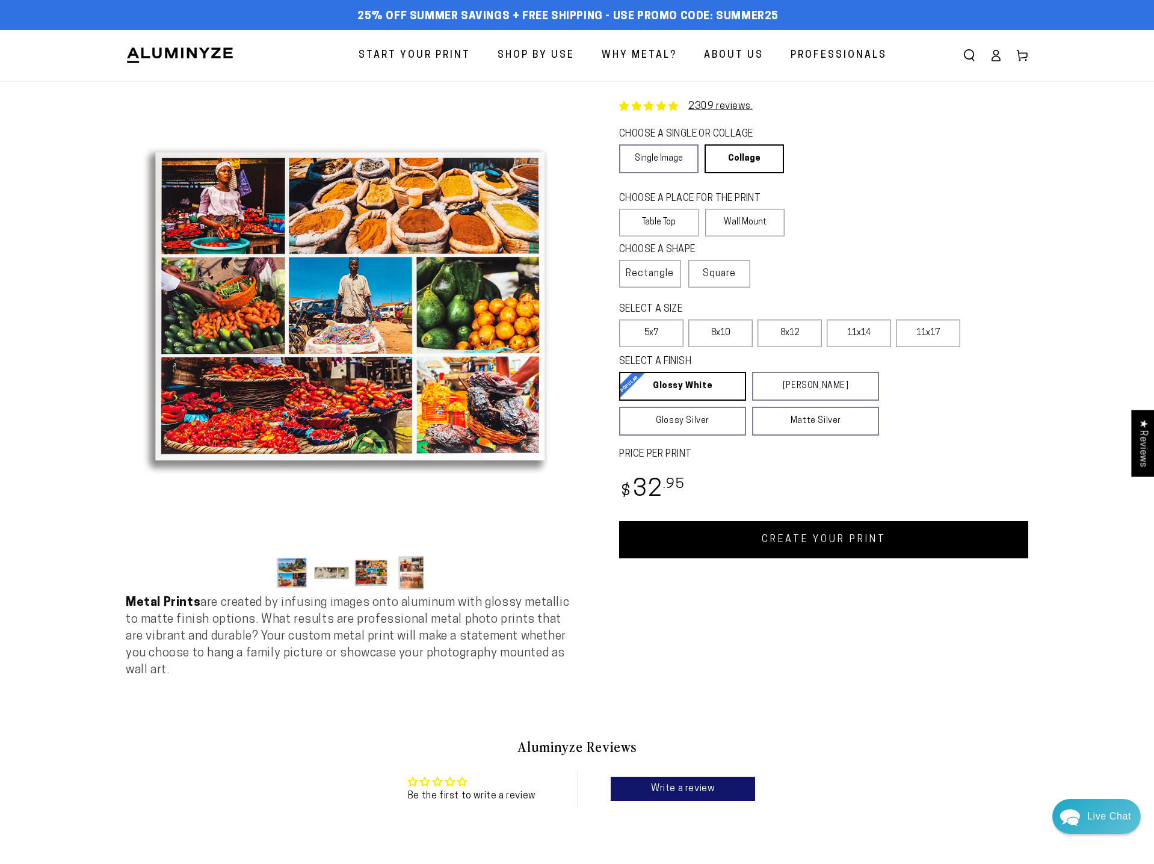
click at [329, 571] on button "Load image 2 in gallery view" at bounding box center [332, 572] width 36 height 37
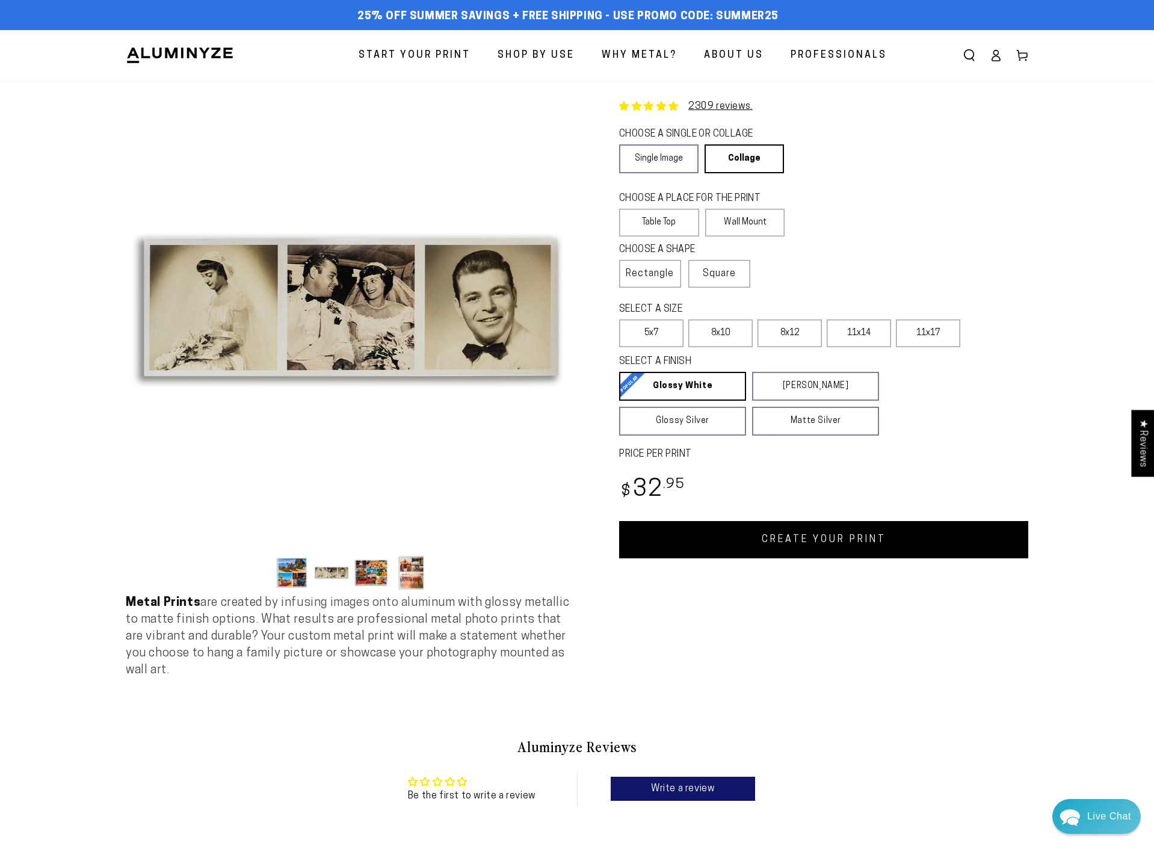
click at [304, 570] on button "Load image 1 in gallery view" at bounding box center [292, 572] width 36 height 37
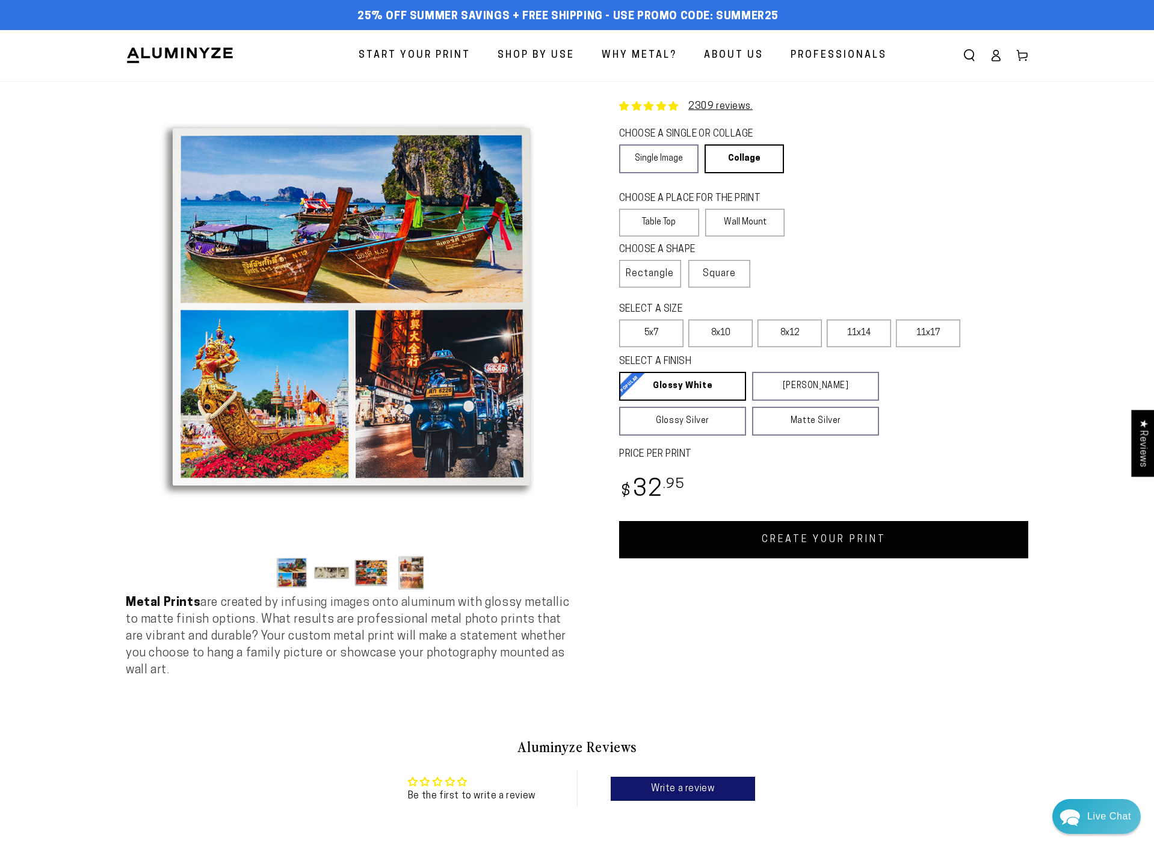
click at [759, 547] on link "CREATE YOUR PRINT" at bounding box center [823, 539] width 409 height 37
